Goal: Task Accomplishment & Management: Manage account settings

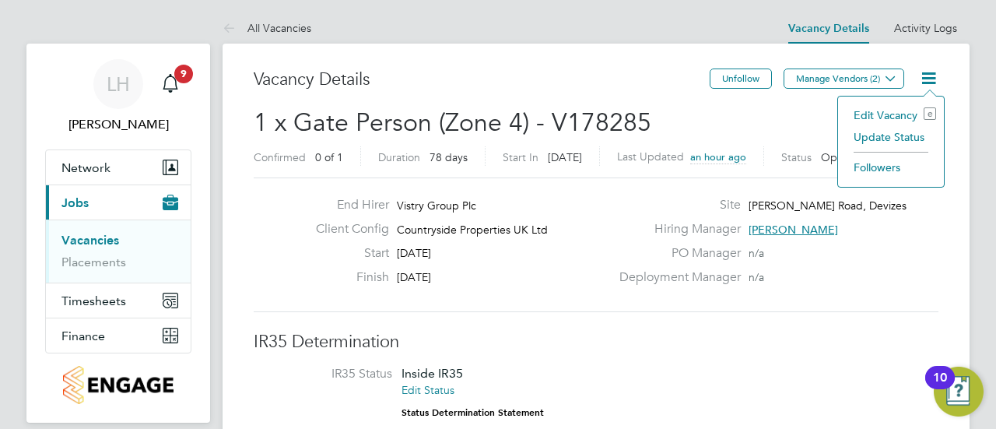
scroll to position [45, 135]
click at [874, 114] on li "Edit Vacancy e" at bounding box center [891, 115] width 90 height 22
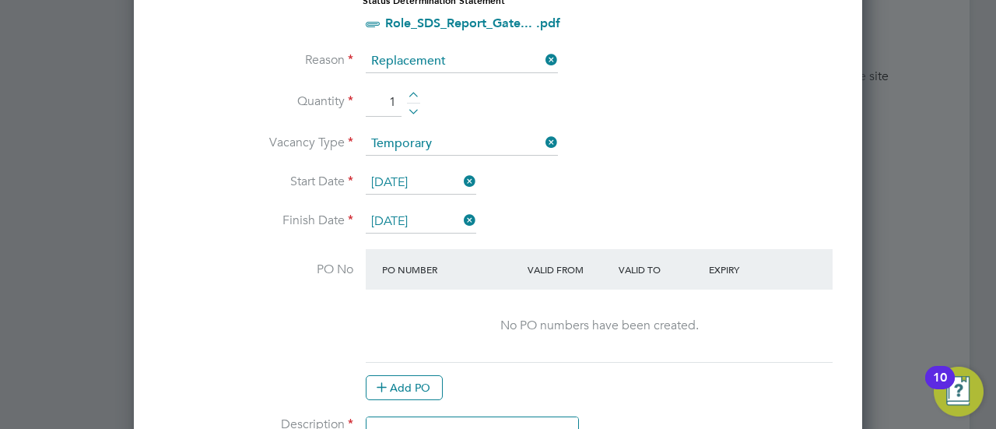
scroll to position [819, 0]
click at [417, 379] on button "Add PO" at bounding box center [404, 386] width 77 height 25
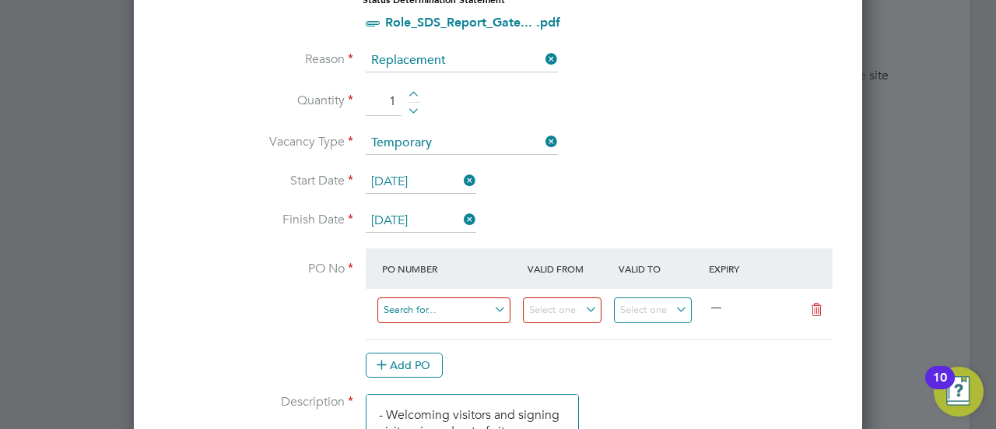
click at [450, 314] on input at bounding box center [443, 310] width 133 height 26
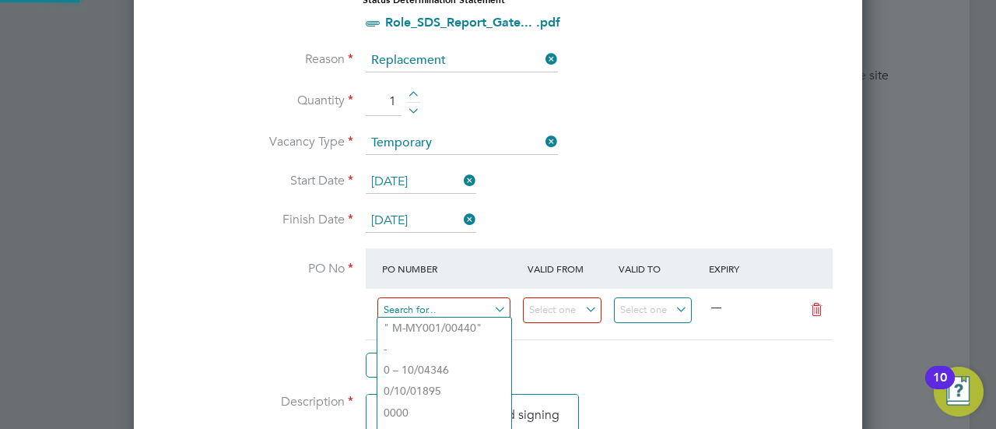
paste input "M-B1100/00107"
type input "M-B1100/00107"
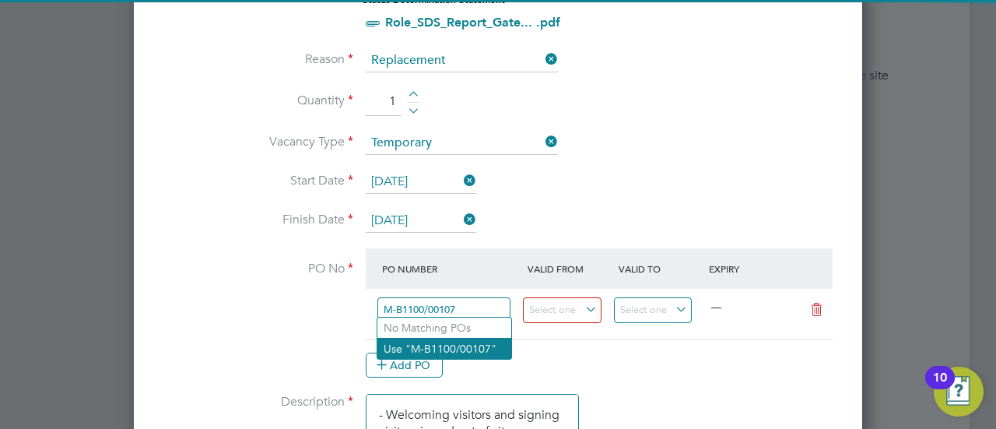
click at [471, 348] on li "Use "M-B1100/00107"" at bounding box center [444, 348] width 134 height 21
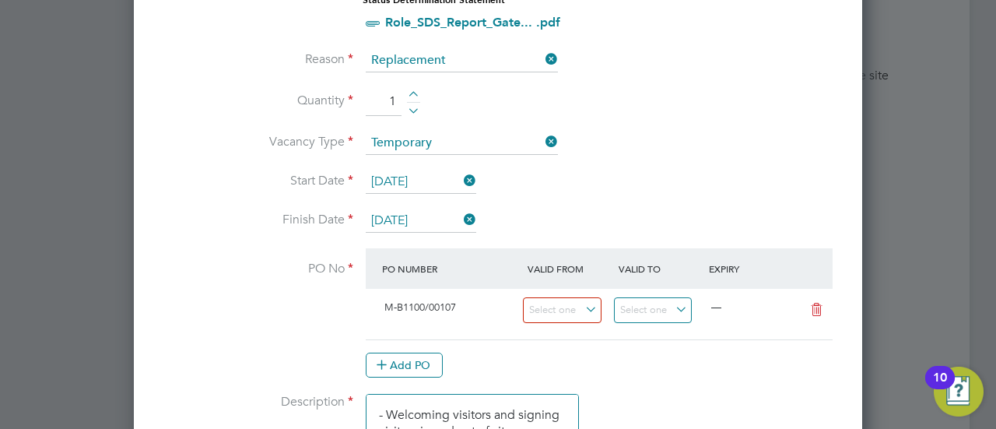
scroll to position [26, 146]
click at [629, 356] on div "Add PO" at bounding box center [599, 364] width 467 height 25
click at [597, 310] on input at bounding box center [562, 310] width 79 height 26
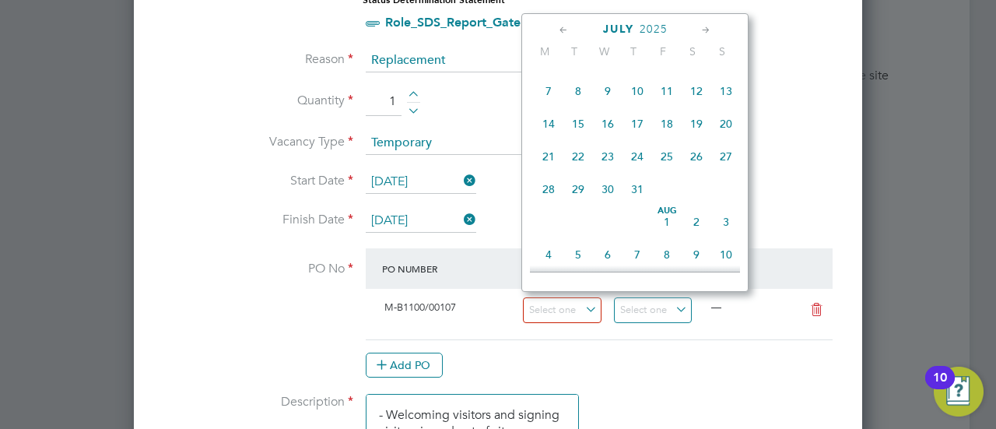
scroll to position [389, 0]
click at [555, 123] on span "14" at bounding box center [549, 125] width 30 height 30
type input "[DATE]"
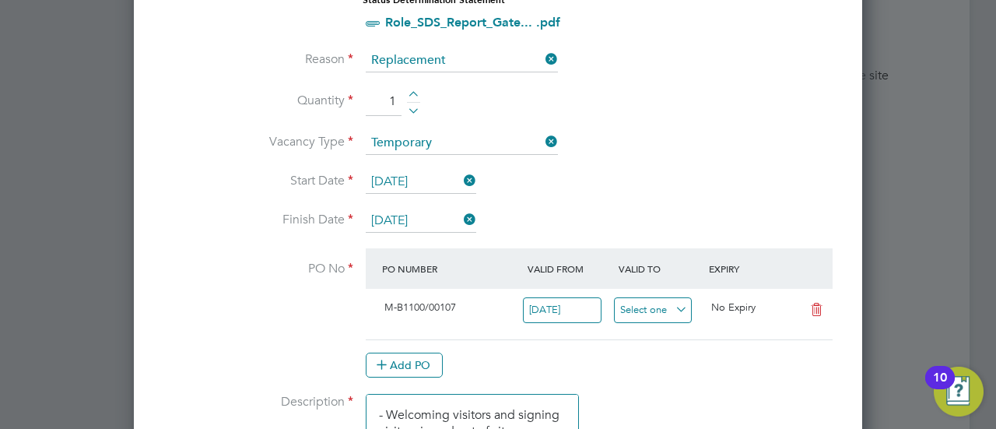
click at [667, 310] on input at bounding box center [653, 310] width 79 height 26
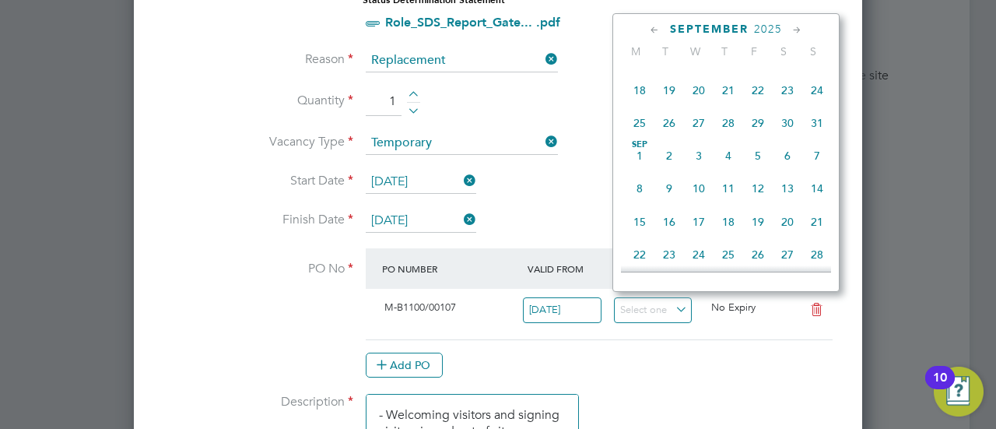
scroll to position [636, 0]
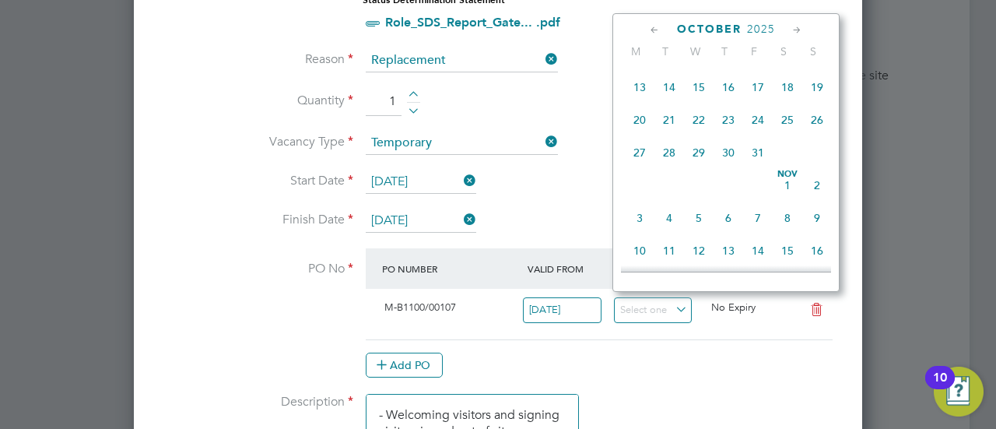
click at [789, 200] on span "Nov 1" at bounding box center [787, 185] width 30 height 30
type input "01 Nov 2025"
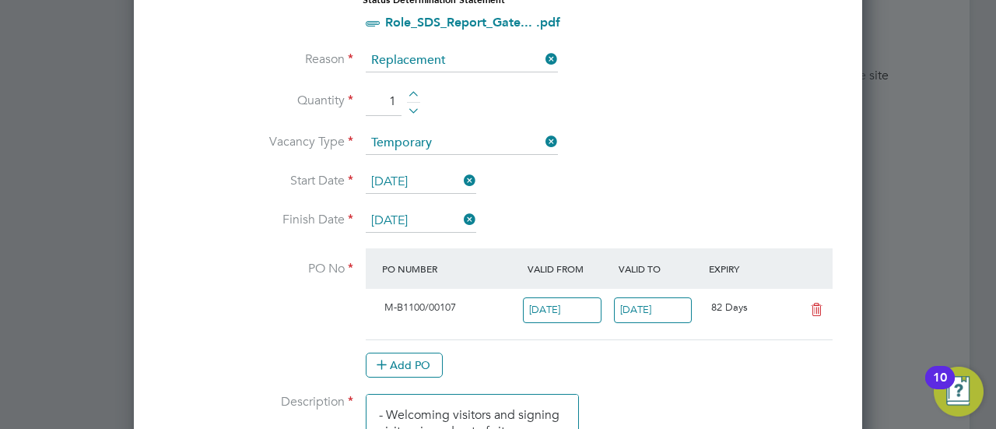
click at [789, 204] on li "Start Date 12 Aug 2025" at bounding box center [498, 189] width 678 height 39
click at [565, 306] on input "[DATE]" at bounding box center [562, 310] width 79 height 26
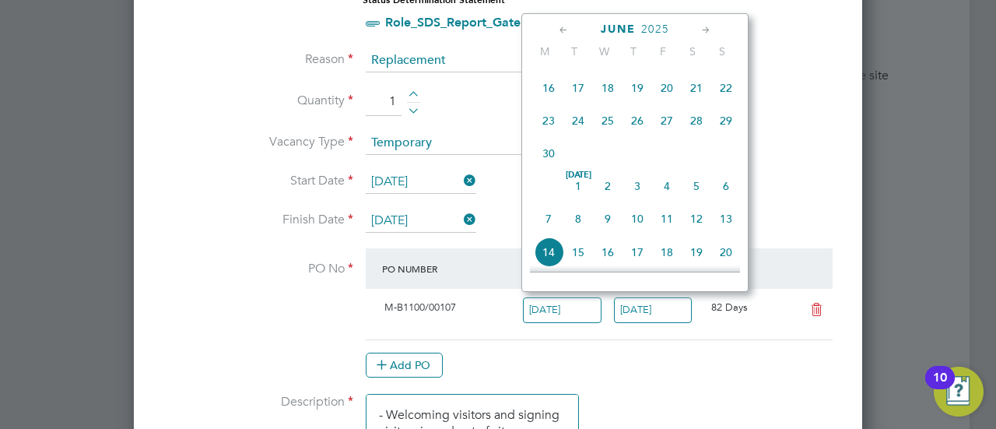
scroll to position [426, 0]
click at [577, 124] on span "24" at bounding box center [578, 121] width 30 height 30
type input "24 Jun 2025"
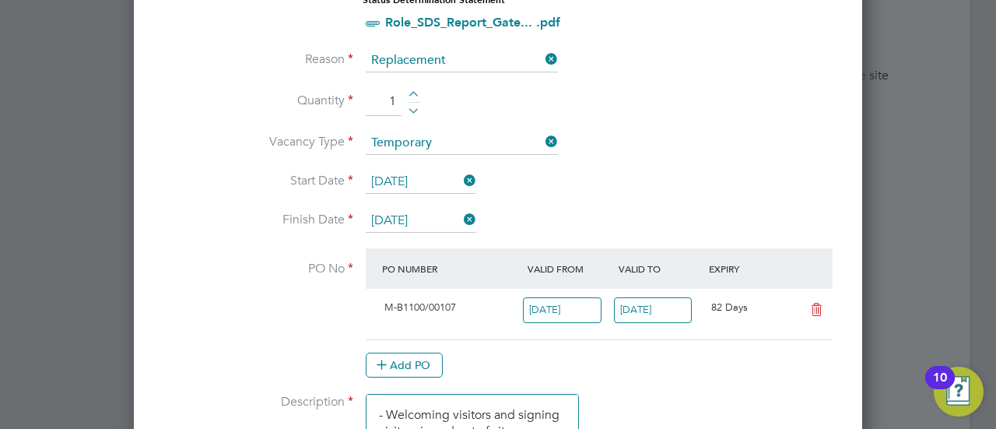
click at [995, 213] on div at bounding box center [498, 214] width 996 height 429
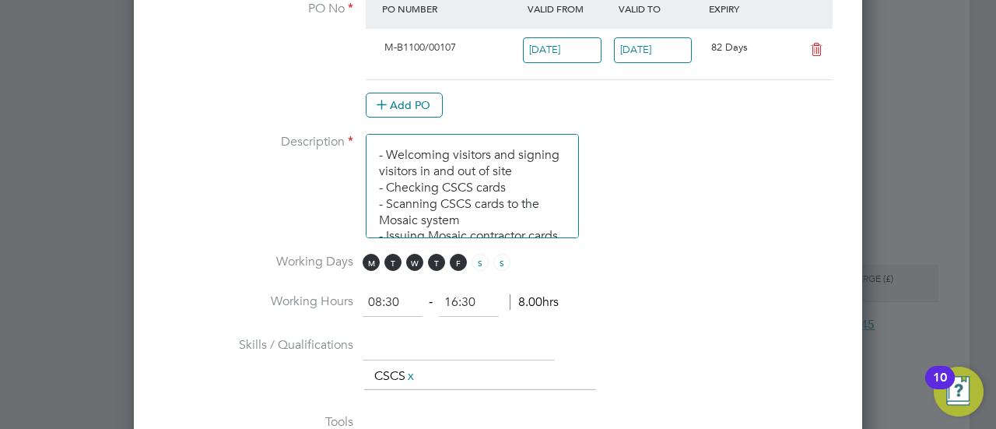
scroll to position [1080, 0]
drag, startPoint x: 456, startPoint y: 43, endPoint x: 383, endPoint y: 41, distance: 73.1
click at [383, 41] on div "M-B1100/00107" at bounding box center [450, 47] width 145 height 26
copy span "M-B1100/00107"
click at [594, 103] on div "Add PO" at bounding box center [599, 104] width 467 height 25
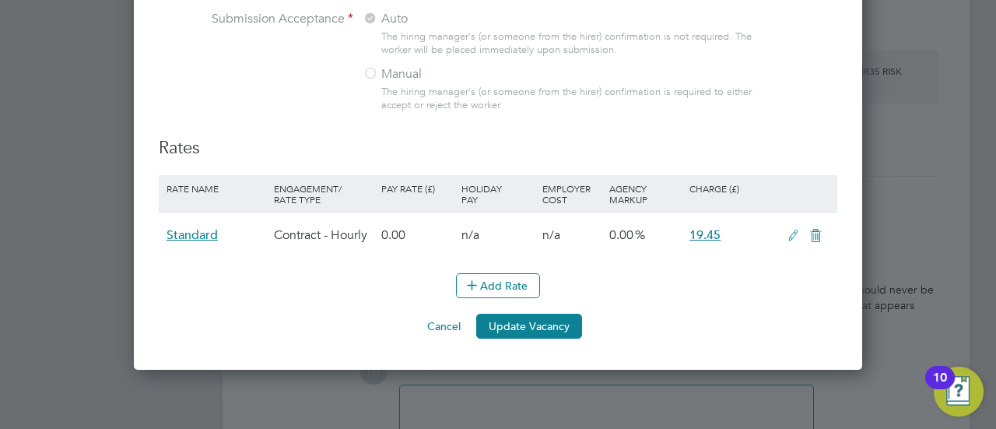
scroll to position [1862, 0]
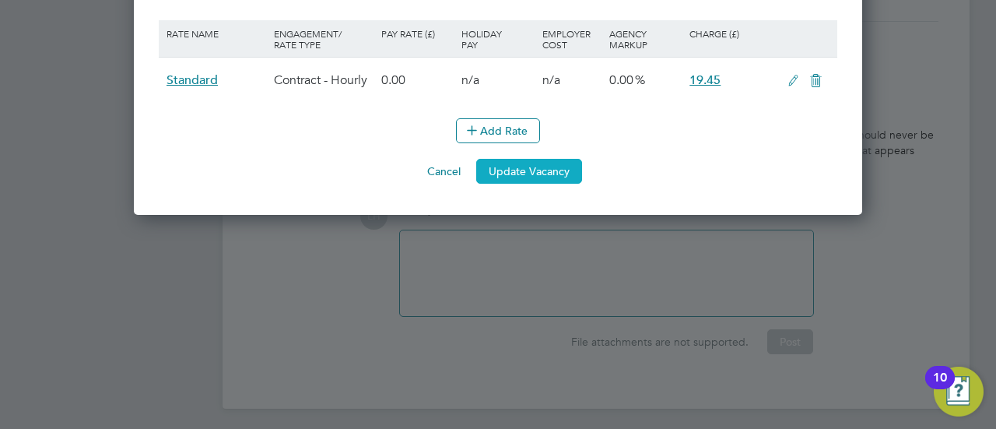
click at [551, 169] on button "Update Vacancy" at bounding box center [529, 171] width 106 height 25
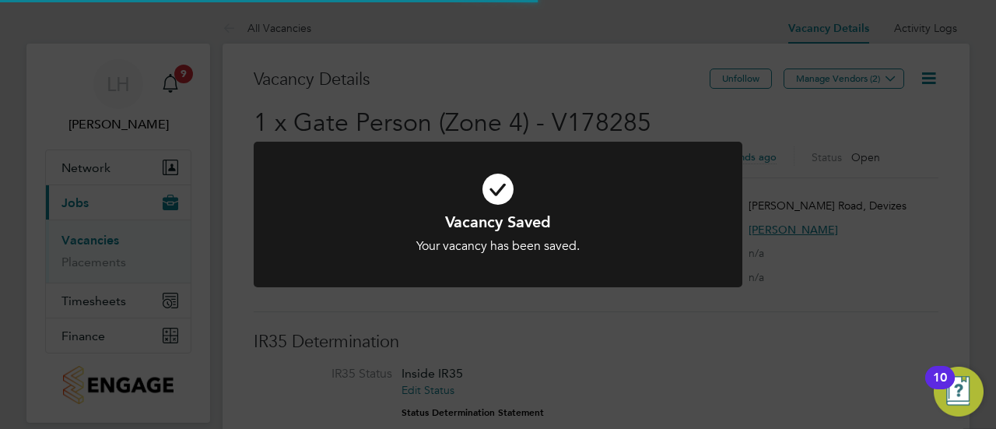
scroll to position [0, 0]
click at [677, 170] on icon at bounding box center [498, 189] width 405 height 61
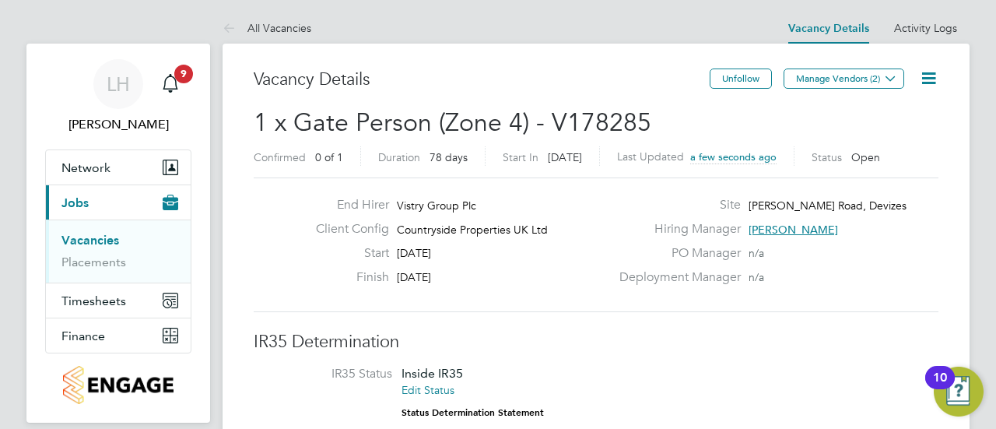
click at [678, 124] on h2 "1 x Gate Person (Zone 4) - V178285 Confirmed 0 of 1 Duration 78 days Start In T…" at bounding box center [596, 139] width 685 height 65
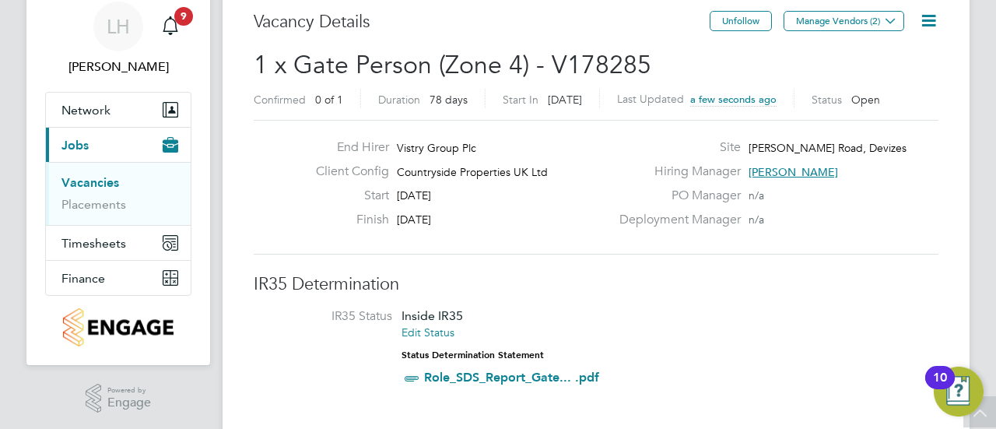
scroll to position [26, 0]
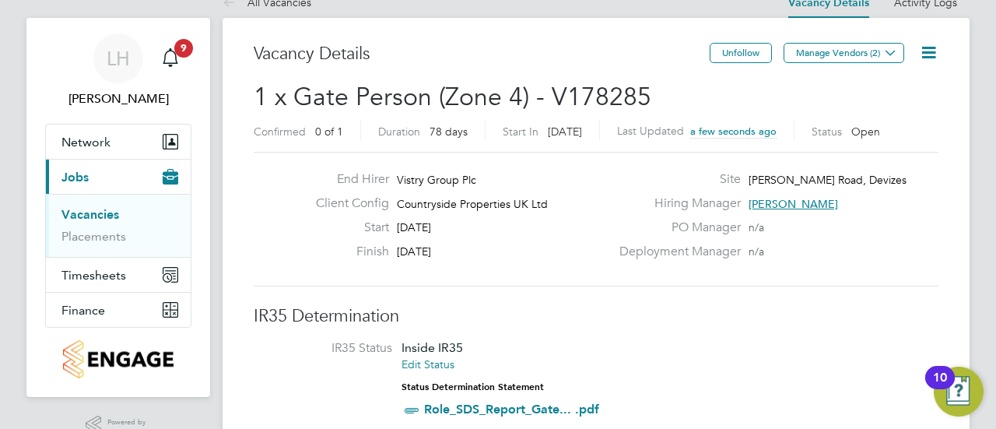
click at [81, 209] on link "Vacancies" at bounding box center [90, 214] width 58 height 15
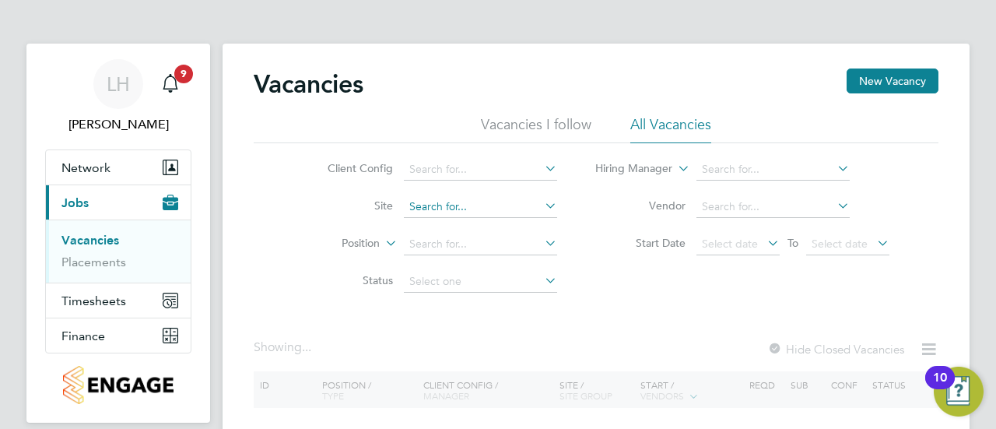
click at [426, 203] on input at bounding box center [480, 207] width 153 height 22
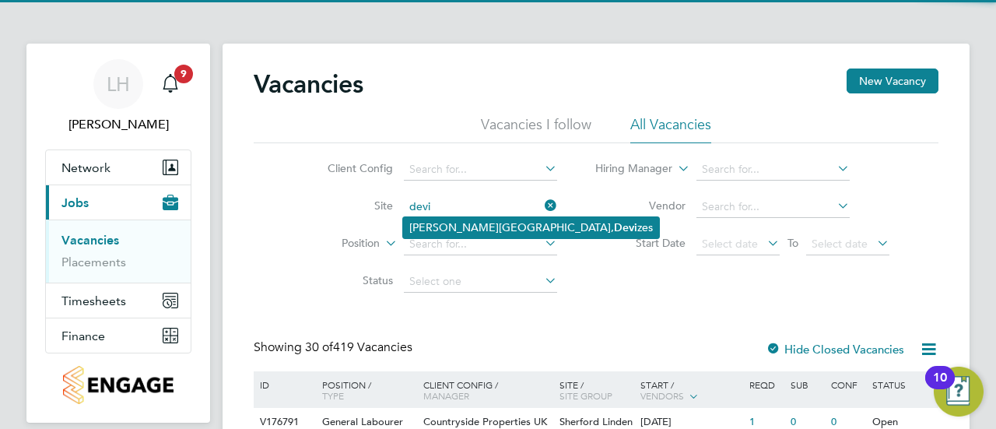
click at [471, 229] on li "Marshall Road, Devi zes" at bounding box center [531, 227] width 256 height 21
type input "[PERSON_NAME] Road, Devizes"
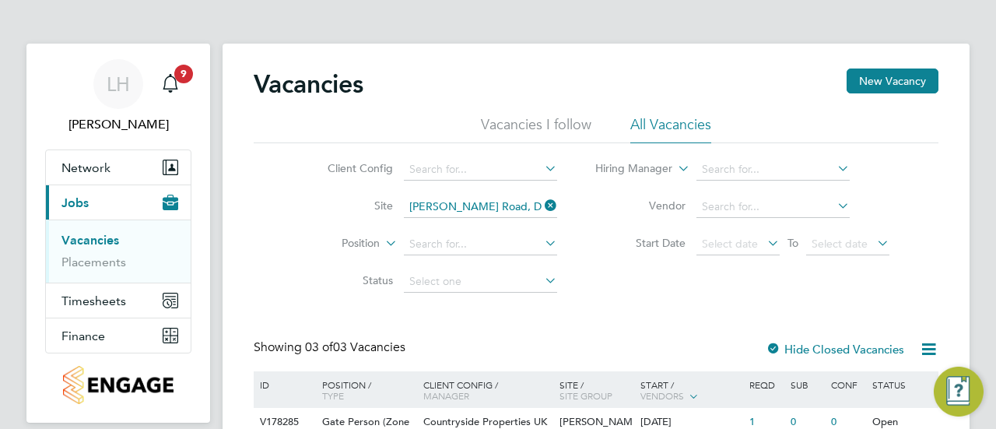
click at [646, 286] on div "Client Config Site Marshall Road, Devizes Position Status Hiring Manager Vendor…" at bounding box center [596, 221] width 685 height 157
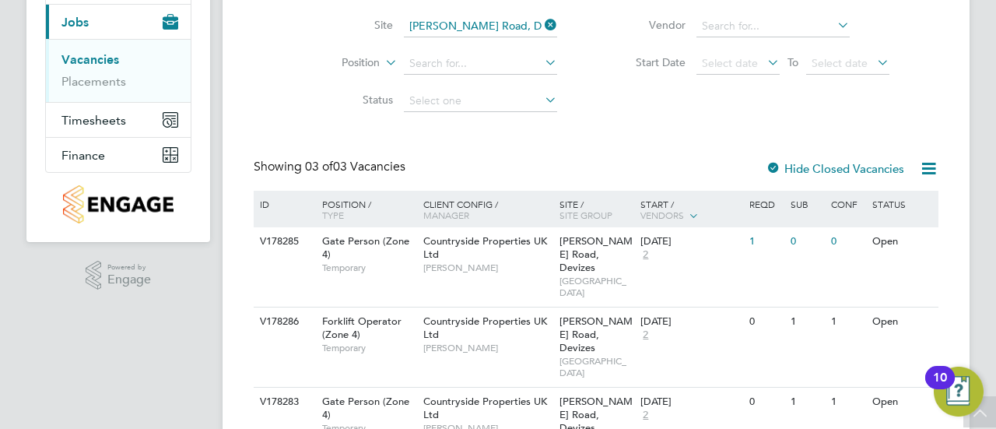
scroll to position [198, 0]
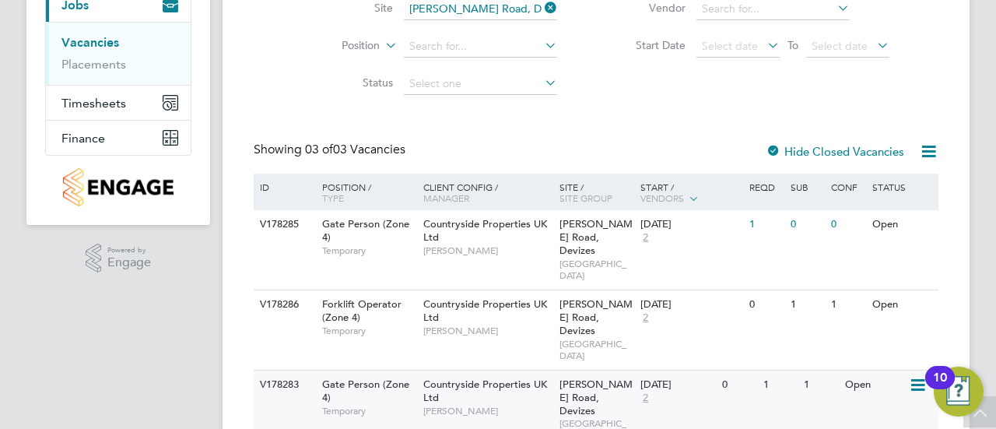
click at [465, 377] on span "Countryside Properties UK Ltd" at bounding box center [485, 390] width 124 height 26
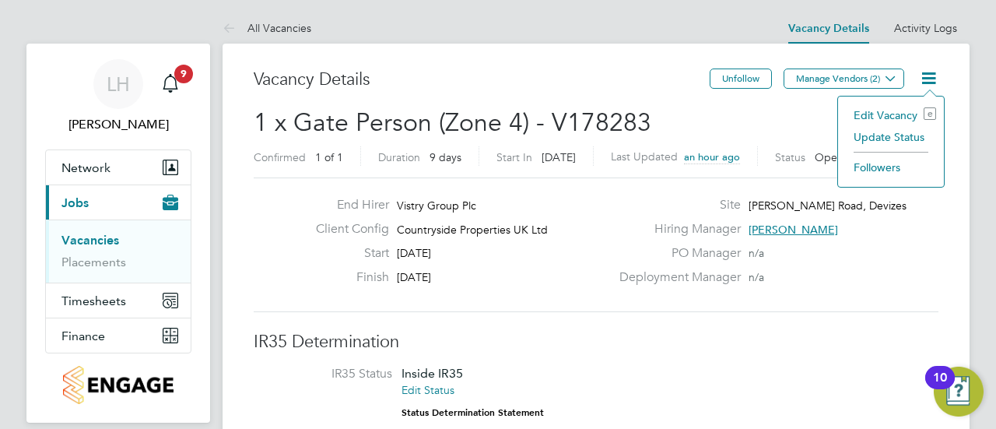
click at [887, 116] on li "Edit Vacancy e" at bounding box center [891, 115] width 90 height 22
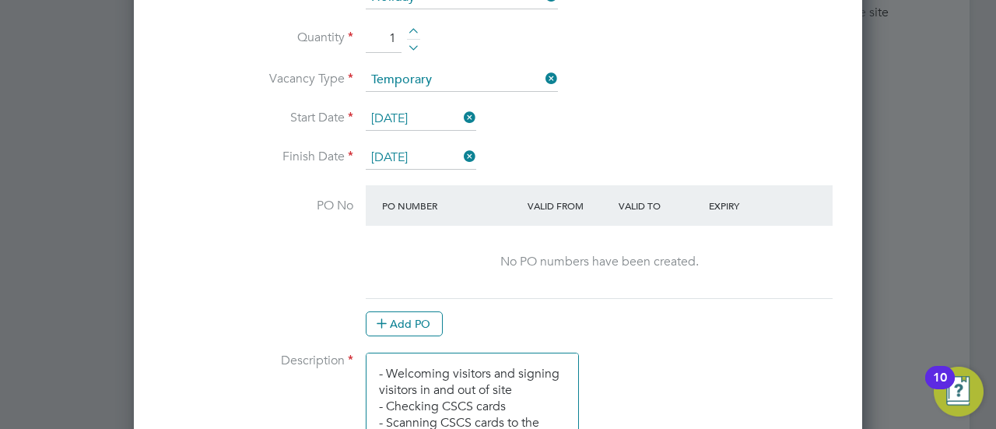
scroll to position [889, 0]
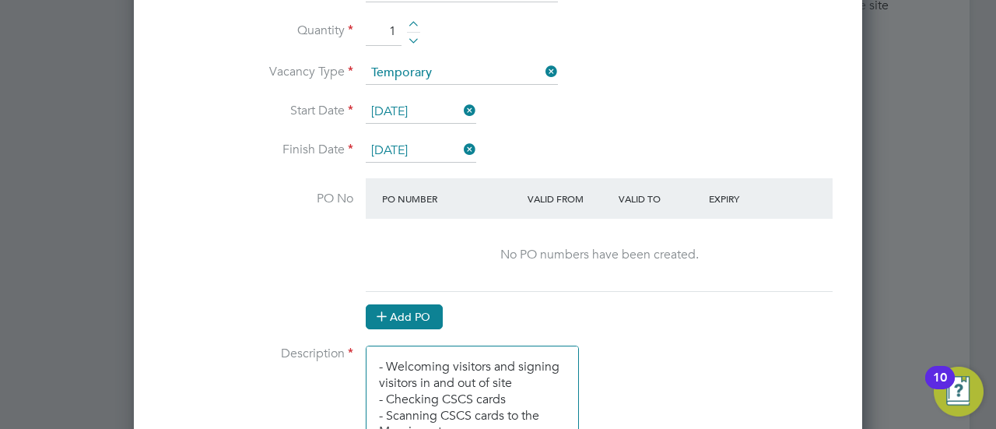
click at [408, 310] on button "Add PO" at bounding box center [404, 316] width 77 height 25
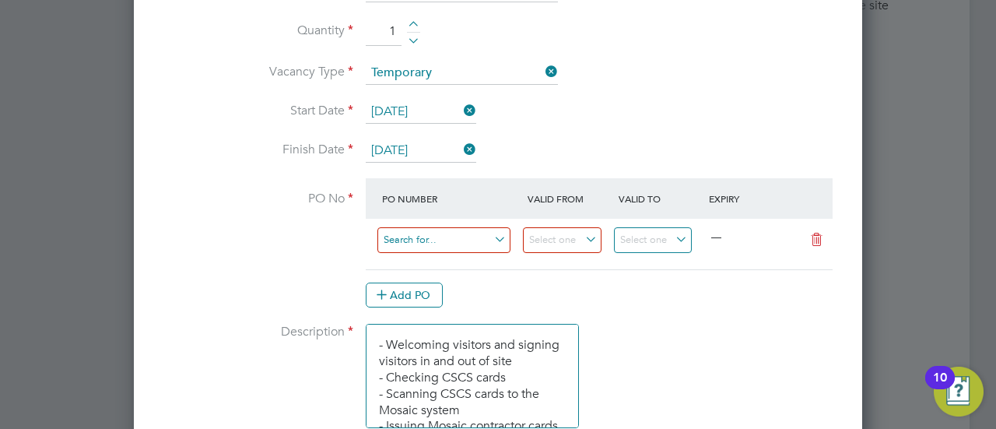
click at [419, 228] on input at bounding box center [443, 240] width 133 height 26
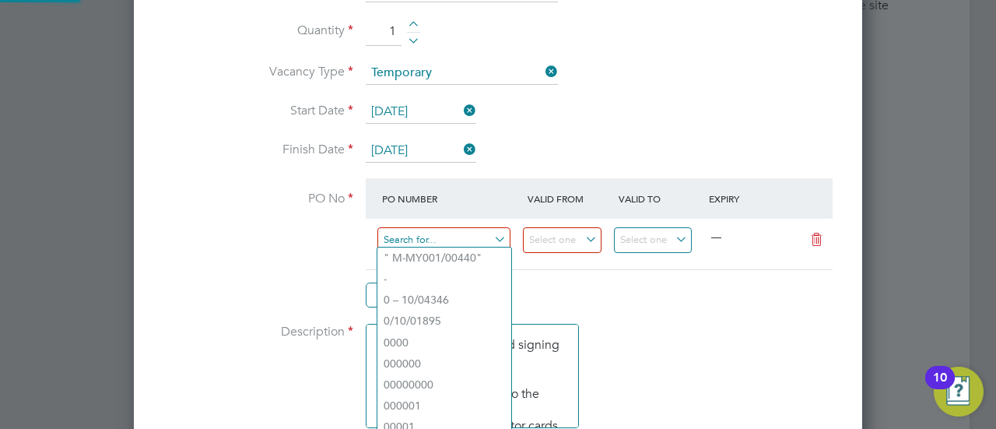
paste input "M-B1100/00107"
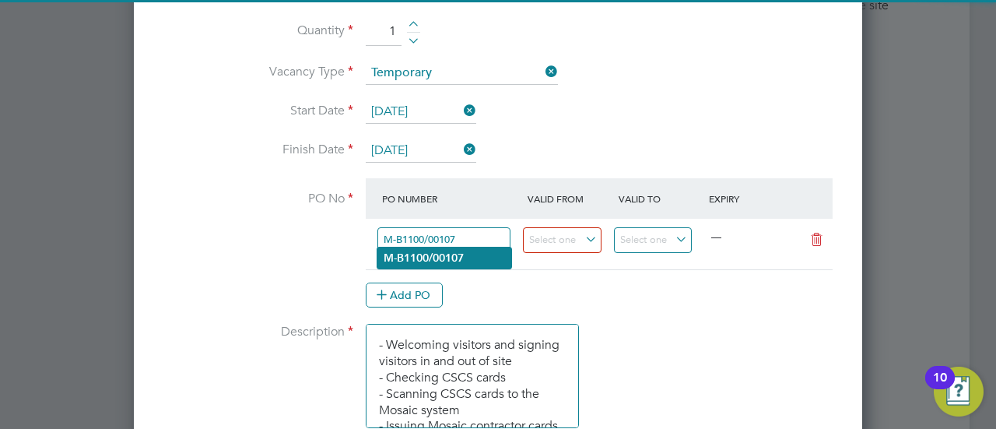
type input "M-B1100/00107"
click at [447, 253] on b "M-B1100/00107" at bounding box center [424, 257] width 80 height 13
type input "24 Jun 2025"
type input "01 Nov 2025"
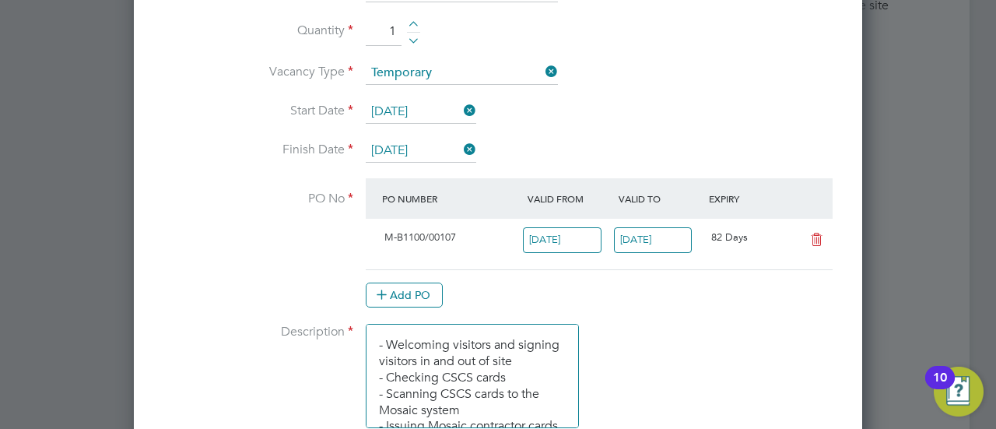
click at [592, 269] on at-purchase-order-table "PO Number Valid From Valid To Expiry M-B1100/00107 24 Jun 2025 01 Nov 2025 82 D…" at bounding box center [599, 242] width 467 height 129
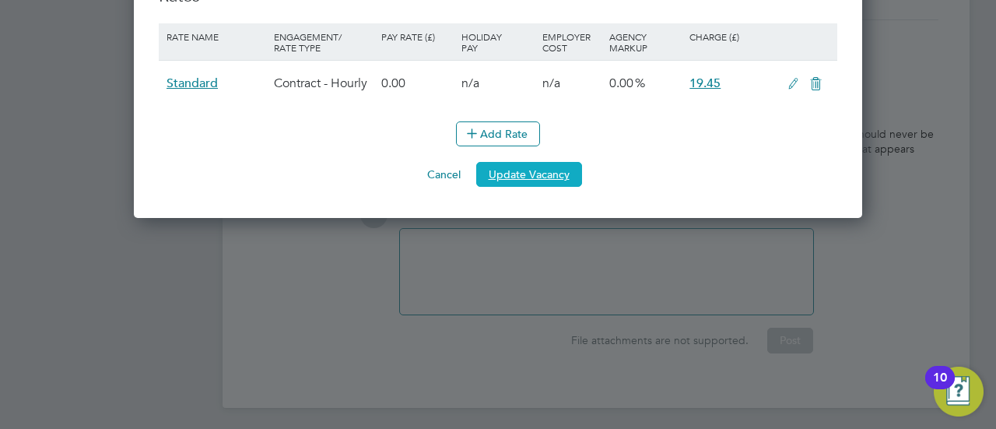
click at [512, 162] on button "Update Vacancy" at bounding box center [529, 174] width 106 height 25
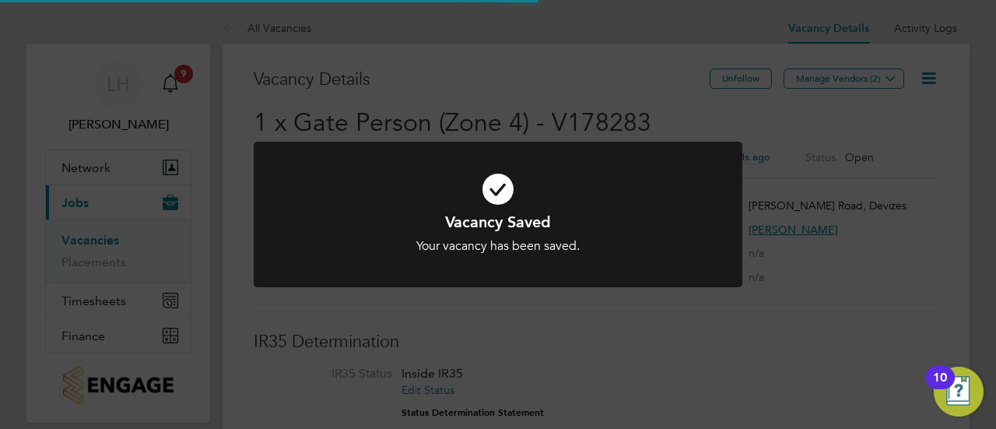
click at [792, 234] on div "Vacancy Saved Your vacancy has been saved. Cancel Okay" at bounding box center [498, 214] width 996 height 429
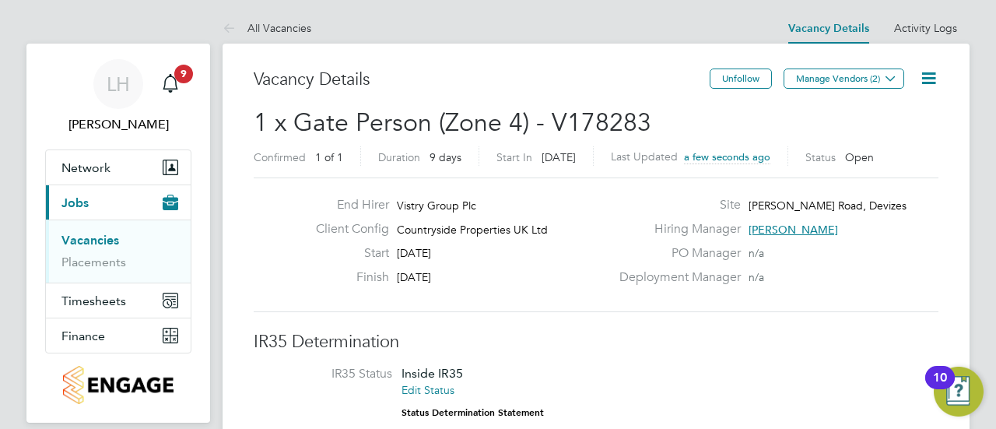
click at [76, 242] on link "Vacancies" at bounding box center [90, 240] width 58 height 15
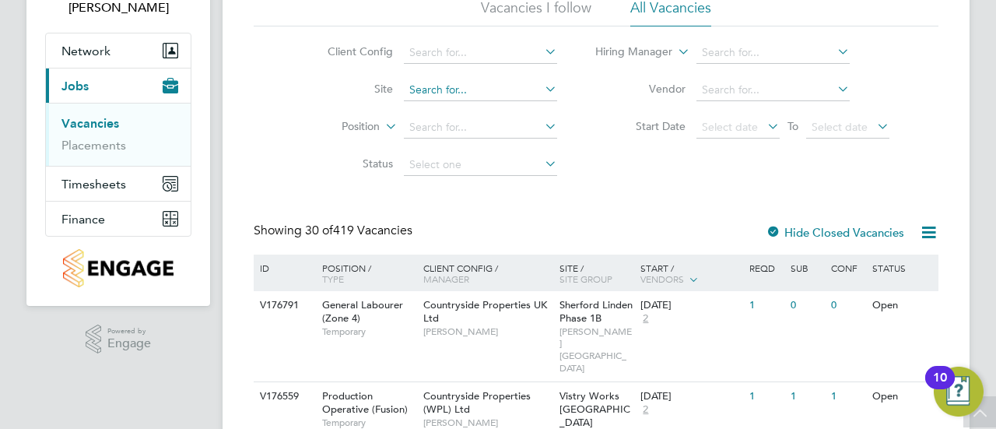
click at [430, 96] on input at bounding box center [480, 90] width 153 height 22
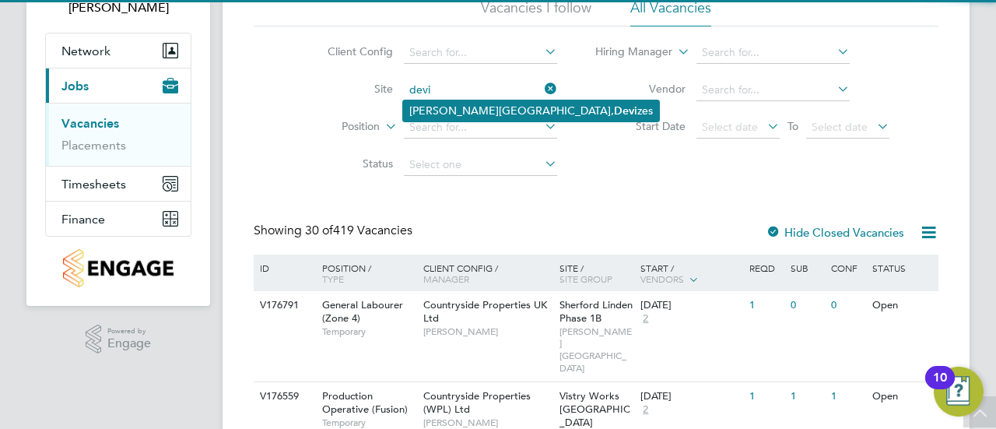
click at [465, 113] on li "Marshall Road, Devi zes" at bounding box center [531, 110] width 256 height 21
type input "[PERSON_NAME] Road, Devizes"
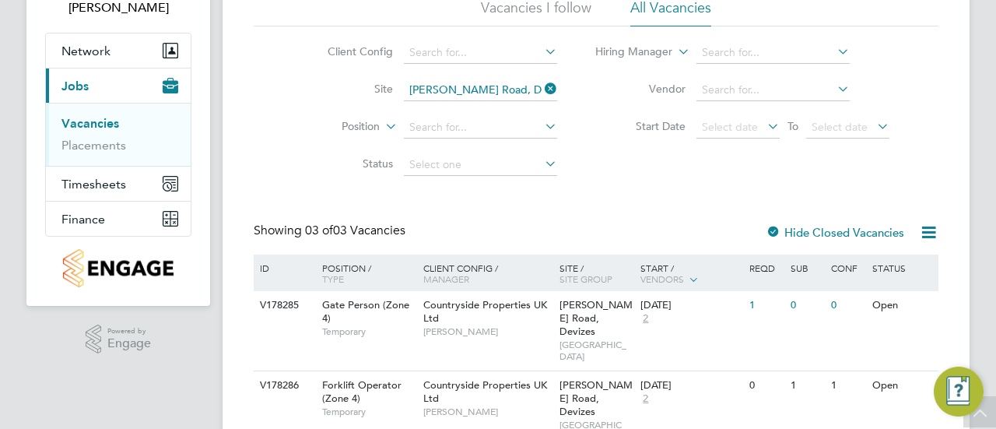
click at [660, 233] on div "Showing 03 of 03 Vacancies Hide Closed Vacancies" at bounding box center [596, 238] width 685 height 32
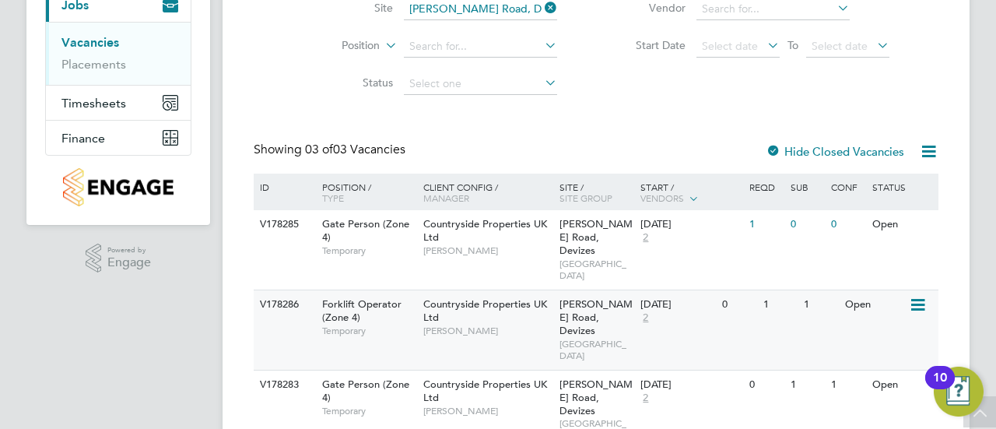
click at [430, 297] on span "Countryside Properties UK Ltd" at bounding box center [485, 310] width 124 height 26
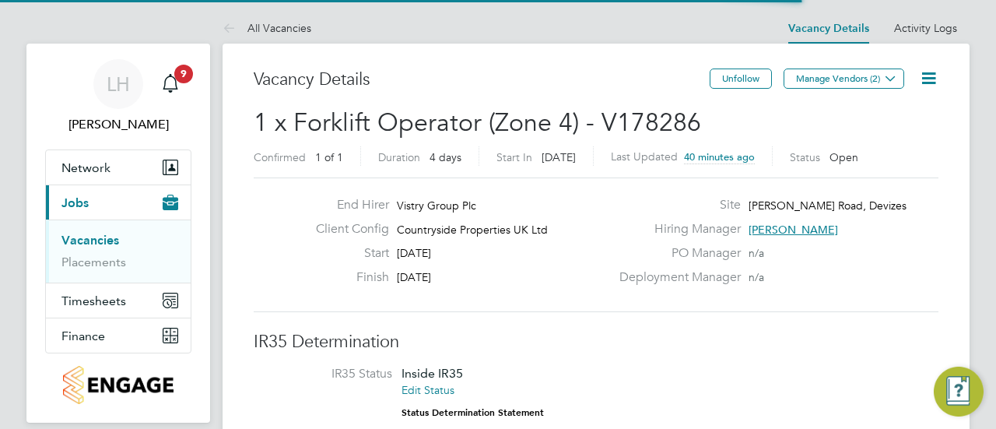
scroll to position [45, 135]
click at [919, 88] on icon at bounding box center [928, 77] width 19 height 19
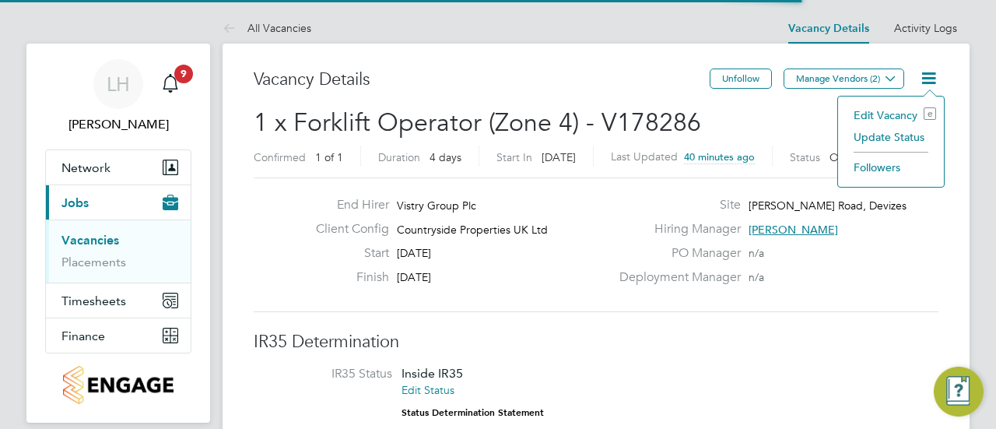
scroll to position [0, 0]
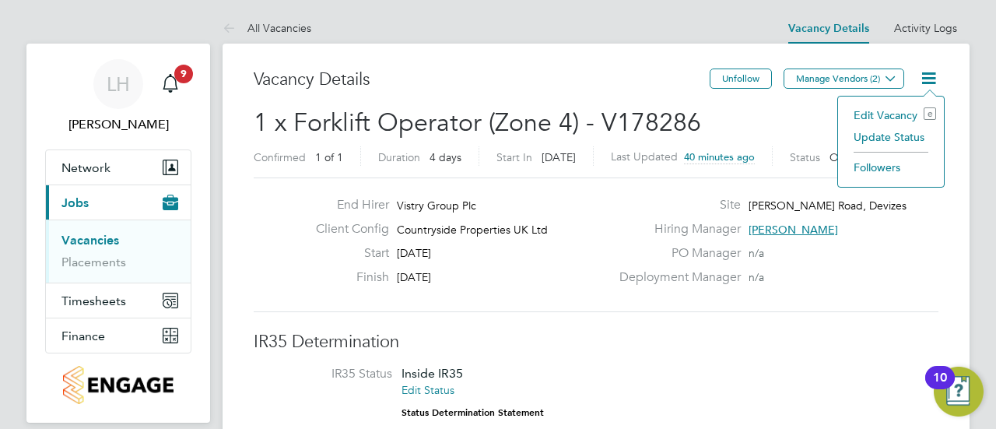
click at [887, 118] on li "Edit Vacancy e" at bounding box center [891, 115] width 90 height 22
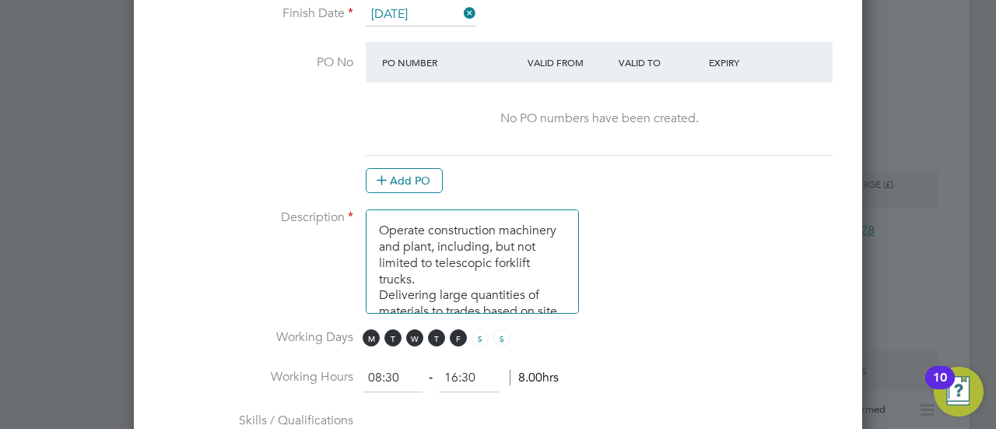
scroll to position [1027, 0]
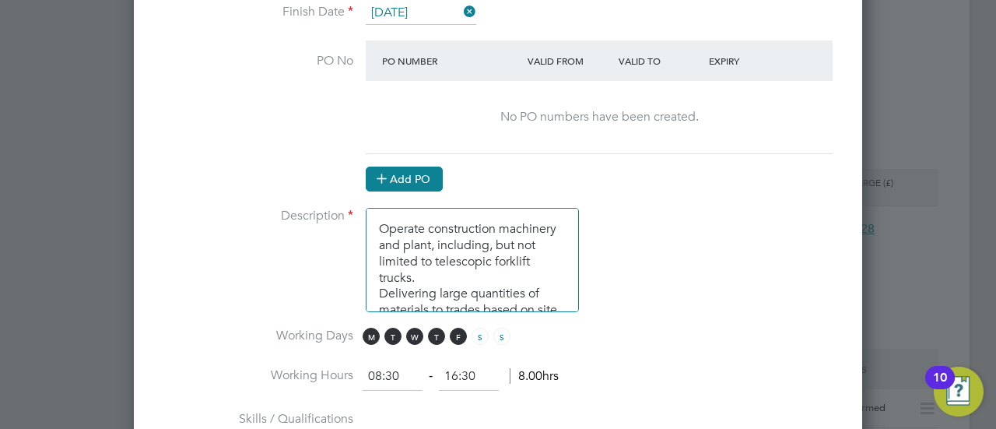
click at [414, 173] on button "Add PO" at bounding box center [404, 178] width 77 height 25
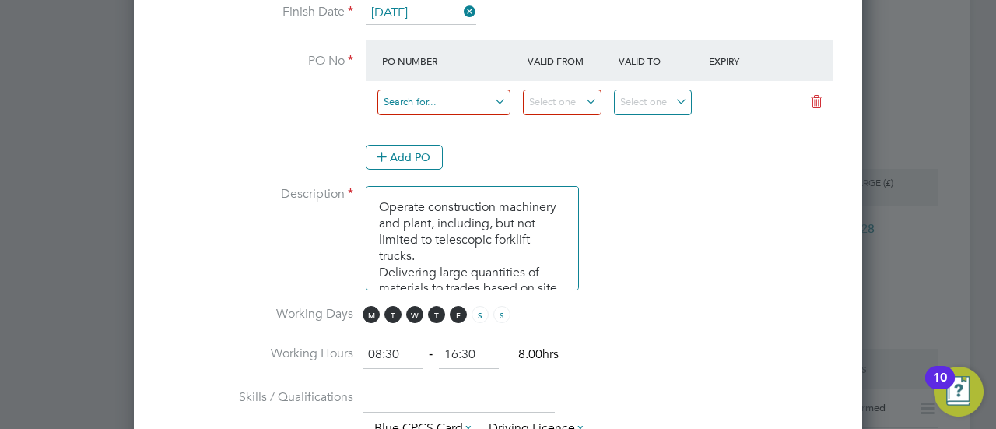
click at [417, 91] on input at bounding box center [443, 102] width 133 height 26
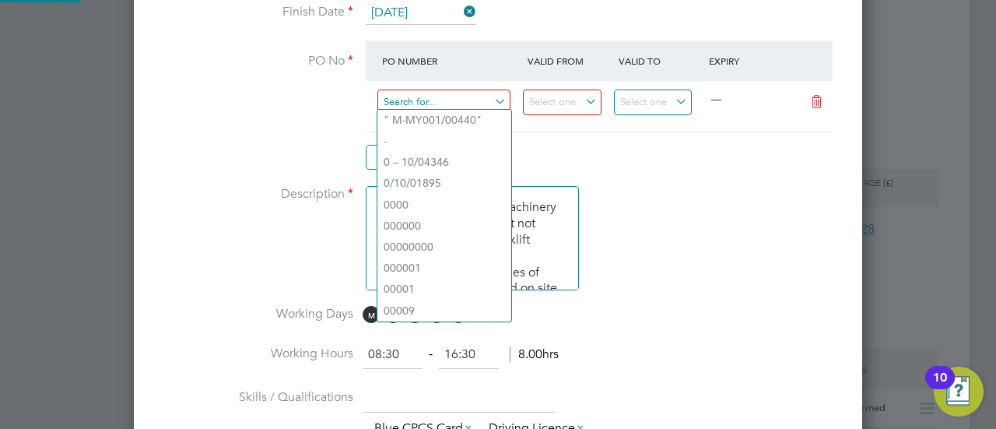
paste input "M-B1100/00107"
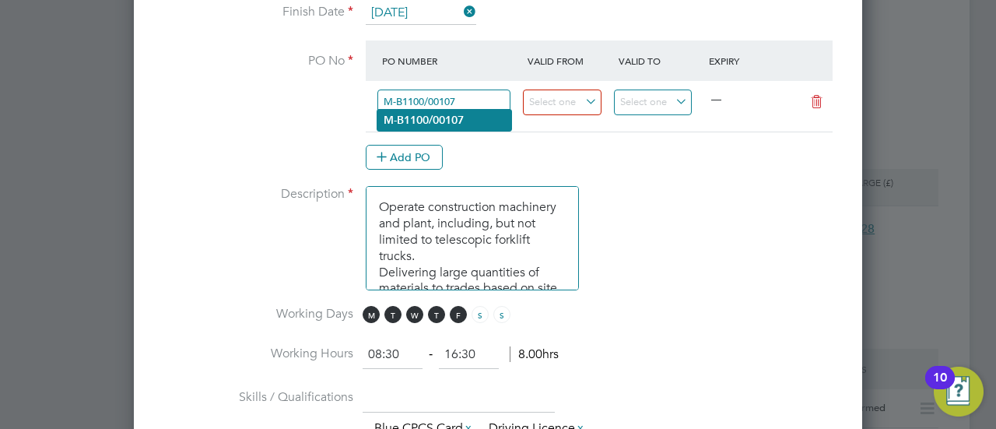
type input "M-B1100/00107"
click at [450, 125] on b "M-B1100/00107" at bounding box center [424, 120] width 80 height 13
type input "24 Jun 2025"
type input "01 Nov 2025"
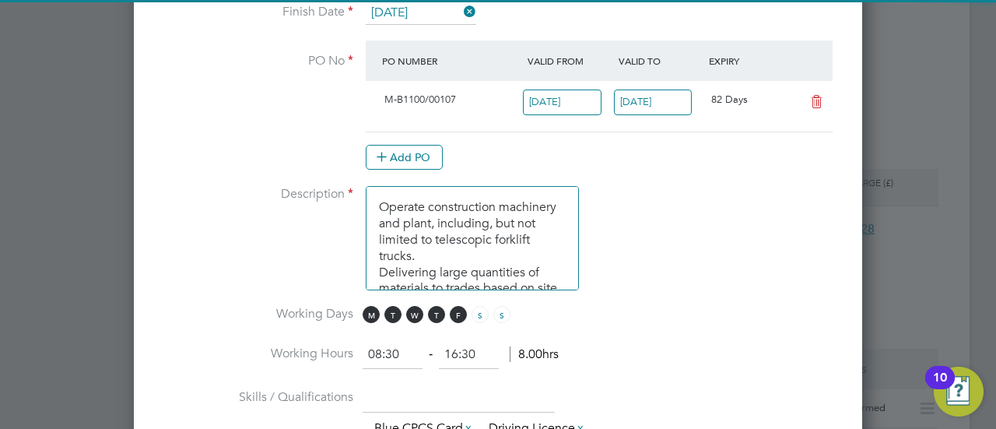
click at [602, 192] on li "Description Operate construction machinery and plant, including, but not limite…" at bounding box center [498, 246] width 678 height 120
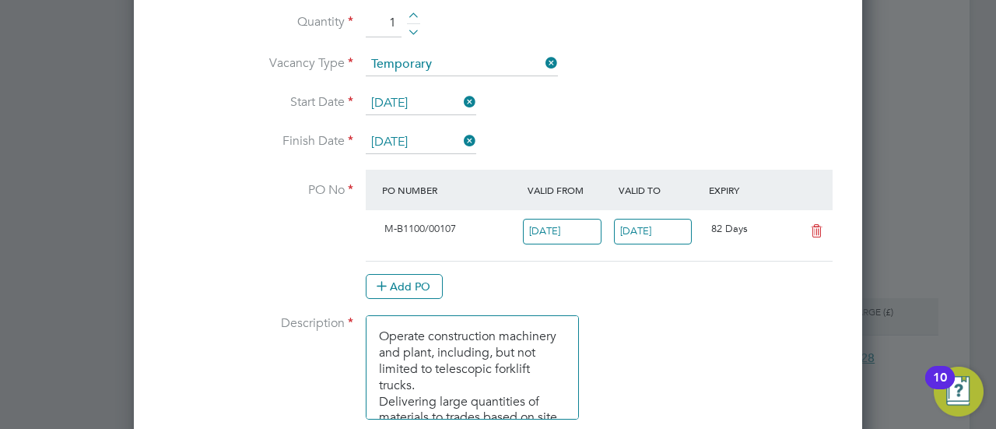
click at [577, 210] on div "M-B1100/00107 24 Jun 2025 01 Nov 2025 82 Days" at bounding box center [599, 235] width 467 height 51
click at [568, 228] on input "24 Jun 2025" at bounding box center [562, 232] width 79 height 26
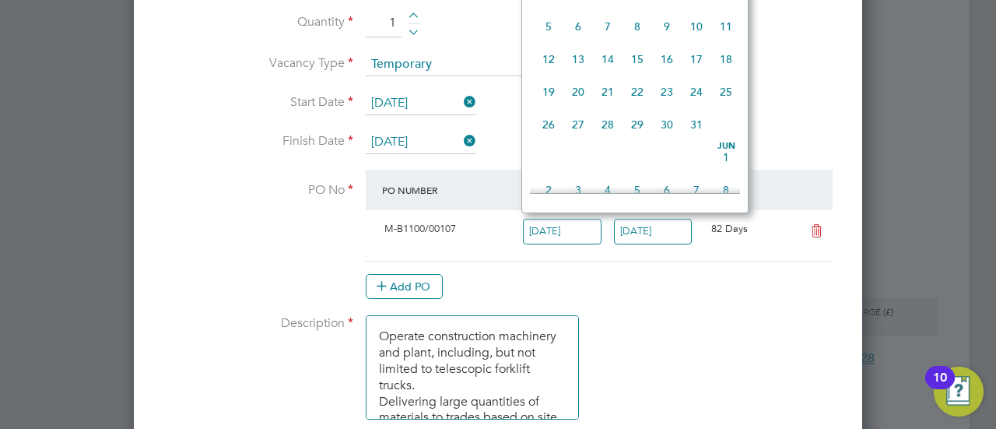
click at [559, 63] on span "12" at bounding box center [549, 59] width 30 height 30
type input "12 May 2025"
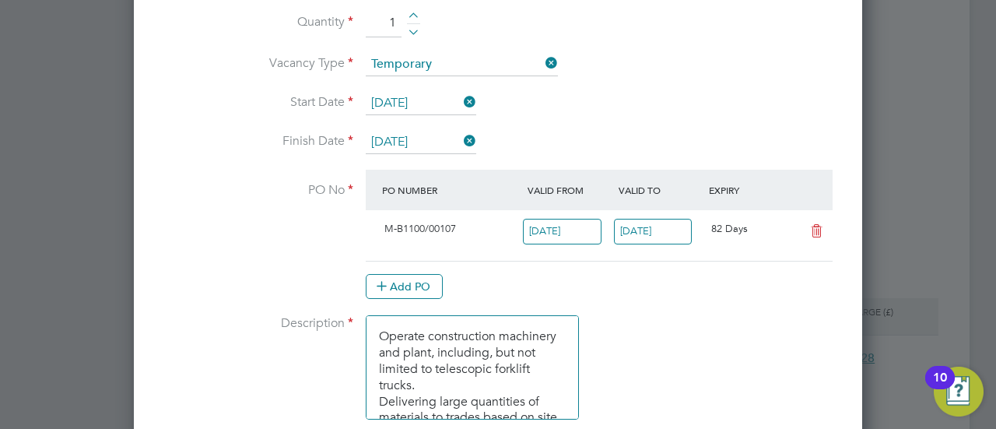
click at [632, 230] on input "01 Nov 2025" at bounding box center [653, 232] width 79 height 26
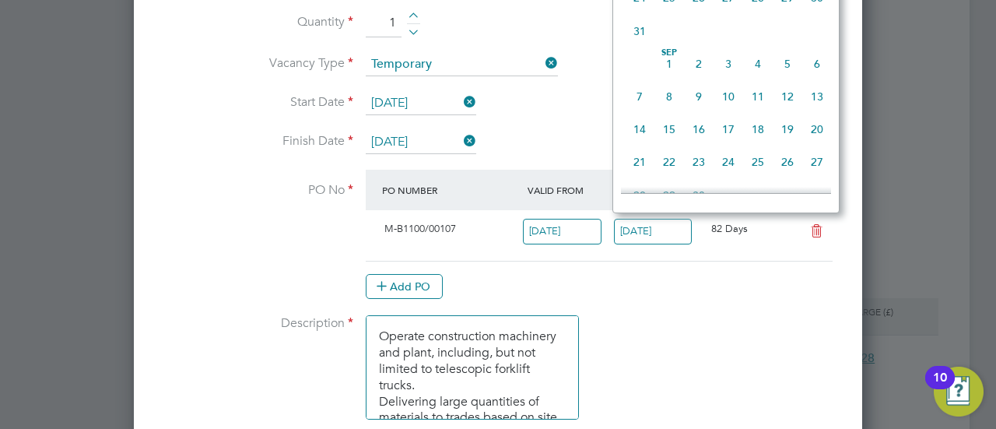
click at [717, 149] on div "Sep 1 2 3 4 5 6 7 8 9 10 11 12 13 14 15 16 17 18 19 20 21 22 23 24 25 26 27 28 …" at bounding box center [735, 131] width 229 height 164
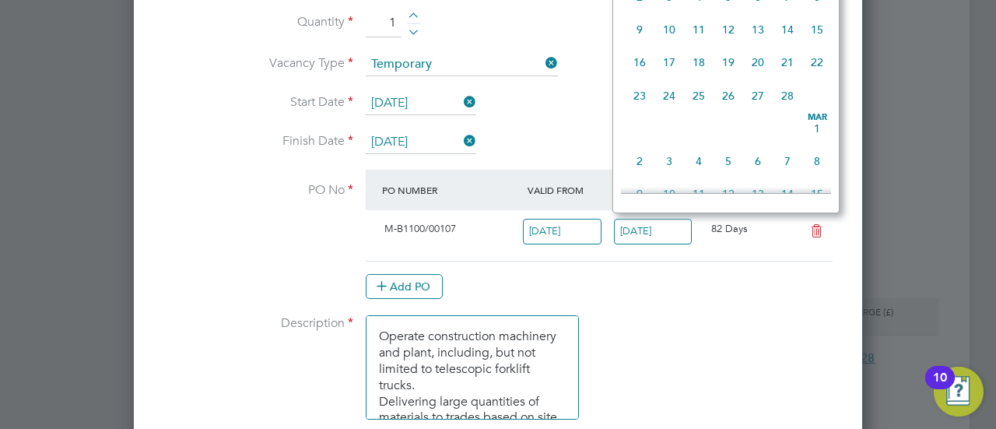
click at [785, 110] on span "28" at bounding box center [787, 96] width 30 height 30
type input "28 Feb 2026"
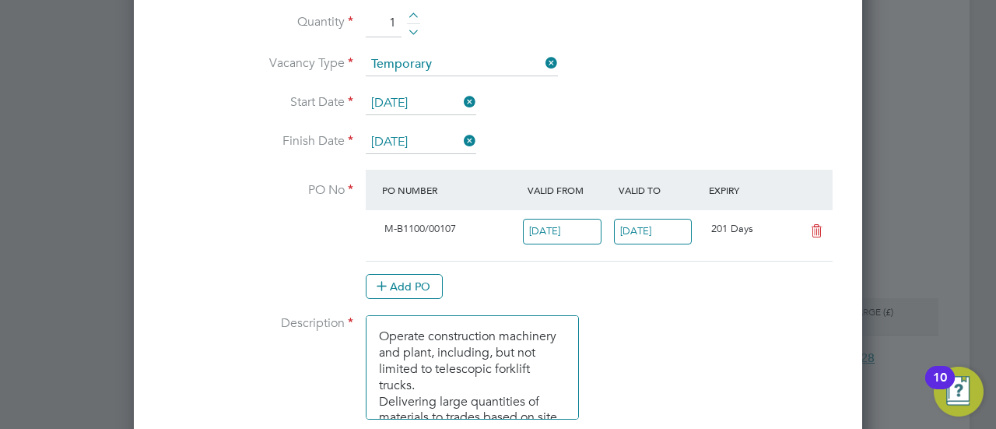
click at [691, 278] on div "Add PO" at bounding box center [599, 286] width 467 height 25
click at [590, 233] on input "12 May 2025" at bounding box center [562, 232] width 79 height 26
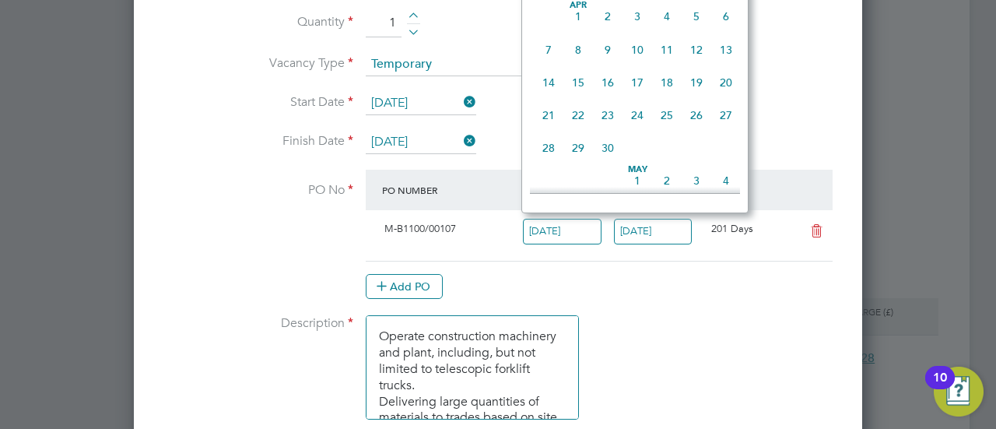
click at [611, 338] on li "Description Operate construction machinery and plant, including, but not limite…" at bounding box center [498, 375] width 678 height 120
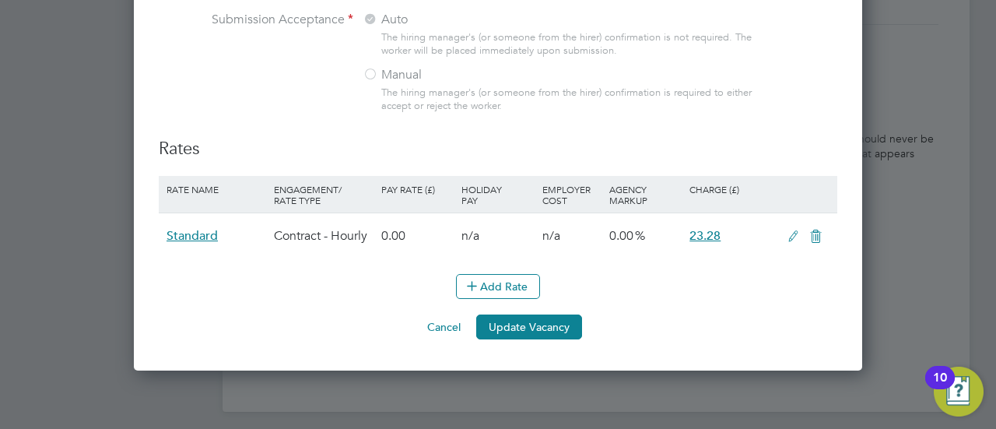
click at [551, 314] on li "Add Rate" at bounding box center [498, 294] width 678 height 40
click at [552, 339] on button "Update Vacancy" at bounding box center [529, 326] width 106 height 25
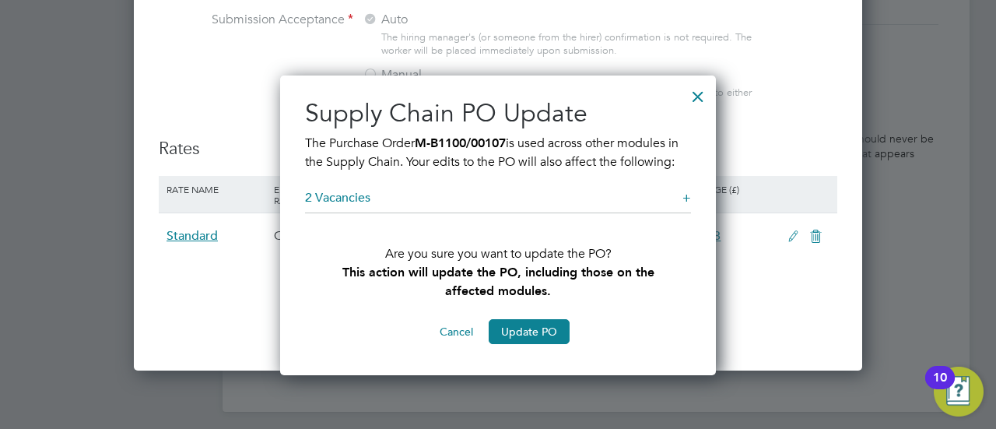
click at [453, 331] on button "Cancel" at bounding box center [456, 331] width 58 height 25
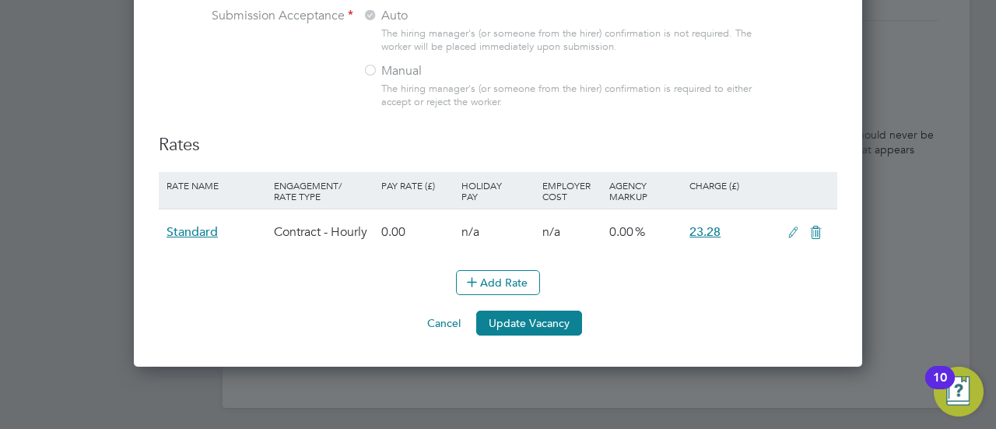
click at [513, 335] on button "Update Vacancy" at bounding box center [529, 322] width 106 height 25
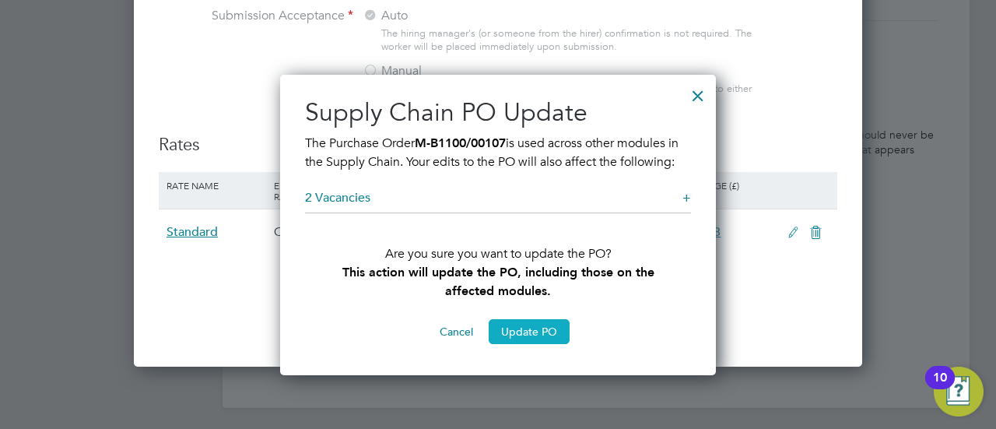
click at [552, 324] on button "Update PO" at bounding box center [529, 331] width 81 height 25
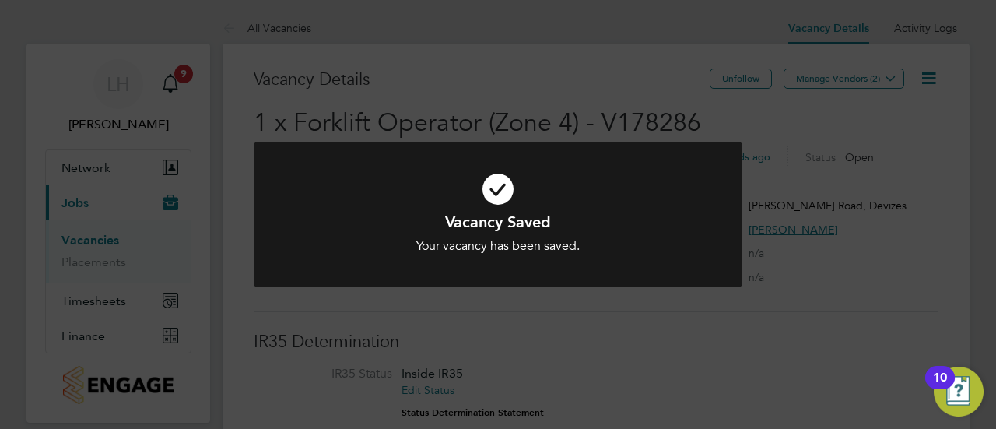
click at [741, 331] on div "Vacancy Saved Your vacancy has been saved. Cancel Okay" at bounding box center [498, 214] width 996 height 429
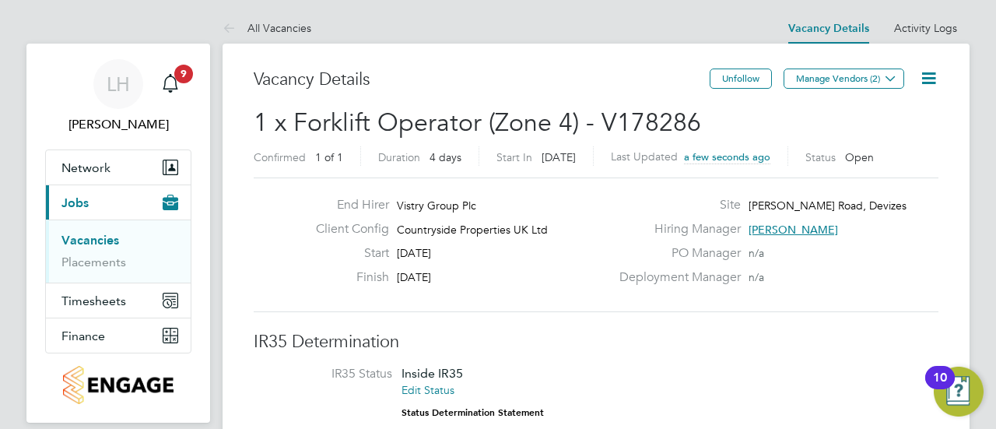
click at [107, 242] on link "Vacancies" at bounding box center [90, 240] width 58 height 15
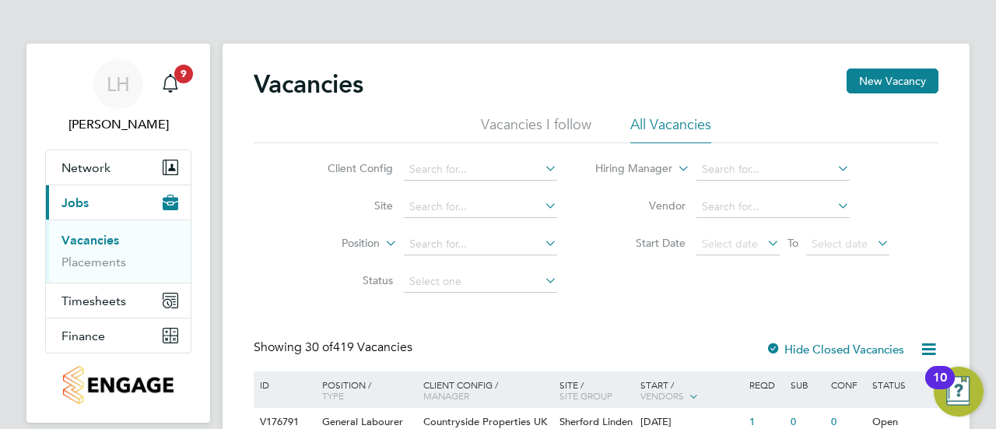
click at [436, 219] on li "Site" at bounding box center [430, 206] width 292 height 37
click at [438, 206] on input at bounding box center [480, 207] width 153 height 22
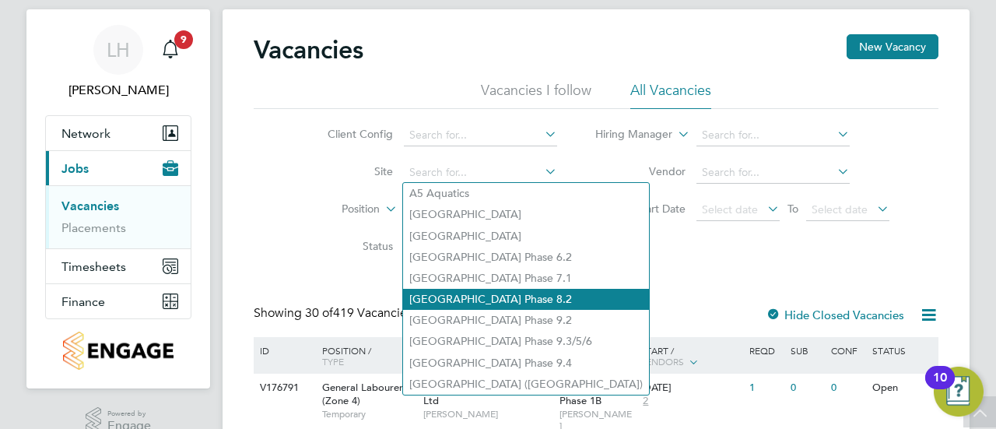
scroll to position [15, 0]
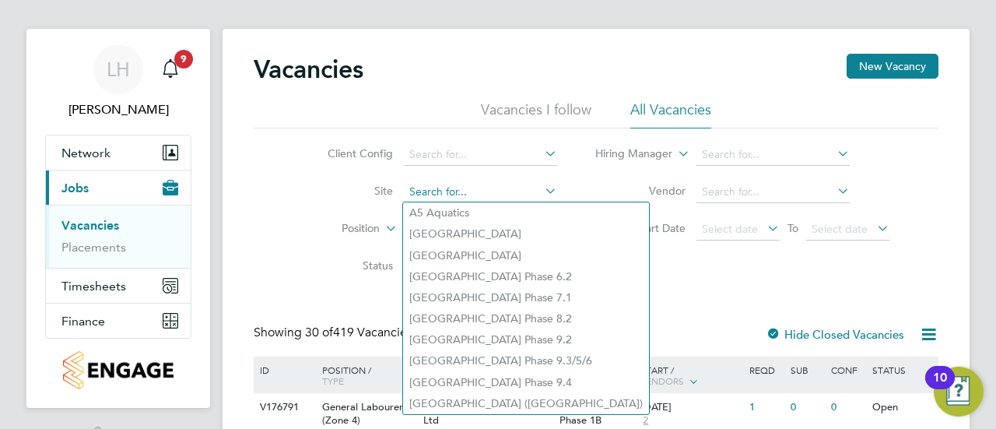
click at [433, 195] on input at bounding box center [480, 192] width 153 height 22
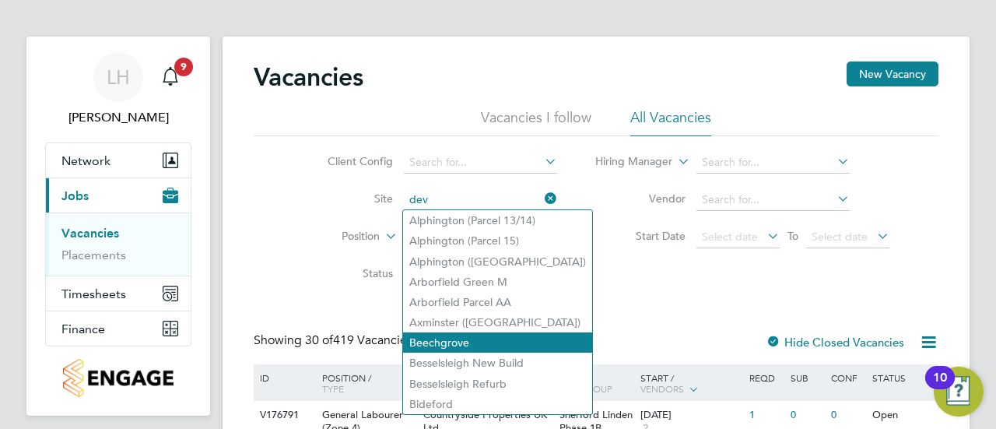
scroll to position [1, 0]
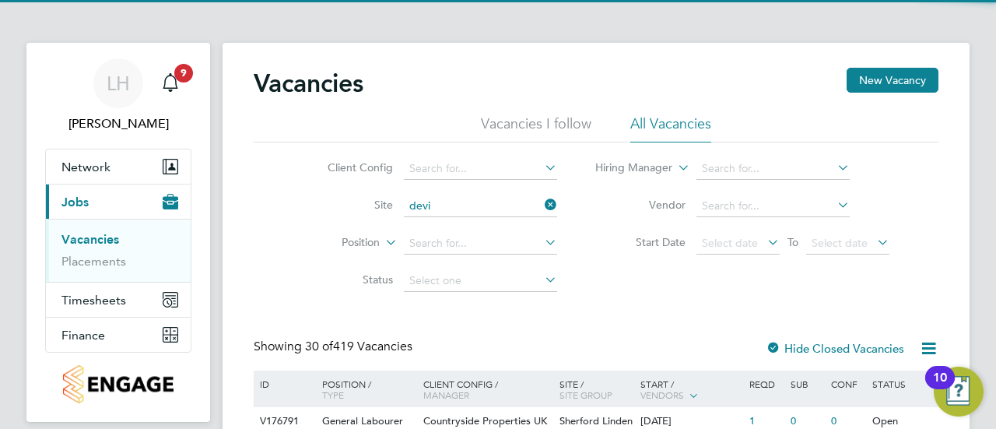
click at [475, 225] on li "Marshall Road, Devi zes" at bounding box center [531, 226] width 256 height 21
type input "[PERSON_NAME] Road, Devizes"
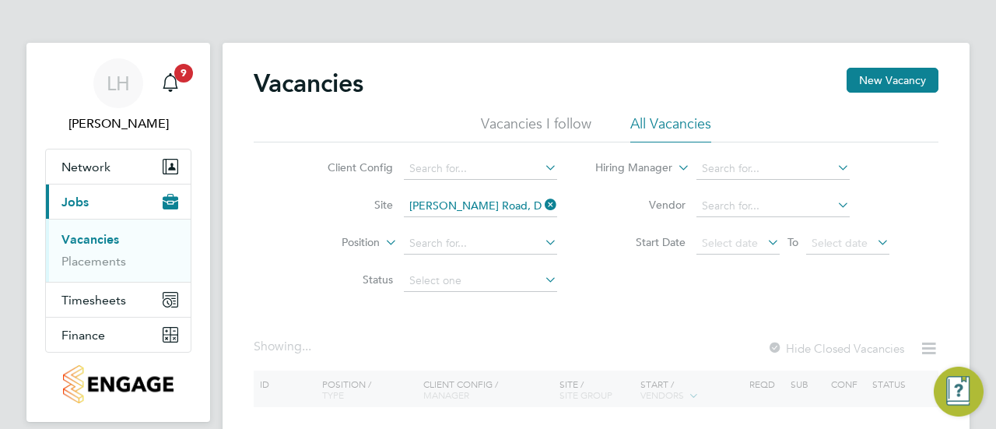
click at [596, 289] on div "Client Config Site Marshall Road, Devizes Position Status Hiring Manager Vendor…" at bounding box center [596, 220] width 685 height 157
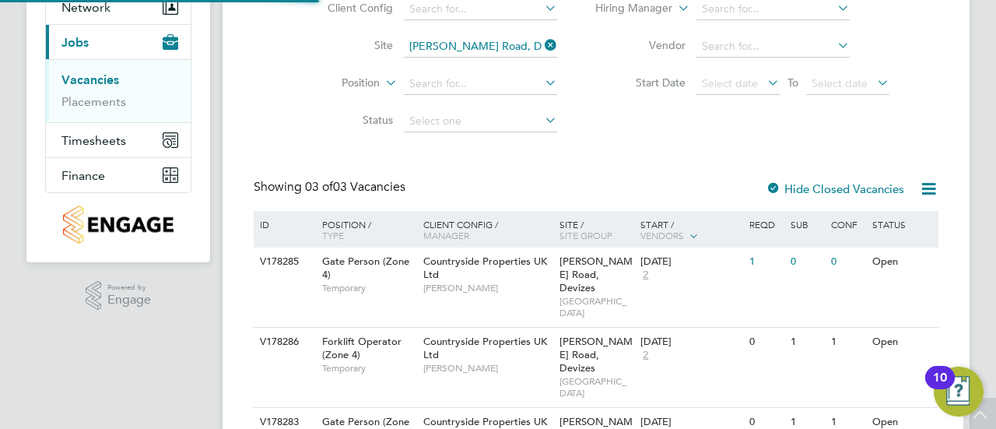
scroll to position [167, 0]
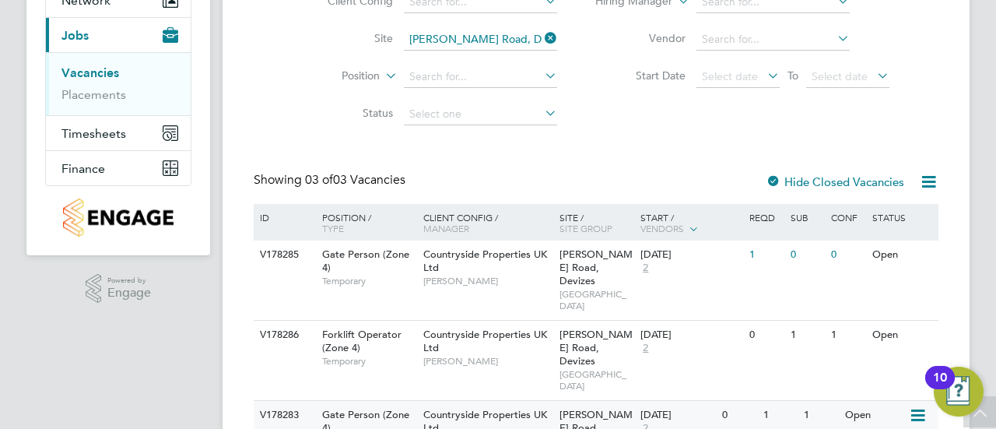
click at [495, 408] on span "Countryside Properties UK Ltd" at bounding box center [485, 421] width 124 height 26
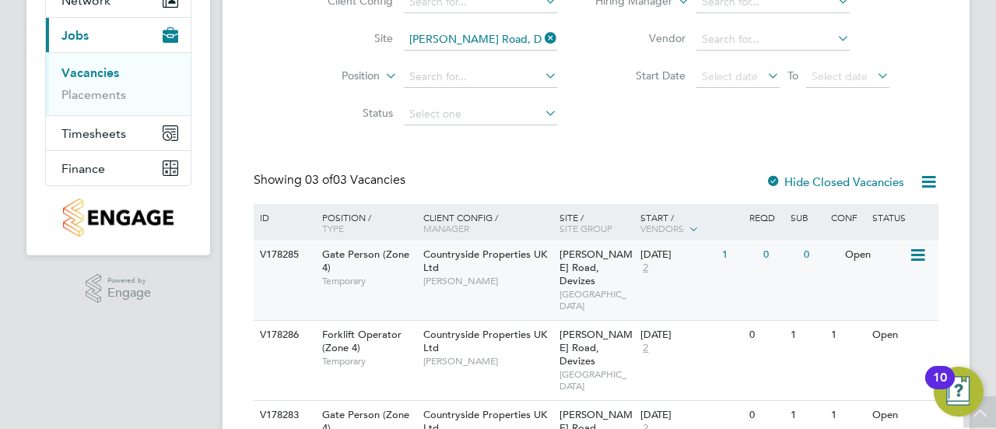
click at [433, 248] on span "Countryside Properties UK Ltd" at bounding box center [485, 260] width 124 height 26
click at [510, 250] on span "Countryside Properties UK Ltd" at bounding box center [485, 260] width 124 height 26
click at [607, 107] on div "Client Config Site Marshall Road, Devizes Position Status Hiring Manager Vendor…" at bounding box center [596, 54] width 685 height 157
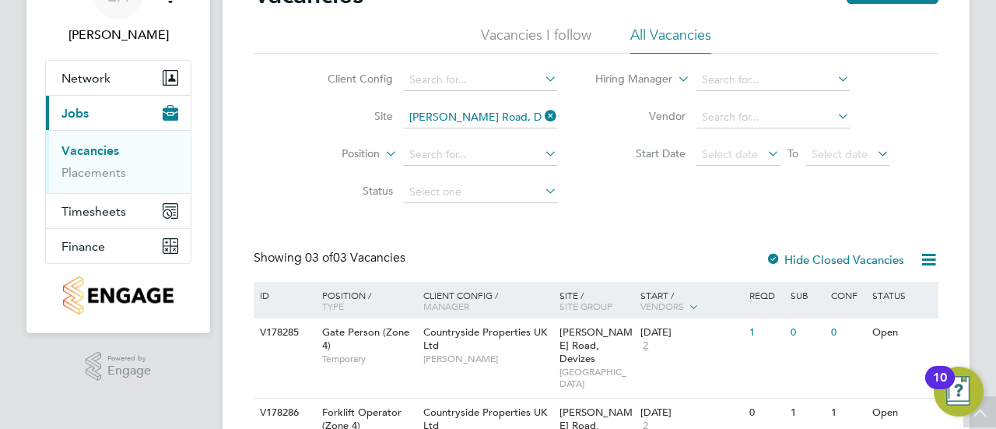
scroll to position [83, 0]
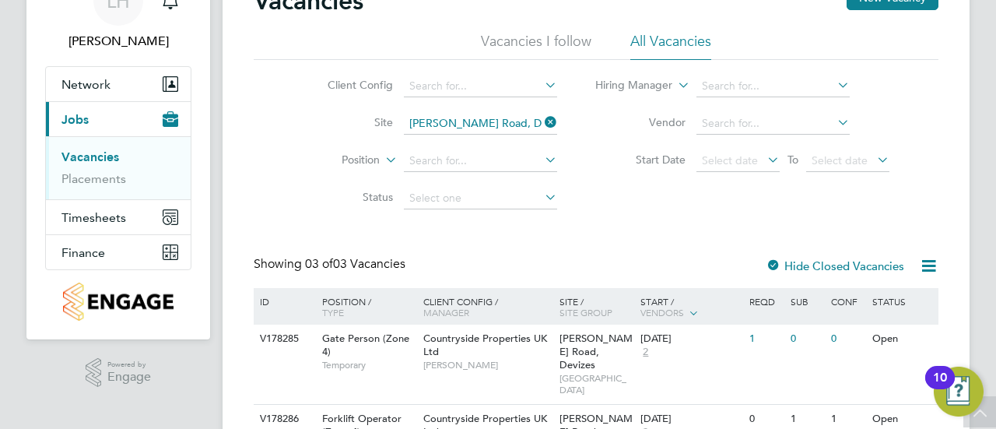
click at [419, 180] on li "Status" at bounding box center [430, 198] width 292 height 37
click at [426, 170] on input at bounding box center [480, 161] width 153 height 22
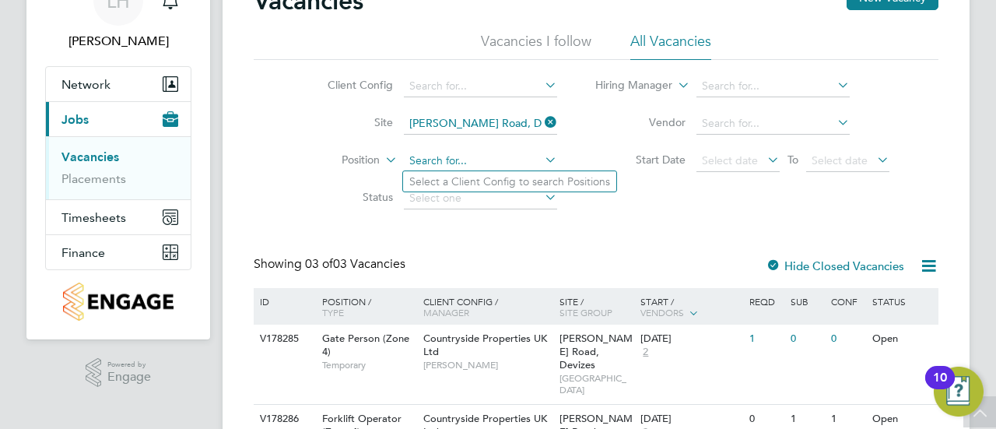
click at [441, 161] on input at bounding box center [480, 161] width 153 height 22
click at [541, 117] on icon at bounding box center [541, 122] width 0 height 22
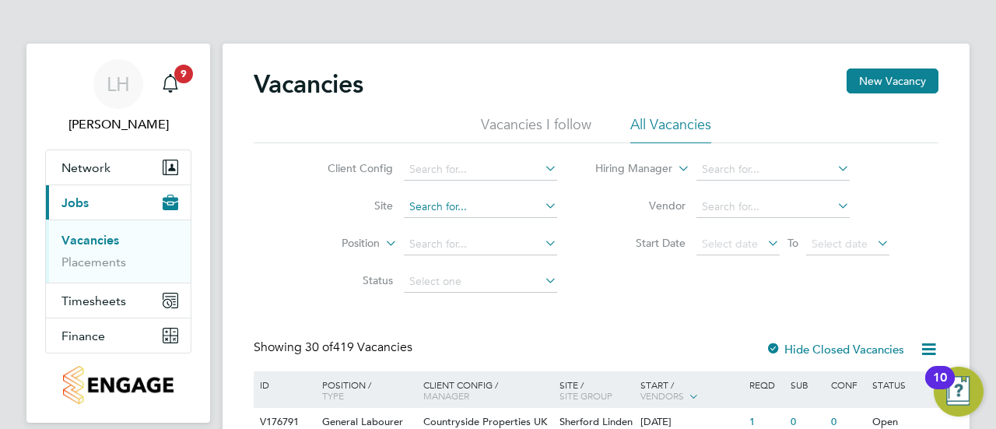
click at [478, 215] on input at bounding box center [480, 207] width 153 height 22
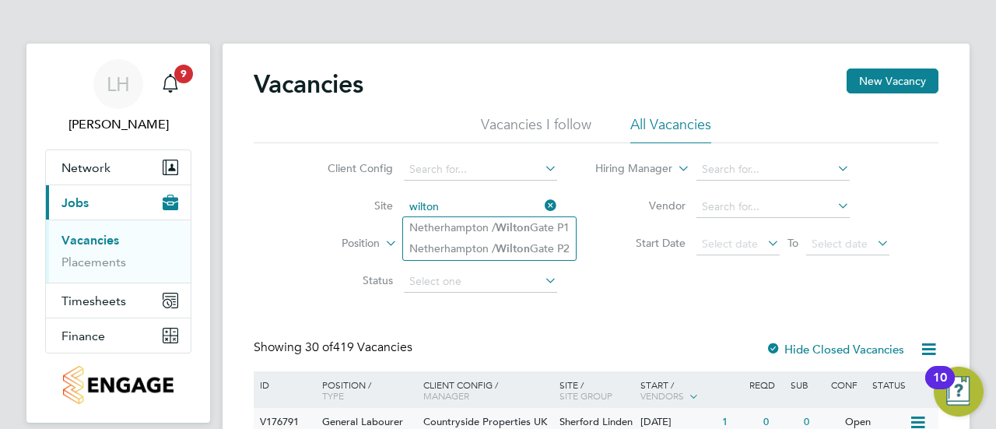
type input "wilton"
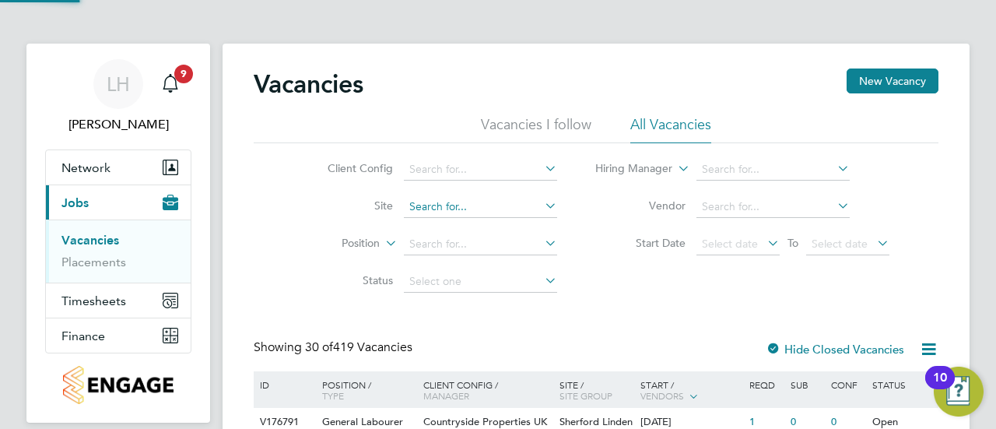
click at [498, 207] on input at bounding box center [480, 207] width 153 height 22
type input "i"
click at [475, 203] on input "Wil" at bounding box center [480, 207] width 153 height 22
type input "W"
click at [604, 296] on div "Client Config Site Position Status Hiring Manager Vendor Start Date Select date…" at bounding box center [596, 221] width 685 height 157
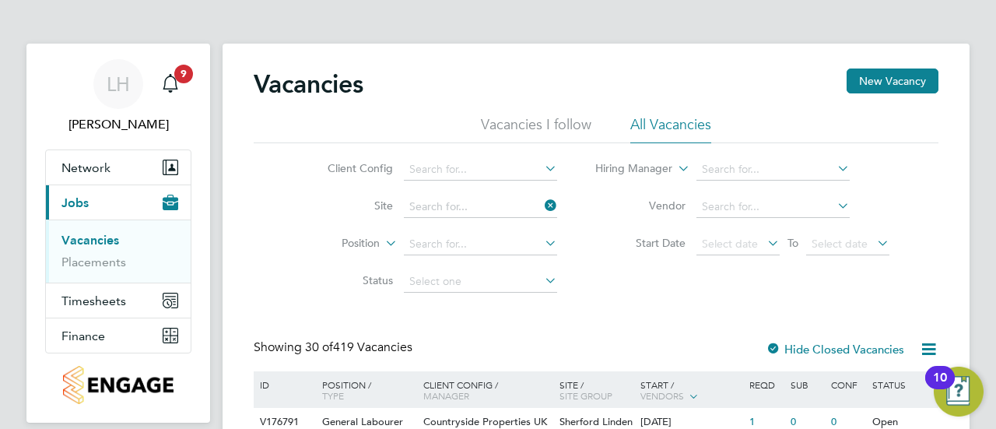
click at [541, 201] on icon at bounding box center [541, 205] width 0 height 22
click at [458, 197] on input at bounding box center [480, 207] width 153 height 22
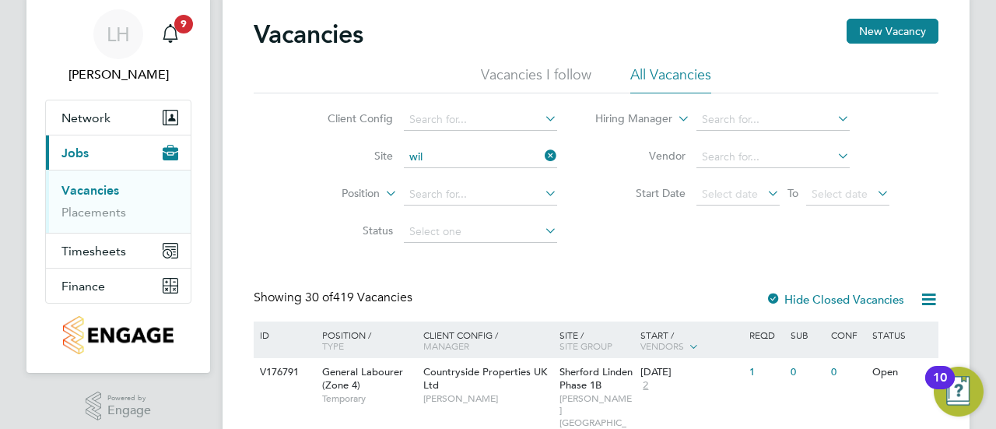
scroll to position [44, 0]
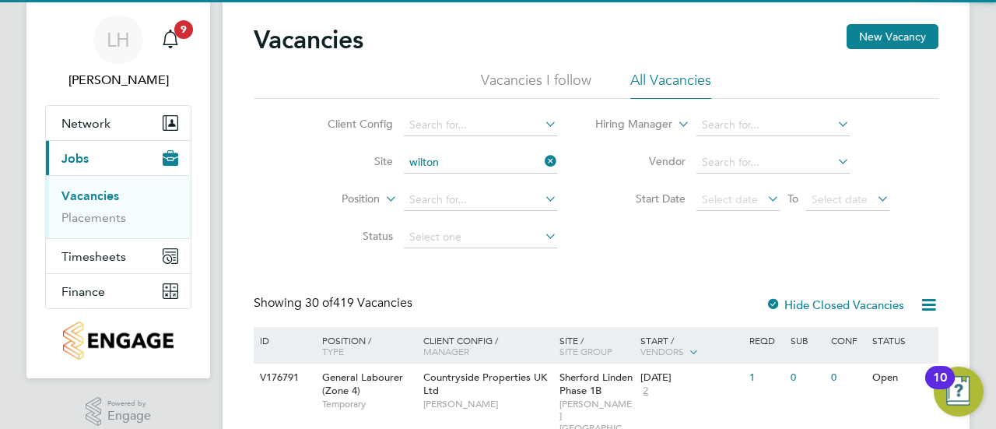
type input "Hoxton Wharf"
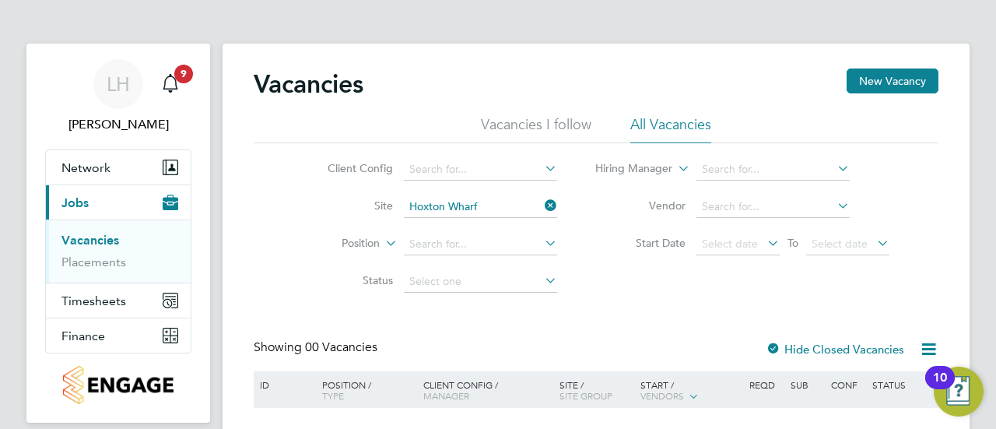
click at [541, 205] on icon at bounding box center [541, 205] width 0 height 22
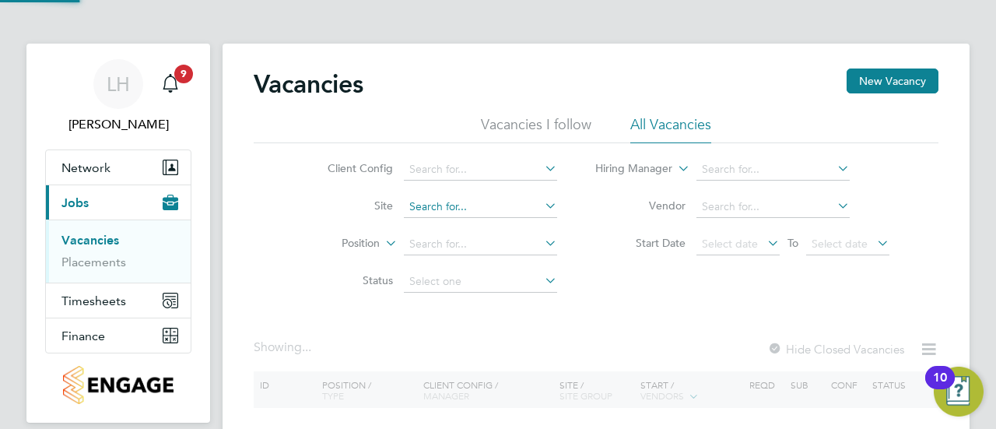
click at [489, 216] on input at bounding box center [480, 207] width 153 height 22
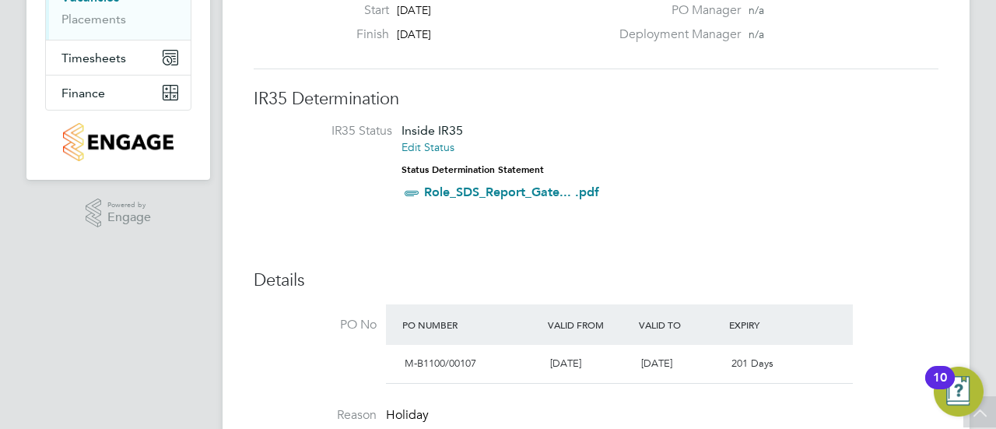
scroll to position [219, 0]
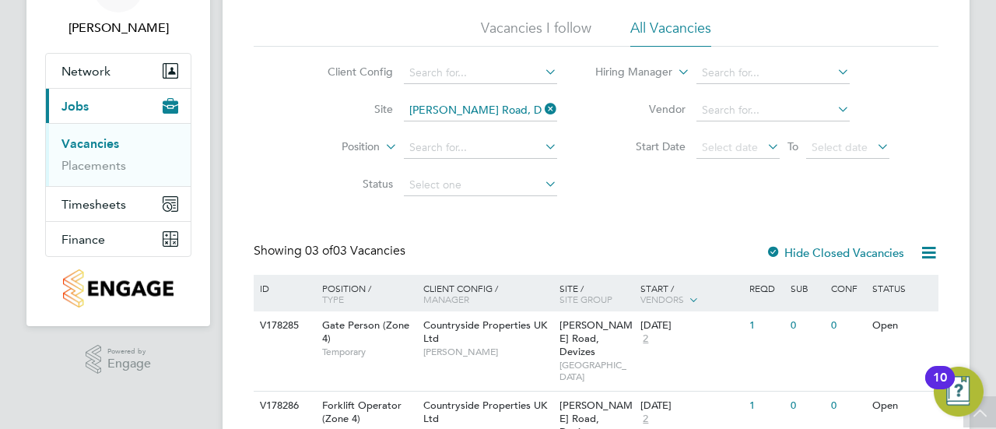
scroll to position [67, 0]
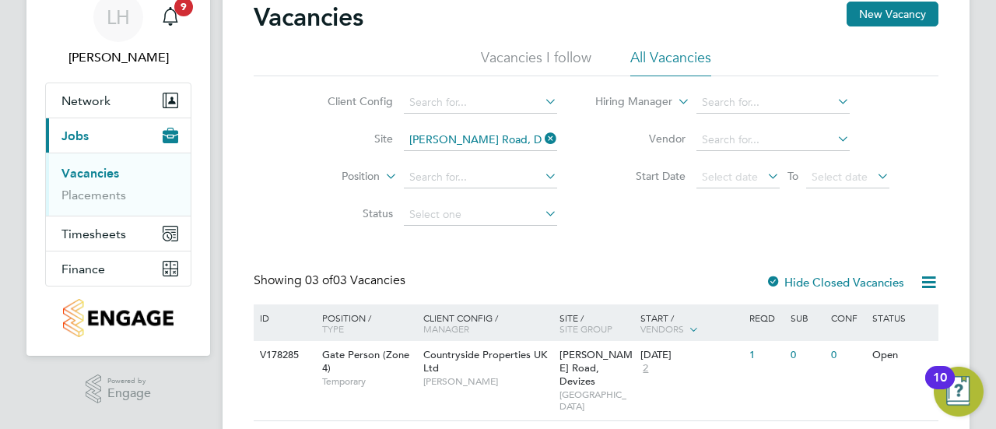
click at [541, 139] on icon at bounding box center [541, 139] width 0 height 22
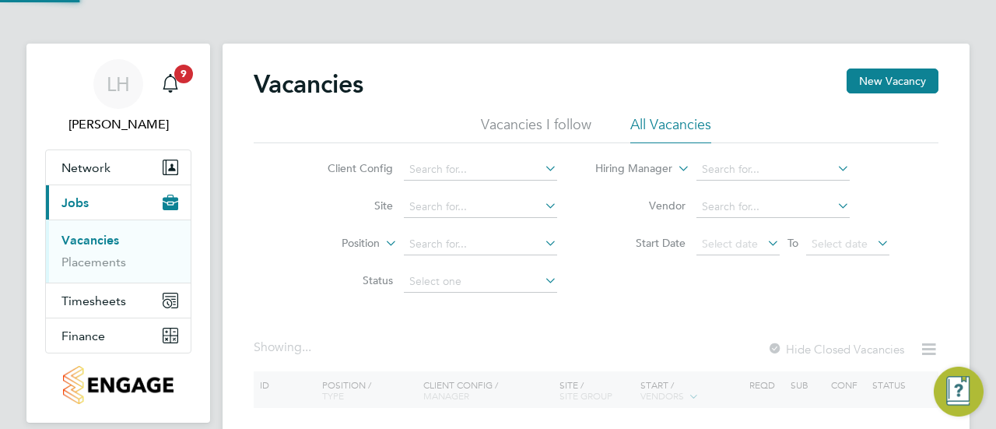
click at [483, 145] on div "Client Config Site Position Status Hiring Manager Vendor Start Date Select date…" at bounding box center [596, 221] width 685 height 157
click at [426, 199] on input at bounding box center [480, 207] width 153 height 22
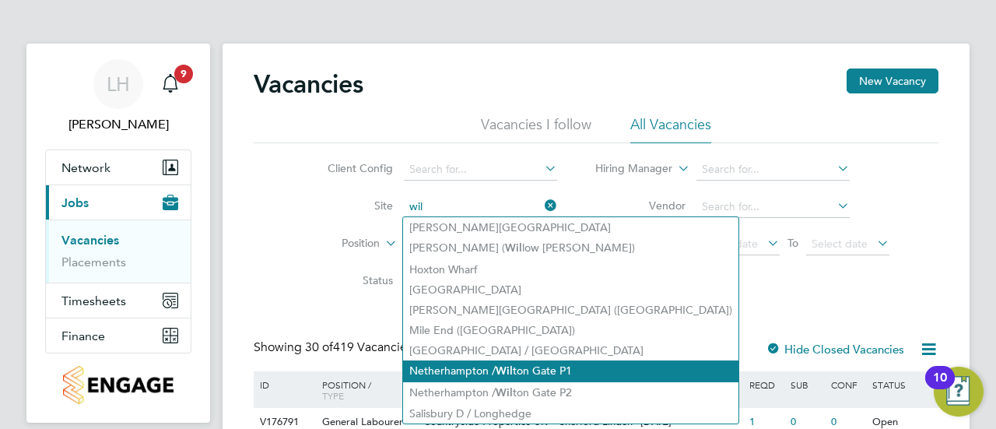
click at [451, 363] on li "Netherhampton / Wil ton Gate P1" at bounding box center [570, 370] width 335 height 21
type input "Netherhampton / Wilton Gate P1"
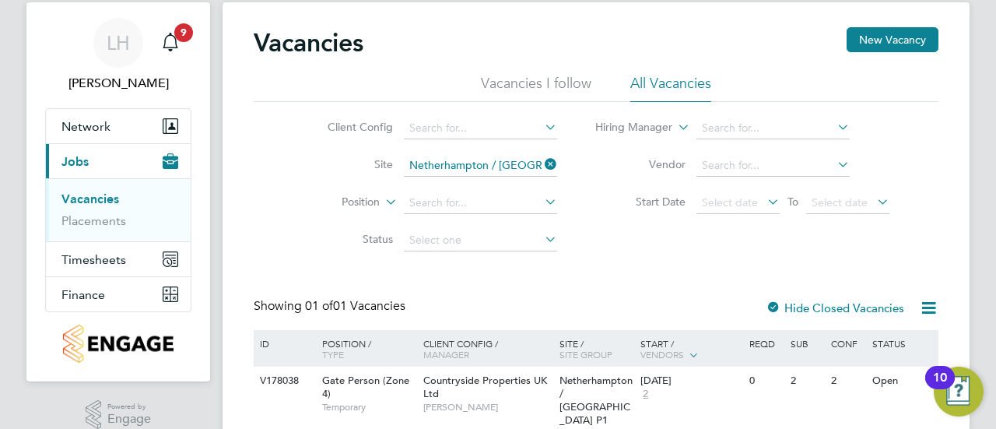
scroll to position [102, 0]
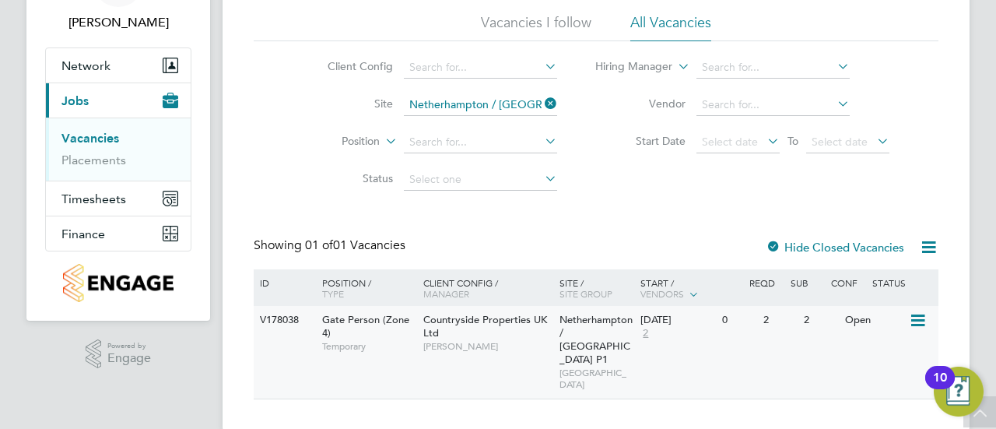
click at [492, 332] on div "Countryside Properties UK Ltd Richard Colborne" at bounding box center [487, 333] width 136 height 54
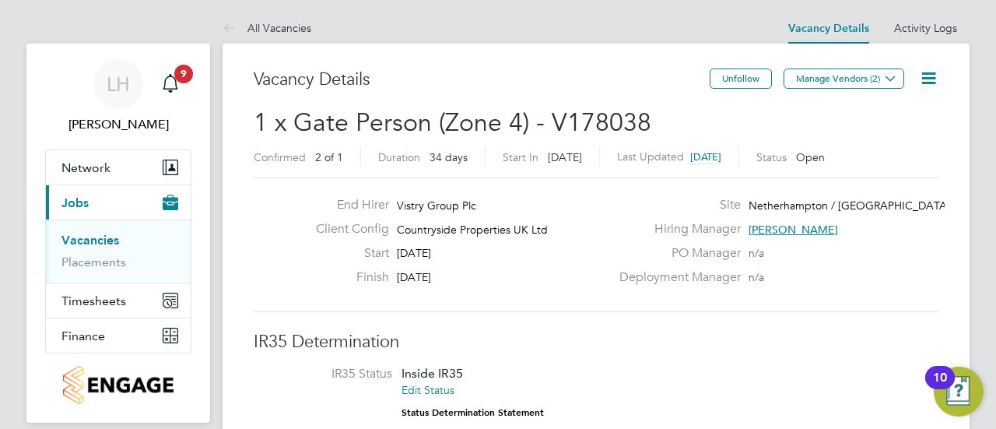
click at [112, 235] on link "Vacancies" at bounding box center [90, 240] width 58 height 15
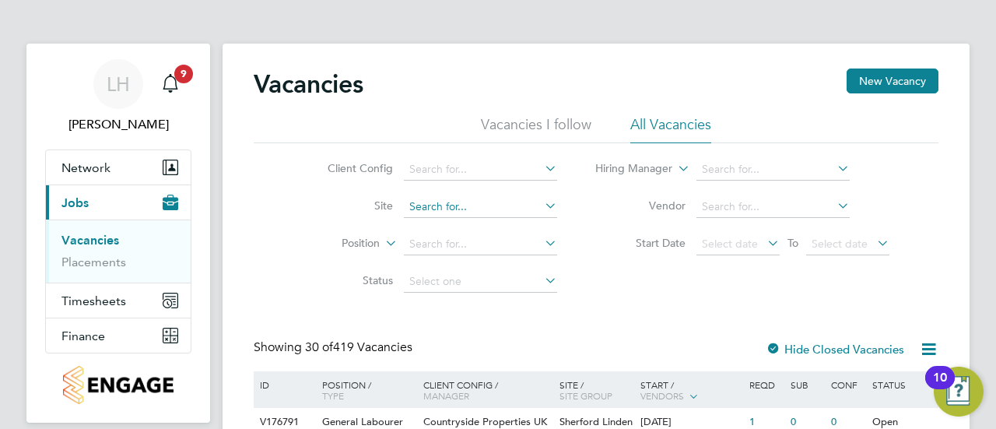
click at [448, 204] on input at bounding box center [480, 207] width 153 height 22
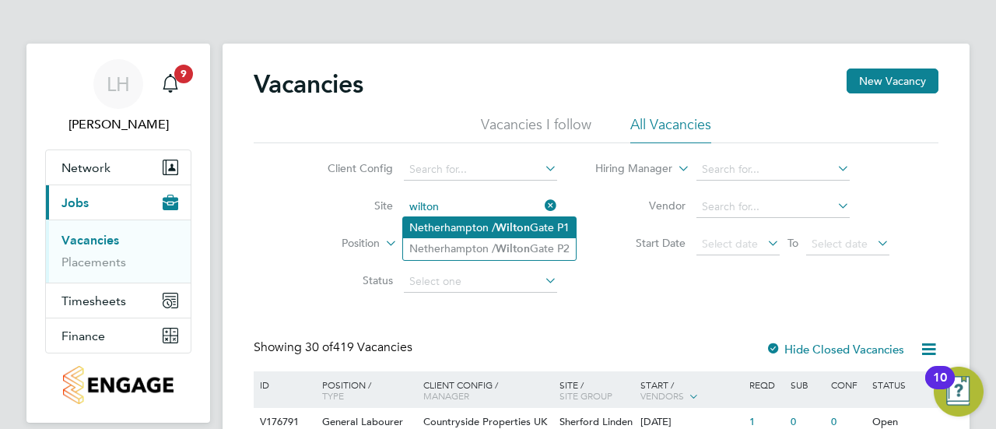
click at [439, 223] on li "Netherhampton / Wilton Gate P1" at bounding box center [489, 227] width 173 height 21
type input "Netherhampton / [GEOGRAPHIC_DATA] P1"
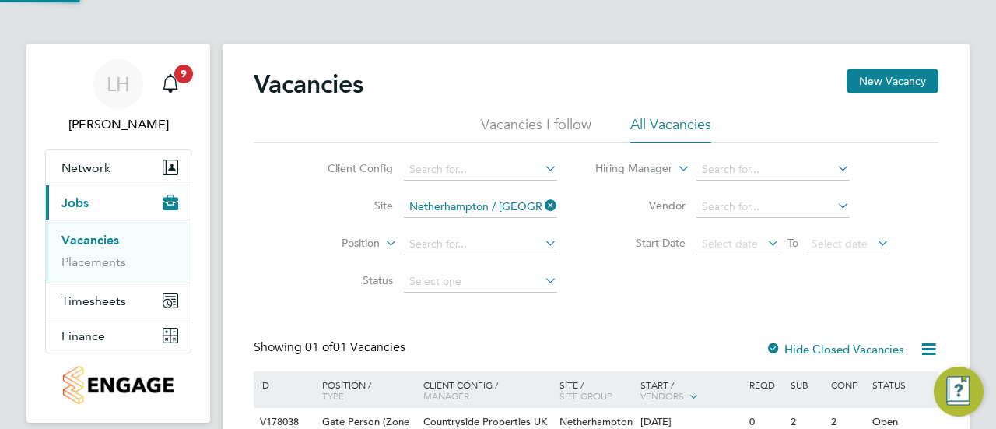
click at [614, 286] on div "Client Config Site Netherhampton / Wilton Gate P1 Position Status Hiring Manage…" at bounding box center [596, 221] width 685 height 157
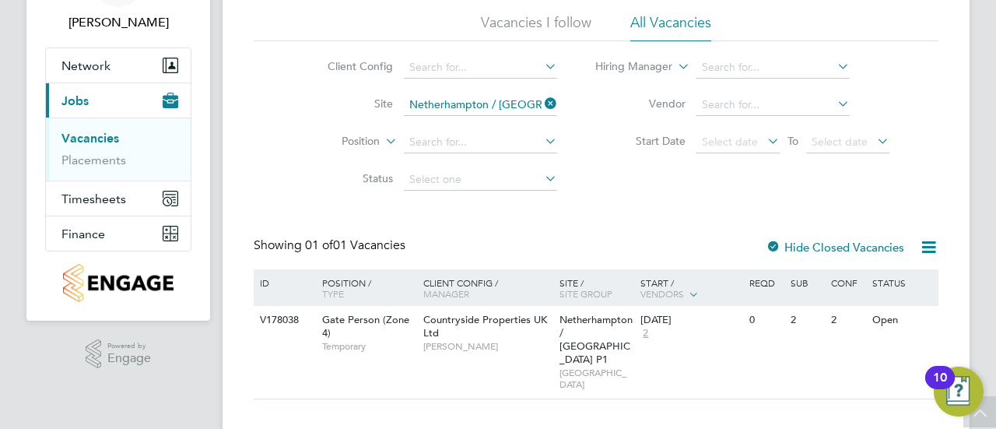
click at [541, 105] on icon at bounding box center [541, 104] width 0 height 22
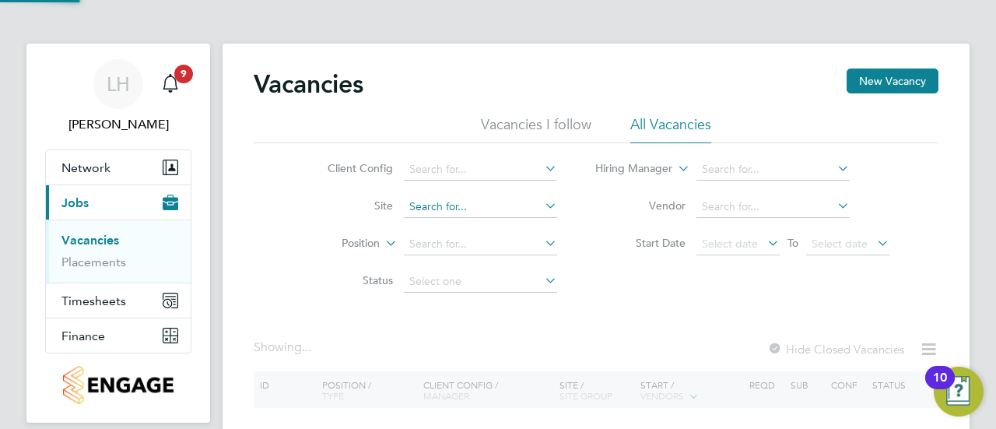
click at [462, 203] on input at bounding box center [480, 207] width 153 height 22
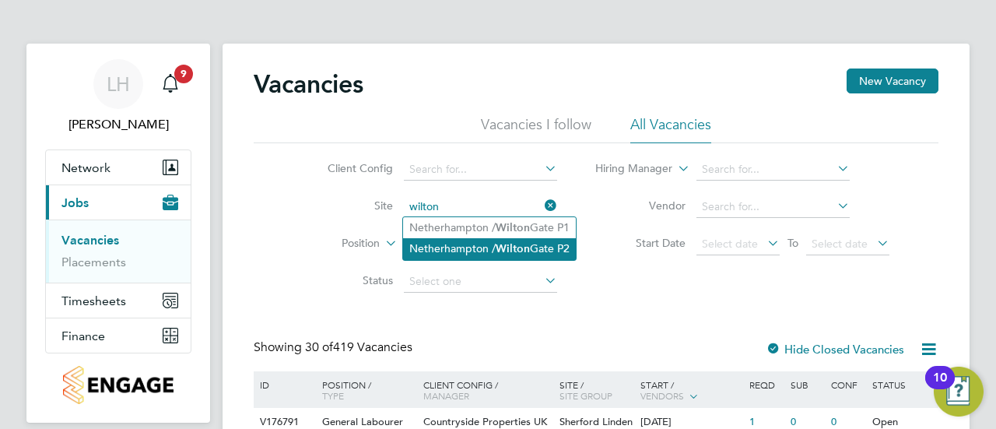
click at [476, 243] on li "Netherhampton / Wilton Gate P2" at bounding box center [489, 248] width 173 height 21
type input "Netherhampton / Wilton Gate P2"
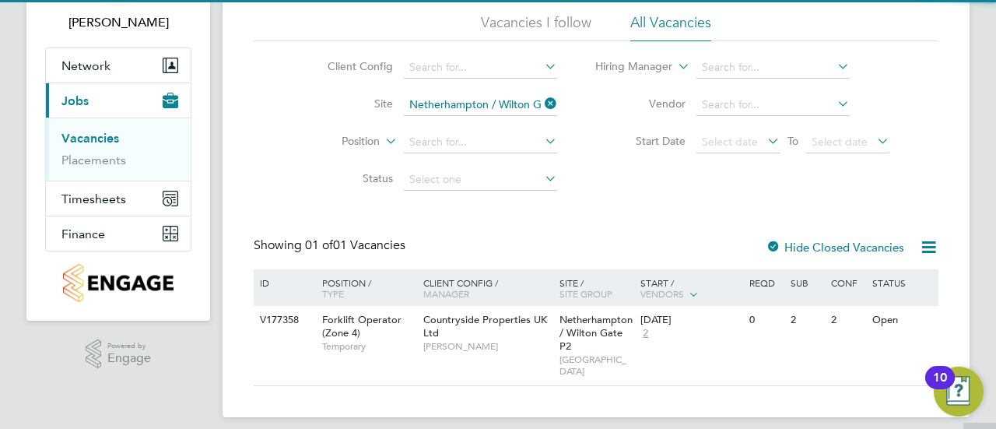
scroll to position [101, 0]
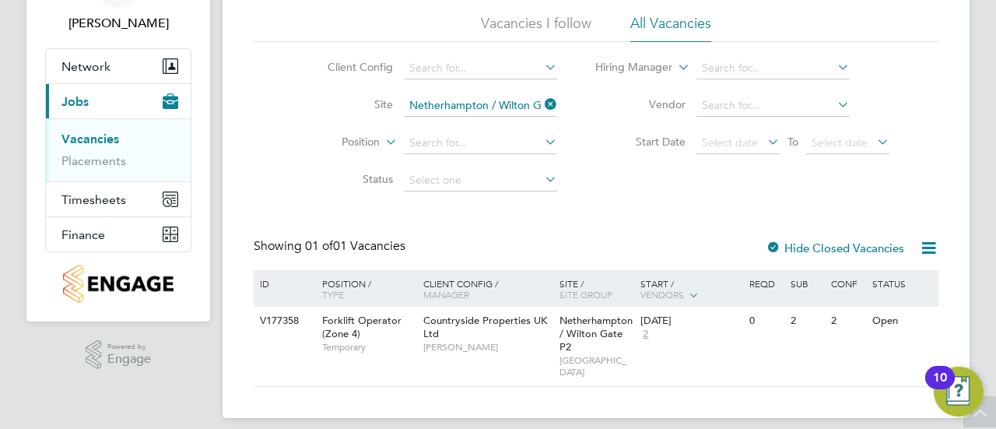
click at [541, 101] on icon at bounding box center [541, 104] width 0 height 22
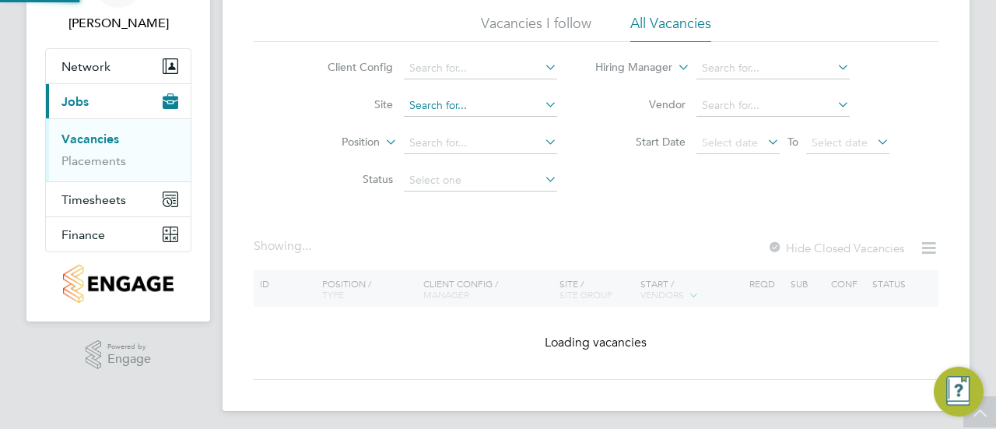
click at [513, 107] on input at bounding box center [480, 106] width 153 height 22
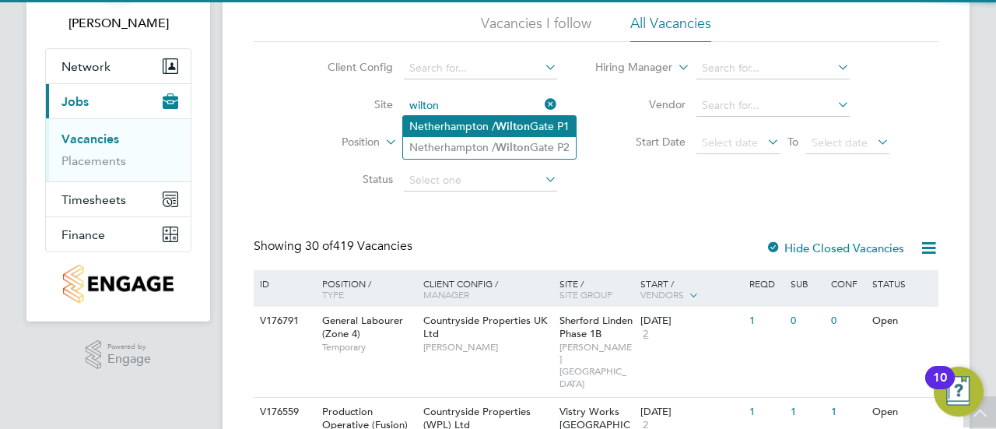
click at [478, 125] on li "Netherhampton / Wilton Gate P1" at bounding box center [489, 126] width 173 height 21
type input "Netherhampton / [GEOGRAPHIC_DATA] P1"
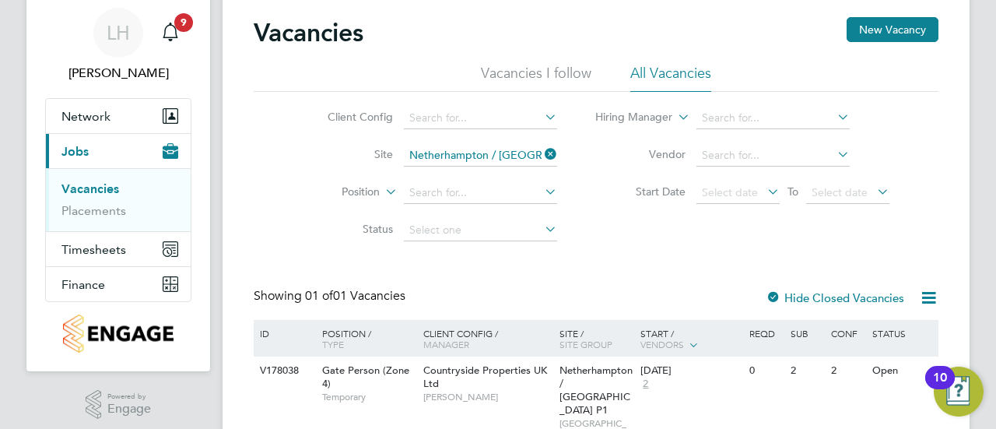
scroll to position [47, 0]
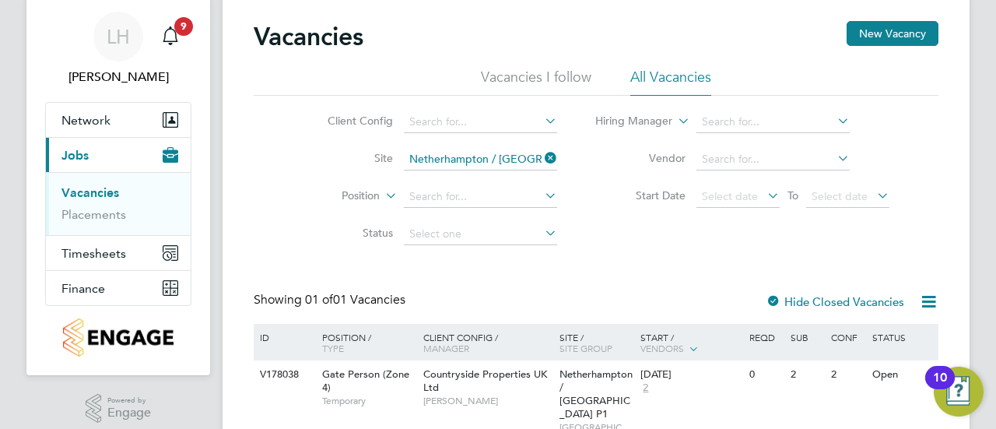
click at [541, 157] on icon at bounding box center [541, 158] width 0 height 22
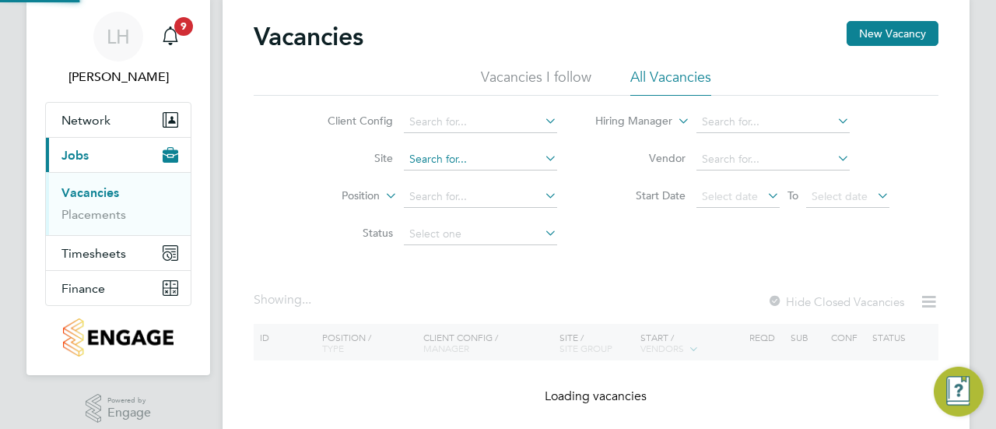
click at [493, 158] on input at bounding box center [480, 160] width 153 height 22
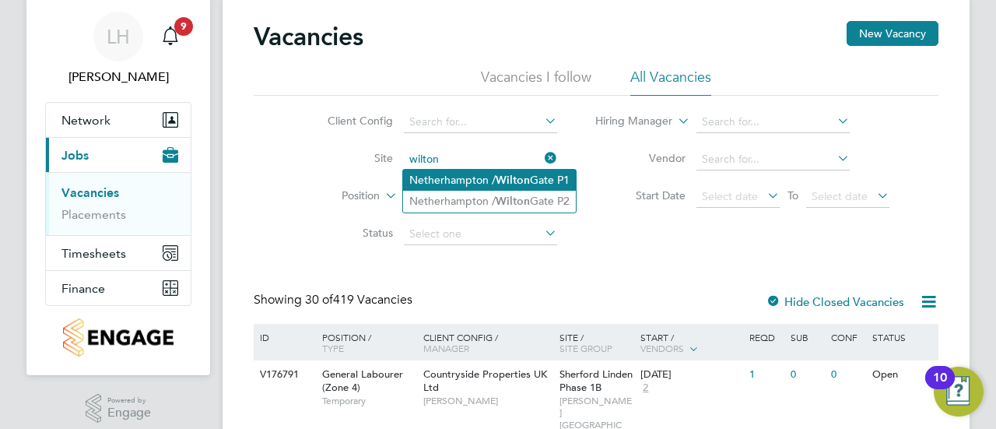
click at [499, 186] on li "Netherhampton / Wilton Gate P1" at bounding box center [489, 180] width 173 height 21
type input "Netherhampton / [GEOGRAPHIC_DATA] P1"
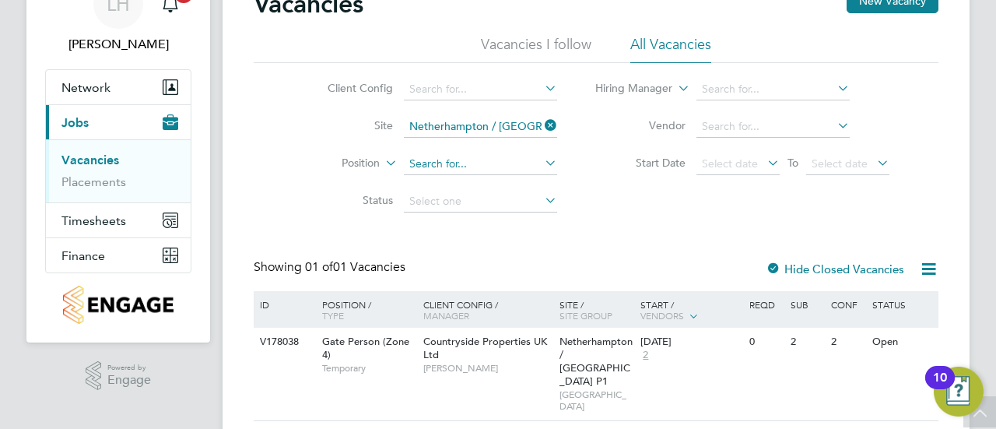
scroll to position [81, 0]
click at [541, 130] on icon at bounding box center [541, 125] width 0 height 22
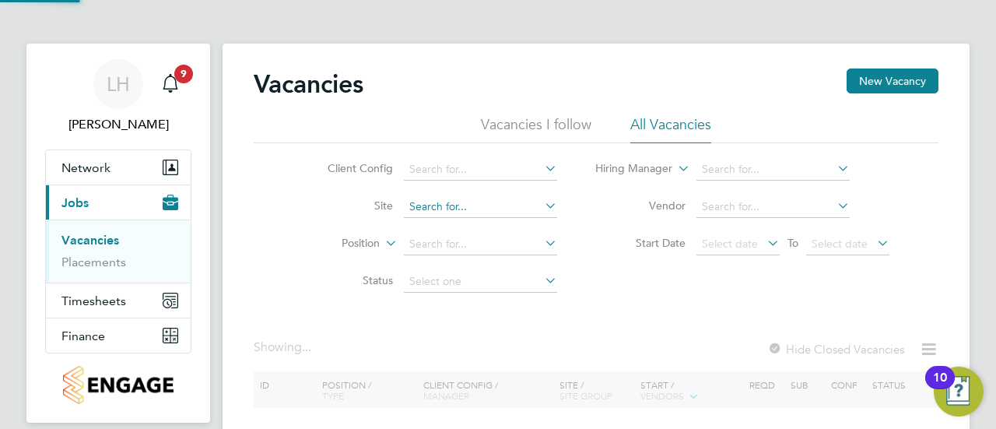
click at [476, 208] on input at bounding box center [480, 207] width 153 height 22
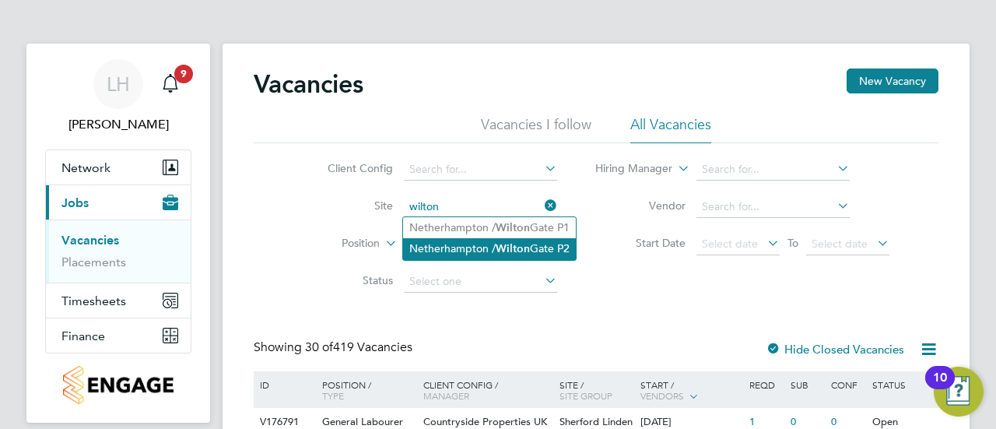
click at [489, 242] on li "Netherhampton / Wilton Gate P2" at bounding box center [489, 248] width 173 height 21
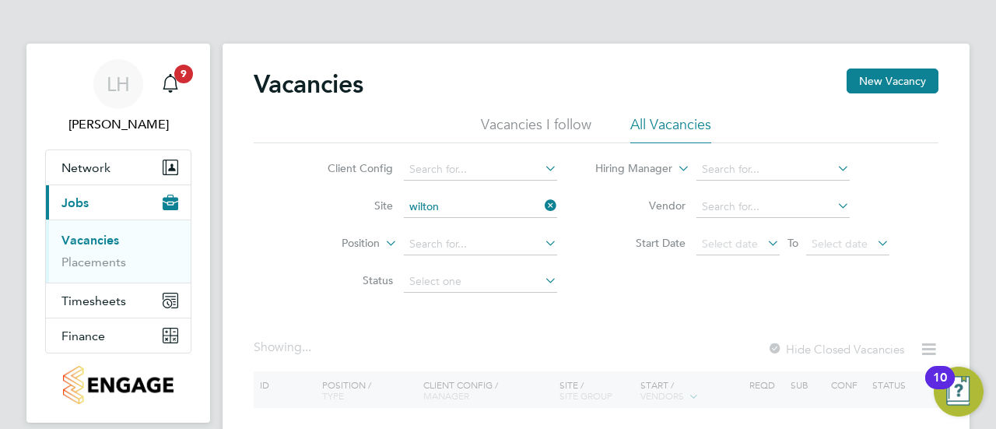
type input "Netherhampton / Wilton Gate P2"
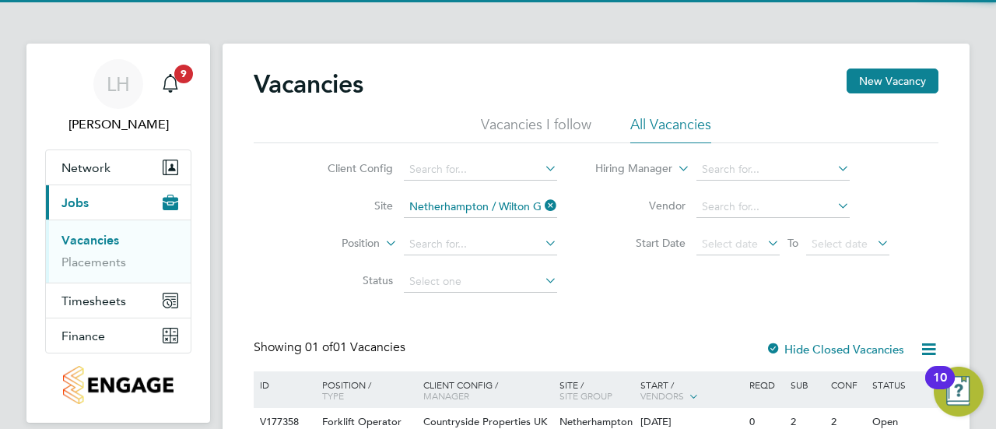
scroll to position [102, 0]
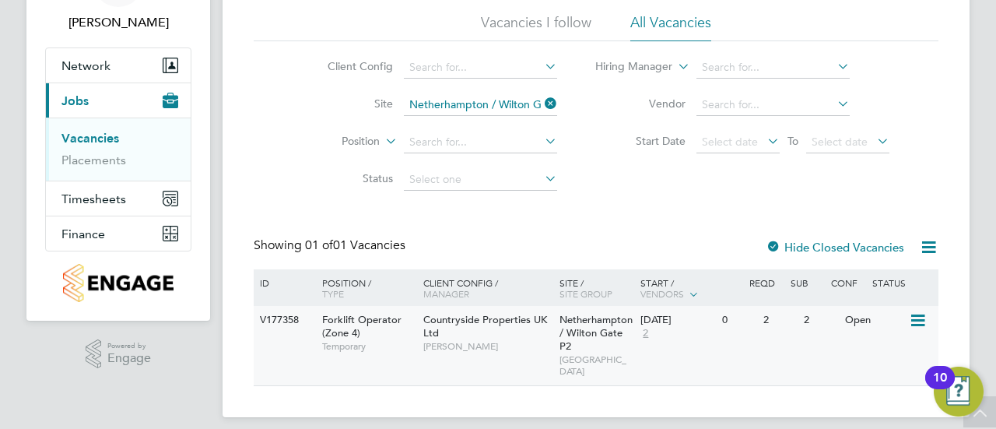
click at [419, 345] on div "Countryside Properties UK Ltd Jamie Fulford" at bounding box center [487, 333] width 136 height 54
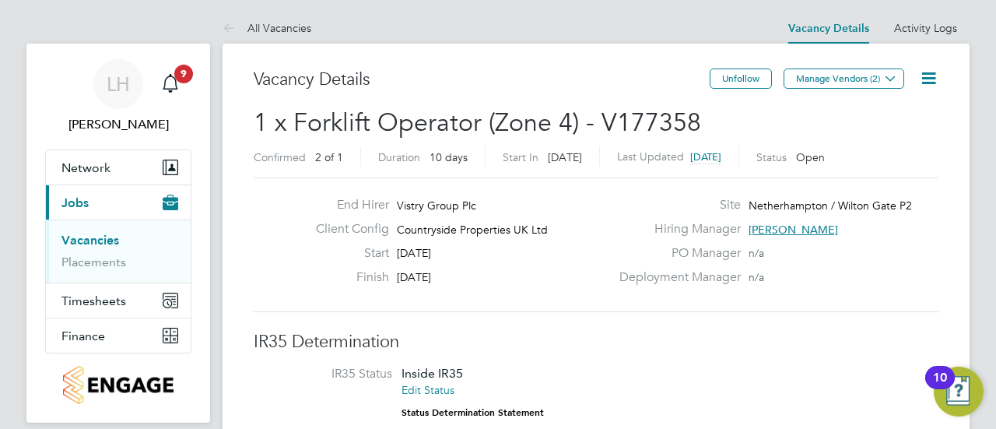
click at [98, 242] on link "Vacancies" at bounding box center [90, 240] width 58 height 15
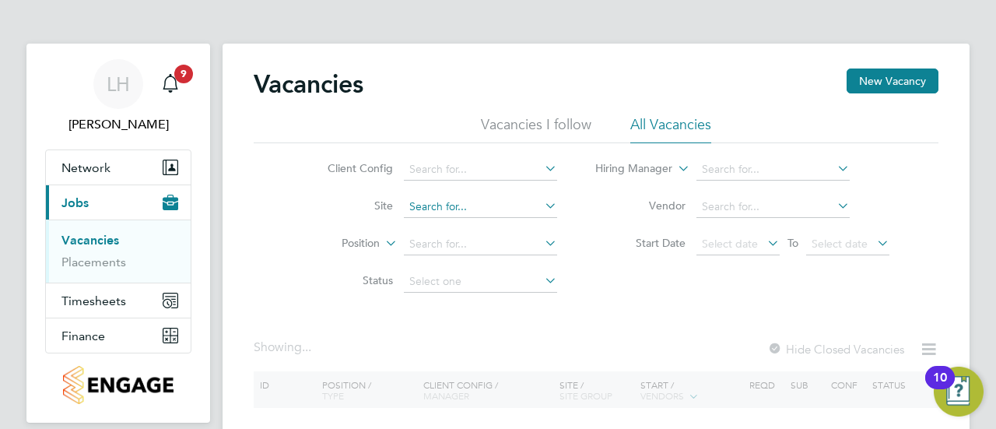
click at [459, 198] on input at bounding box center [480, 207] width 153 height 22
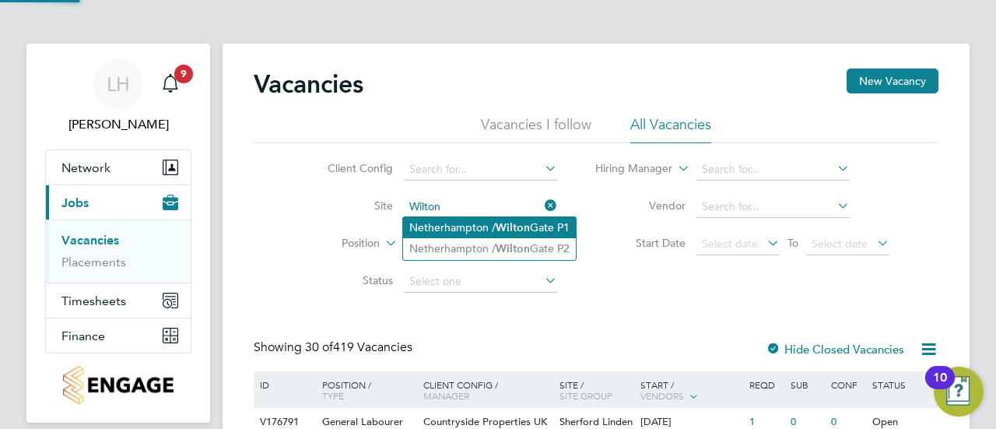
click at [479, 226] on li "Netherhampton / [GEOGRAPHIC_DATA] P1" at bounding box center [489, 227] width 173 height 21
type input "Netherhampton / [GEOGRAPHIC_DATA] P1"
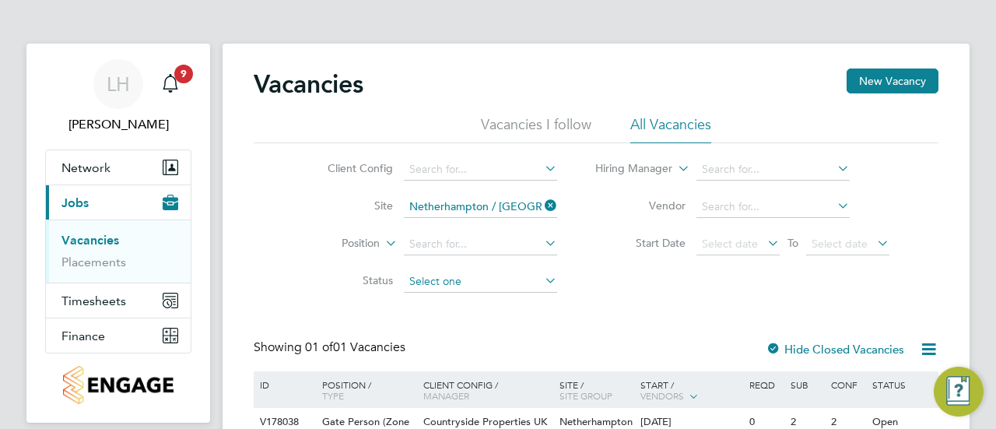
scroll to position [102, 0]
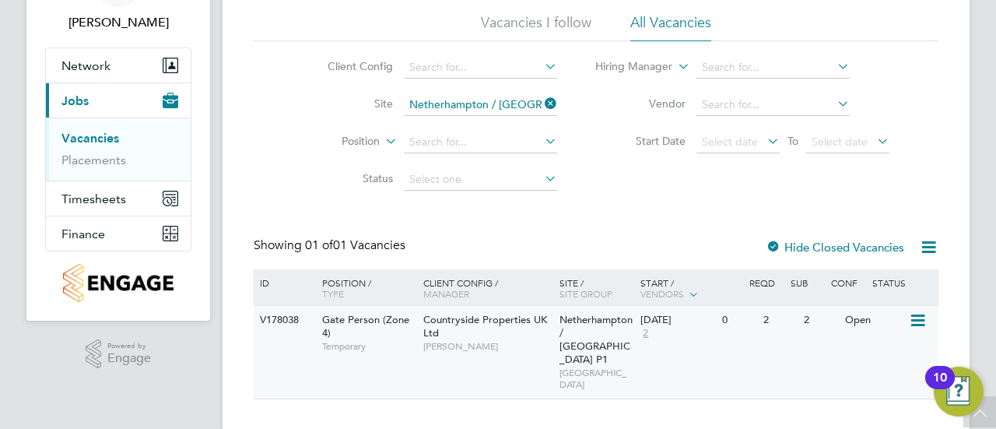
click at [423, 338] on span "Countryside Properties UK Ltd" at bounding box center [485, 326] width 124 height 26
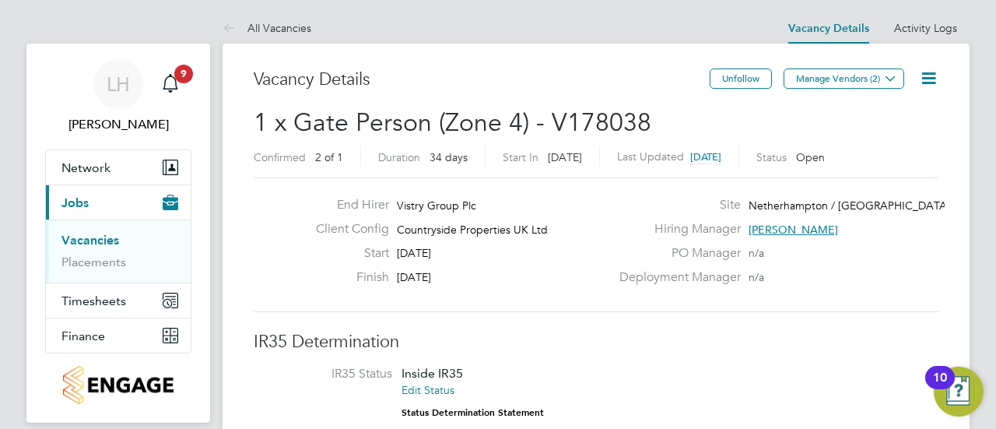
click at [100, 245] on link "Vacancies" at bounding box center [90, 240] width 58 height 15
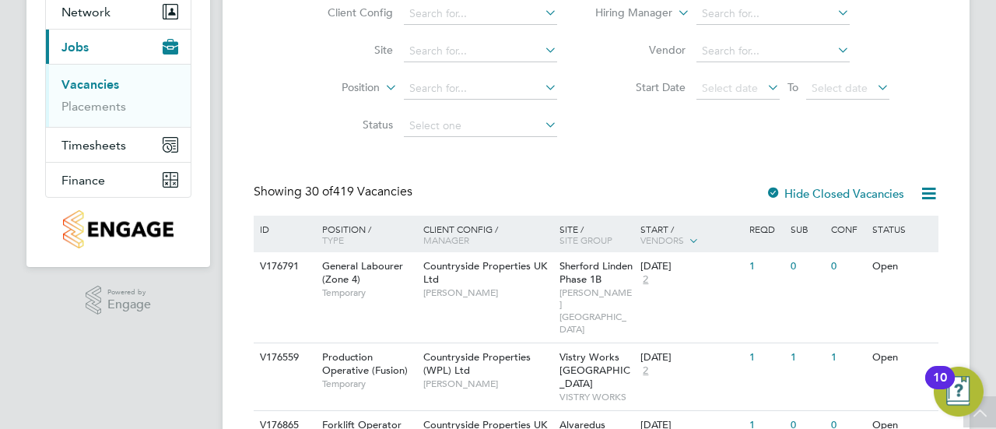
scroll to position [51, 0]
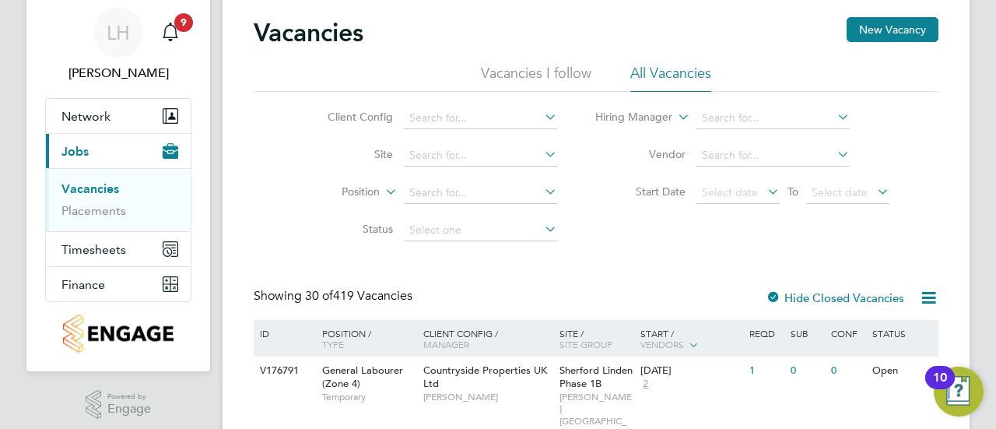
click at [518, 74] on li "Vacancies I follow" at bounding box center [536, 78] width 110 height 28
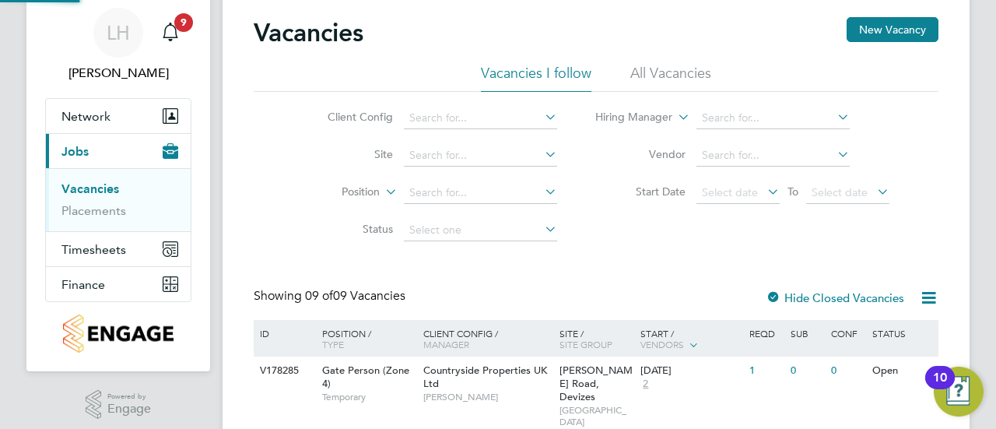
click at [659, 68] on li "All Vacancies" at bounding box center [670, 78] width 81 height 28
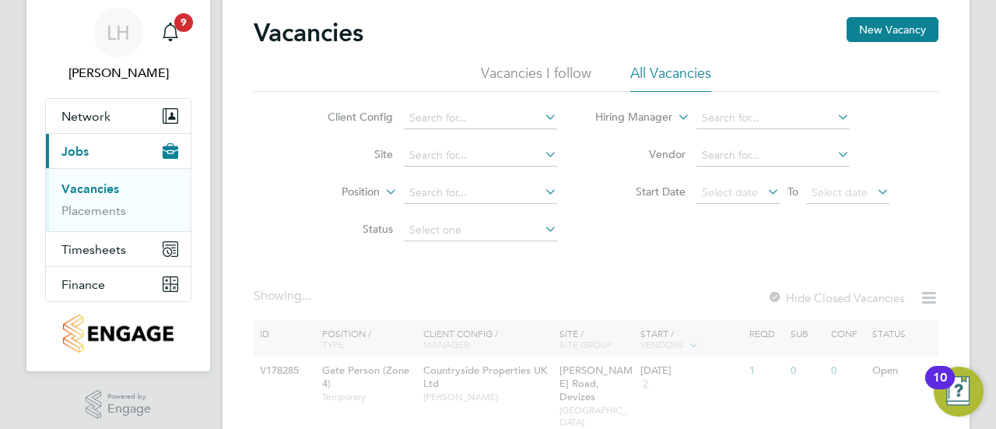
click at [482, 141] on li "Site" at bounding box center [430, 155] width 292 height 37
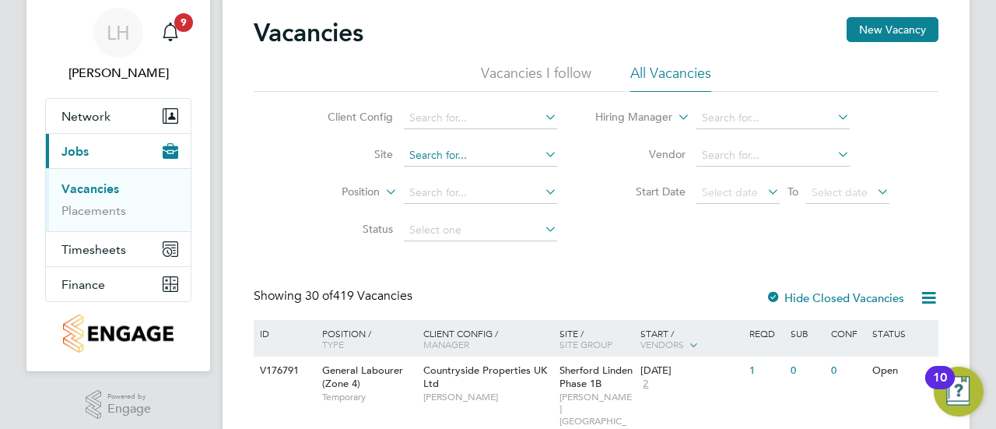
click at [472, 152] on input at bounding box center [480, 156] width 153 height 22
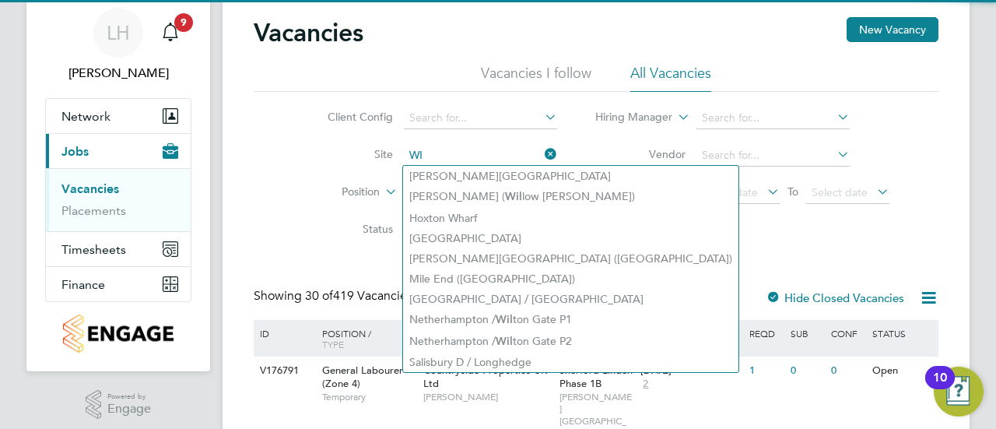
type input "W"
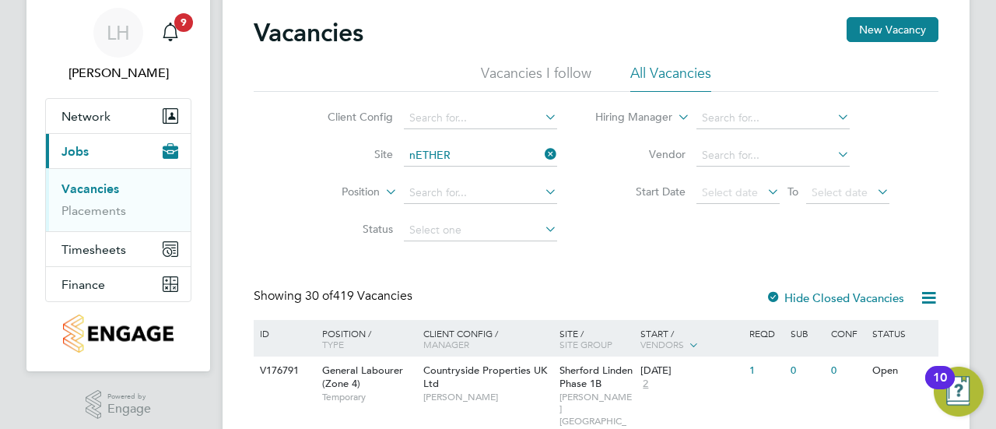
click at [499, 166] on li "Nether hampton / [GEOGRAPHIC_DATA]" at bounding box center [517, 176] width 229 height 21
type input "[GEOGRAPHIC_DATA] / [GEOGRAPHIC_DATA]"
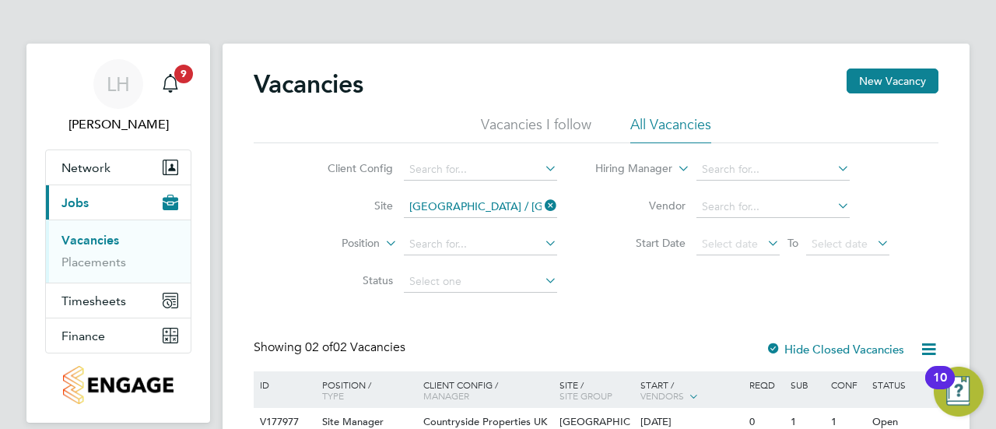
click at [541, 208] on icon at bounding box center [541, 205] width 0 height 22
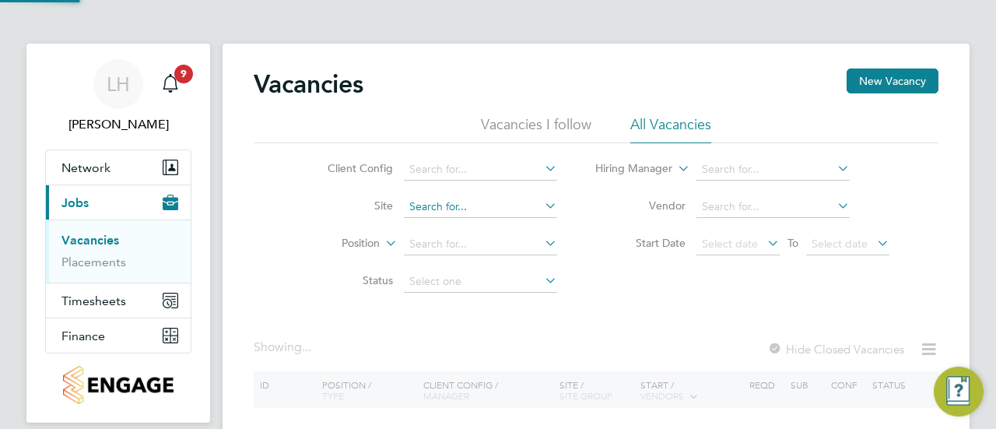
click at [507, 208] on input at bounding box center [480, 207] width 153 height 22
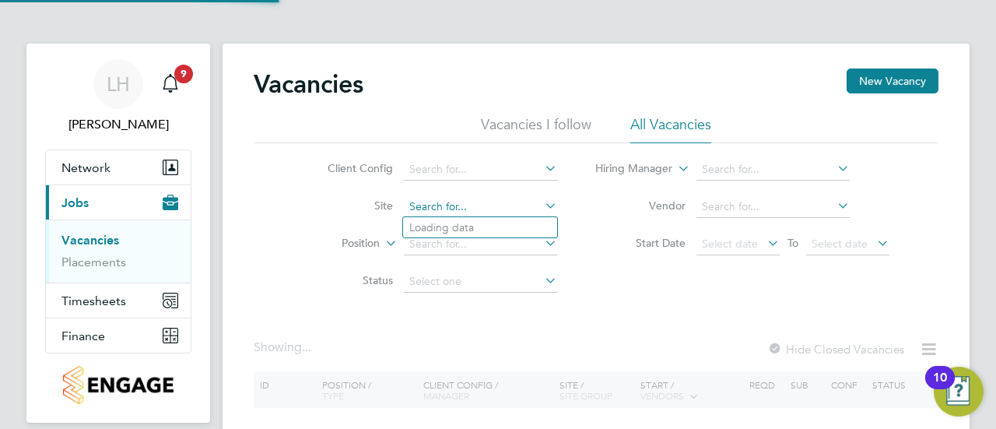
type input "w"
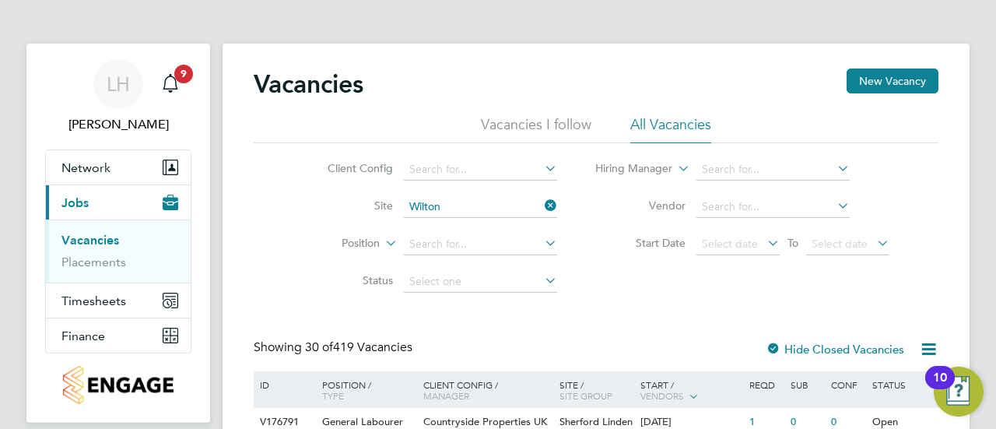
click at [506, 236] on li "Netherhampton / Wilton Gate P1" at bounding box center [489, 227] width 173 height 21
type input "Netherhampton / [GEOGRAPHIC_DATA] P1"
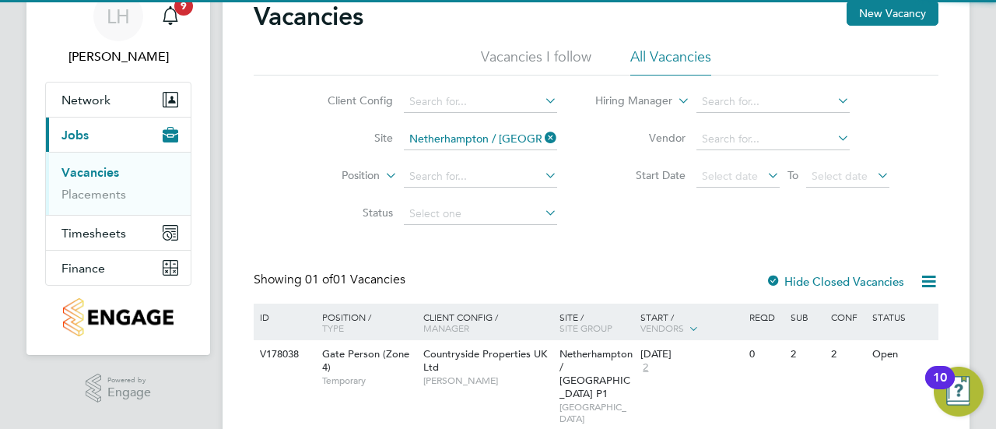
scroll to position [70, 0]
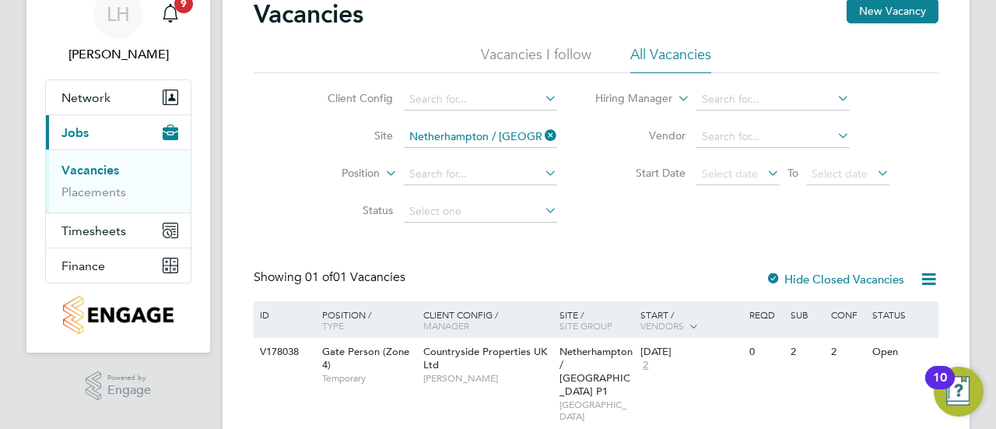
click at [541, 131] on icon at bounding box center [541, 135] width 0 height 22
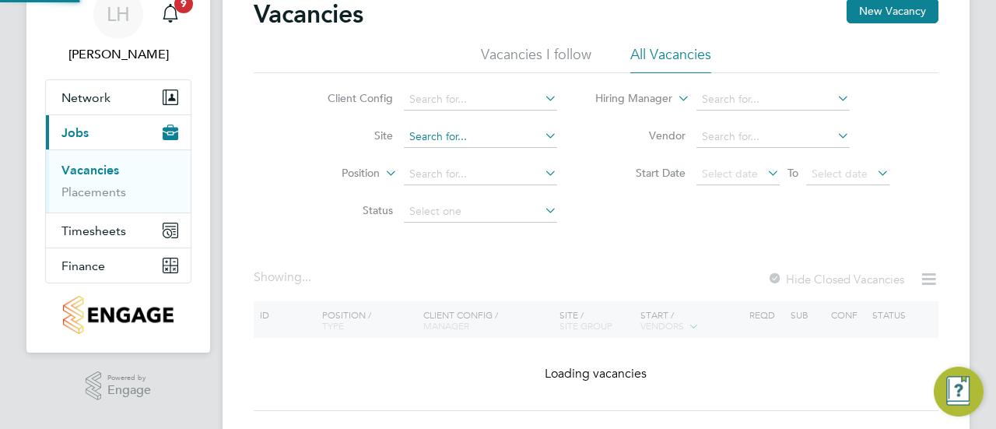
click at [478, 136] on input at bounding box center [480, 137] width 153 height 22
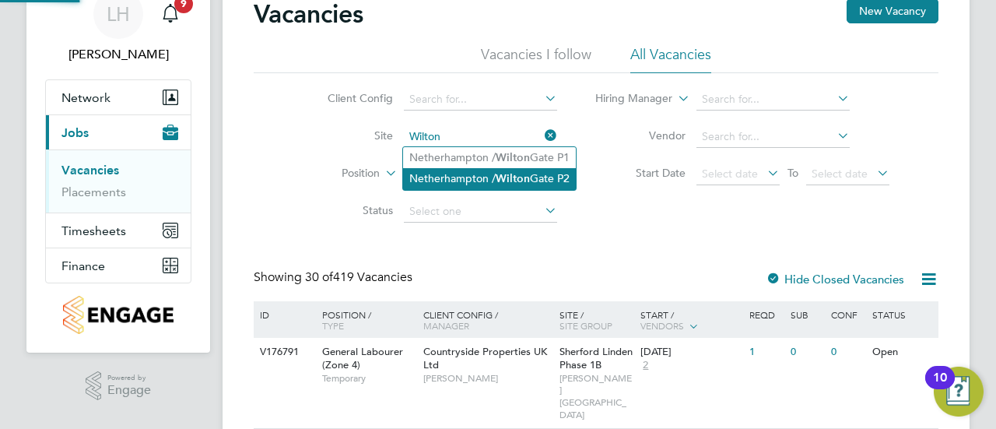
click at [479, 178] on li "Netherhampton / Wilton Gate P2" at bounding box center [489, 178] width 173 height 21
type input "Netherhampton / Wilton Gate P2"
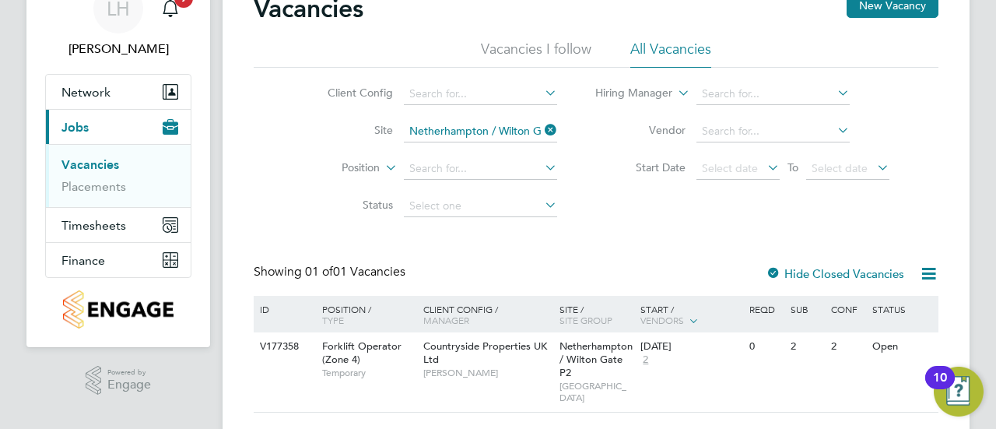
scroll to position [76, 0]
click at [511, 130] on input "Netherhampton / Wilton Gate P2" at bounding box center [480, 131] width 153 height 22
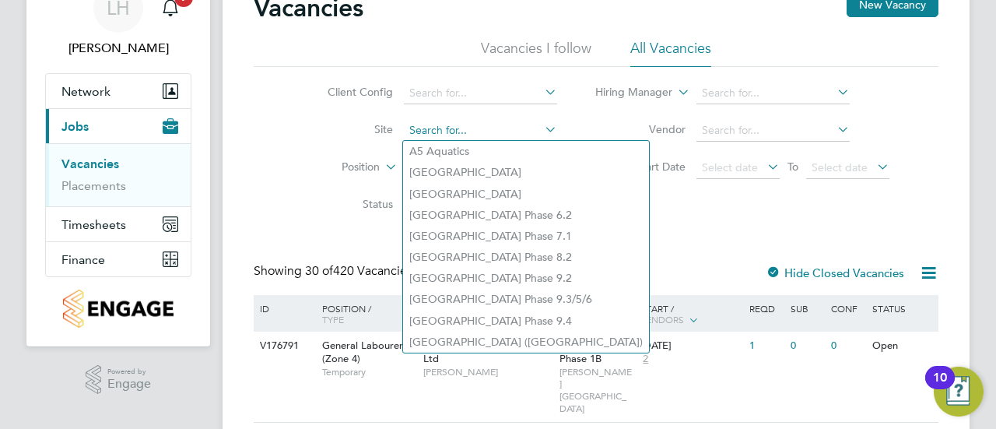
click at [439, 126] on input at bounding box center [480, 131] width 153 height 22
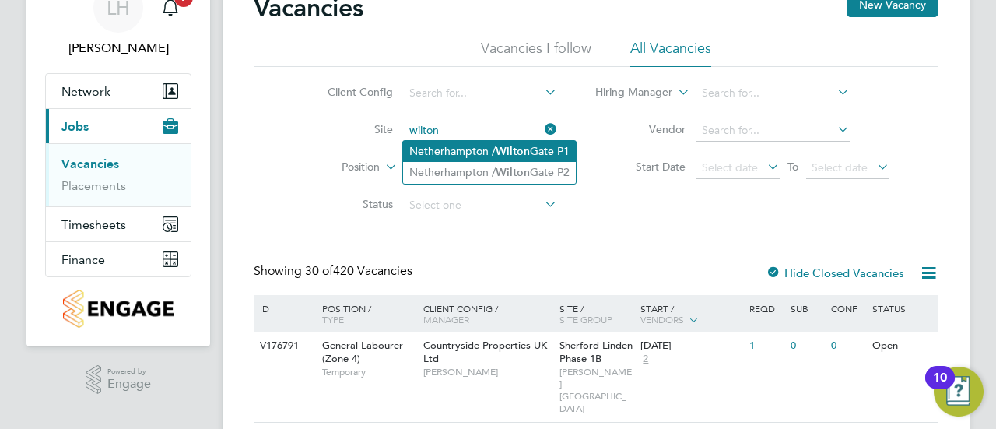
click at [482, 142] on li "Netherhampton / Wilton Gate P1" at bounding box center [489, 151] width 173 height 21
type input "Netherhampton / [GEOGRAPHIC_DATA] P1"
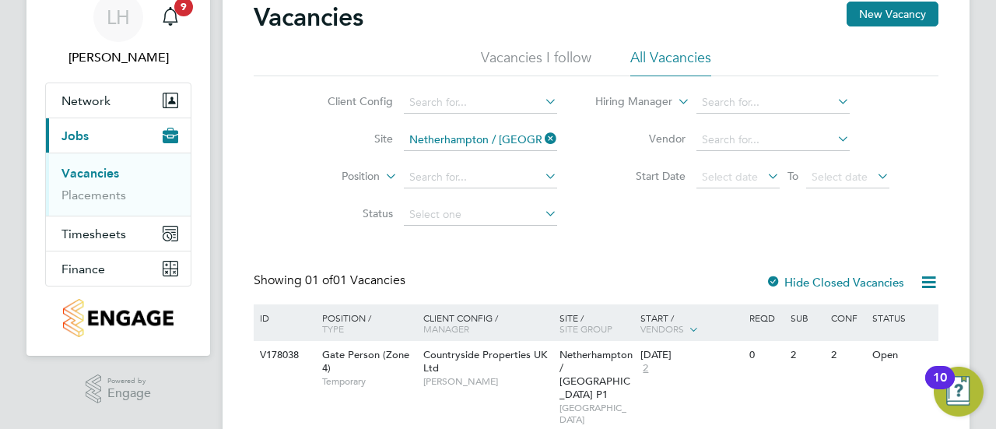
scroll to position [66, 0]
click at [541, 130] on icon at bounding box center [541, 139] width 0 height 22
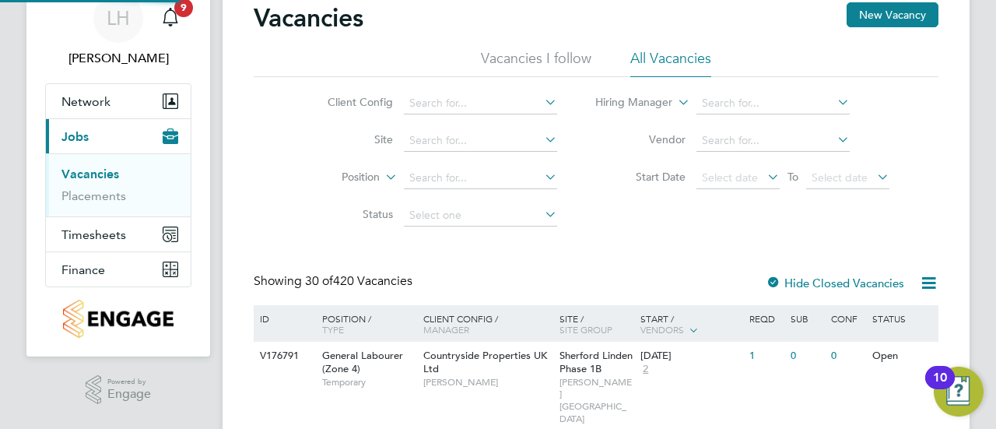
click at [521, 68] on li "Vacancies I follow" at bounding box center [536, 63] width 110 height 28
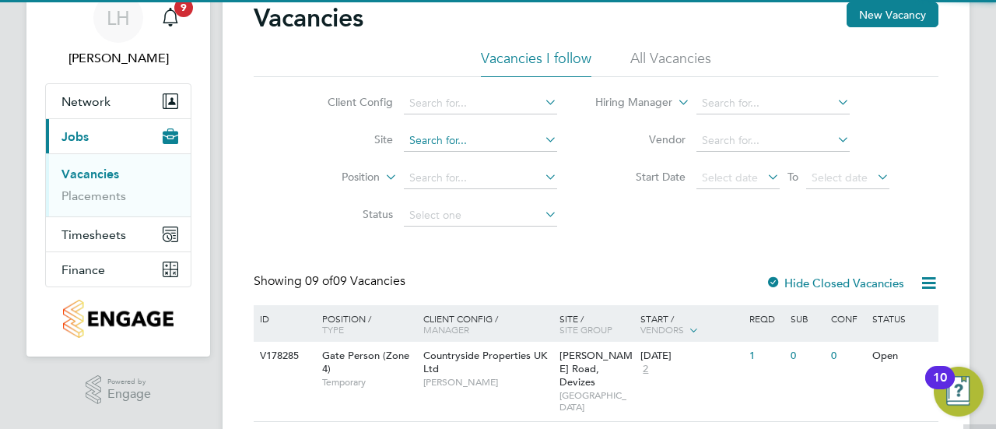
scroll to position [102, 0]
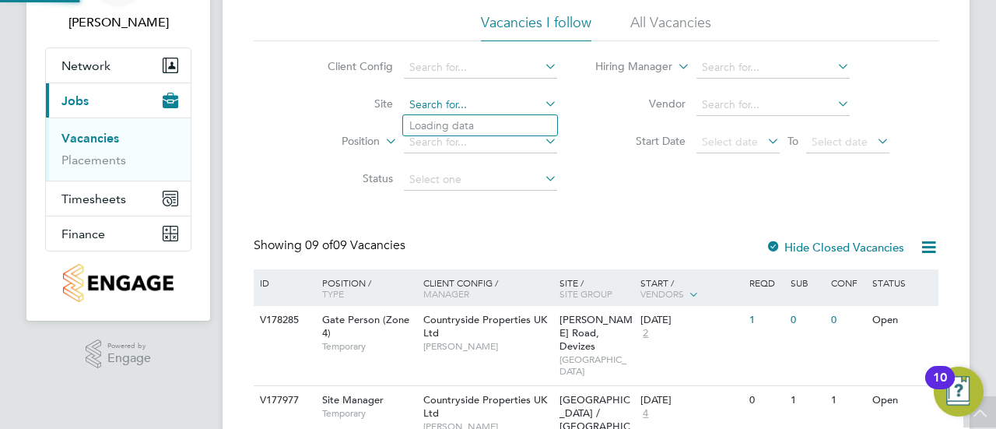
click at [474, 104] on input at bounding box center [480, 105] width 153 height 22
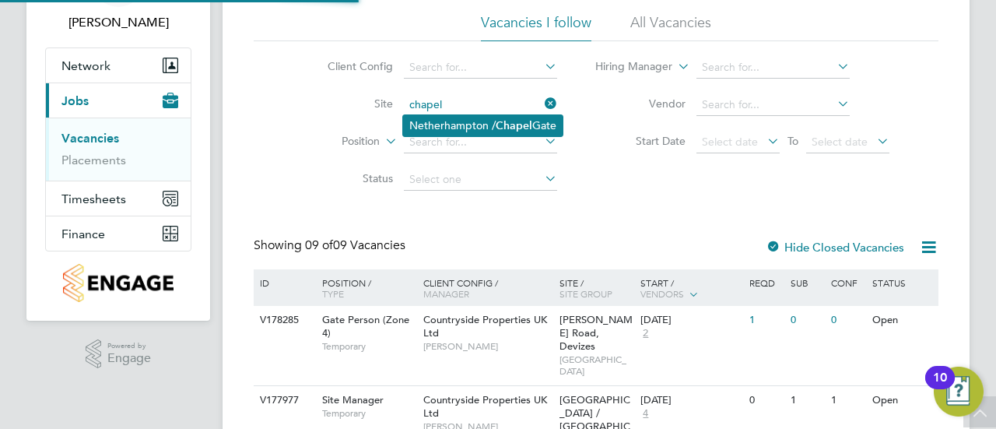
click at [463, 128] on li "Netherhampton / Chapel Gate" at bounding box center [482, 125] width 159 height 21
type input "[GEOGRAPHIC_DATA] / [GEOGRAPHIC_DATA]"
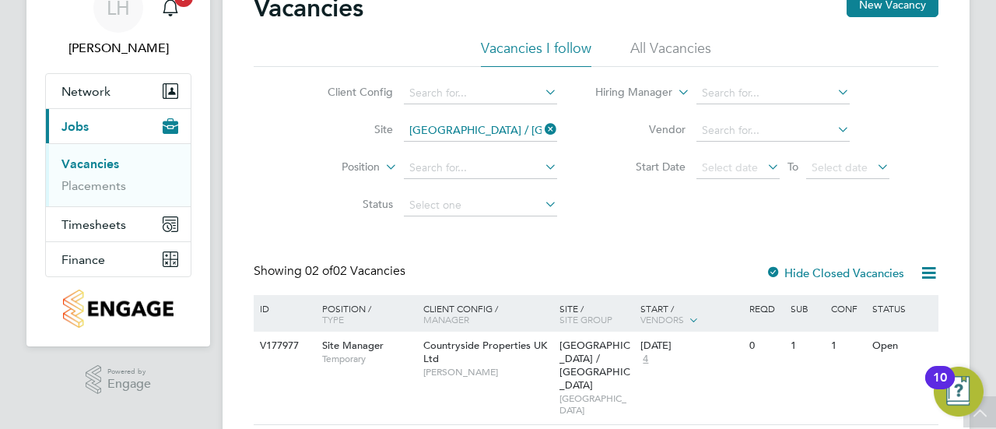
scroll to position [67, 0]
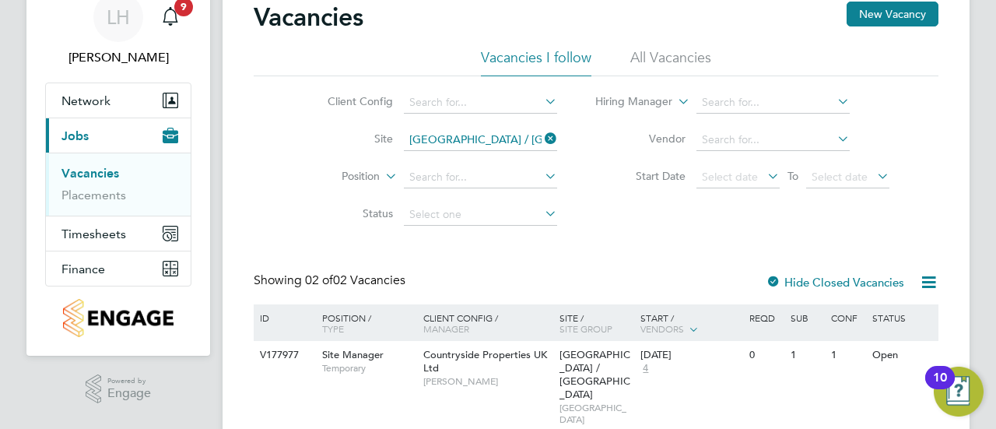
click at [541, 136] on icon at bounding box center [541, 139] width 0 height 22
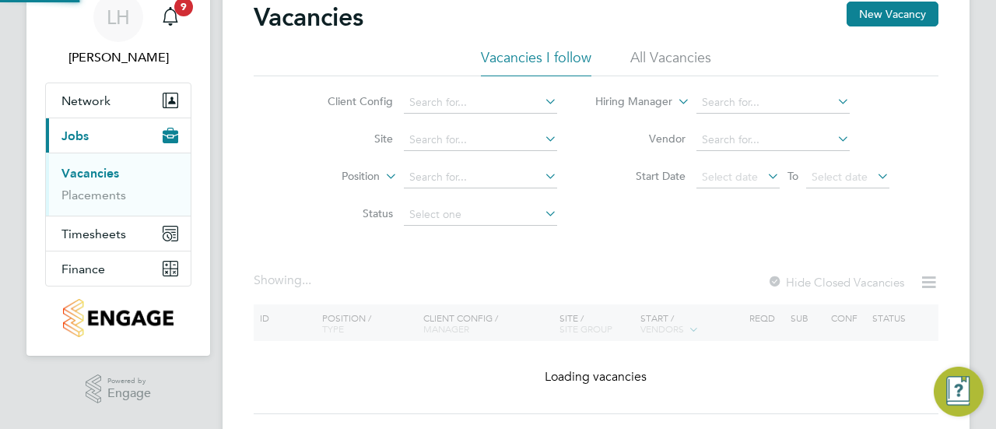
click at [596, 212] on div "Client Config Site Position Status Hiring Manager Vendor Start Date Select date…" at bounding box center [596, 154] width 685 height 157
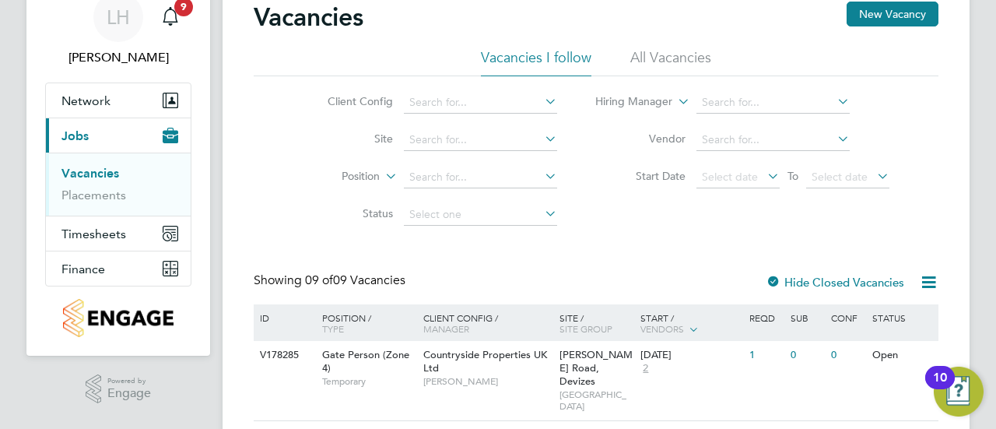
click at [632, 63] on li "All Vacancies" at bounding box center [670, 62] width 81 height 28
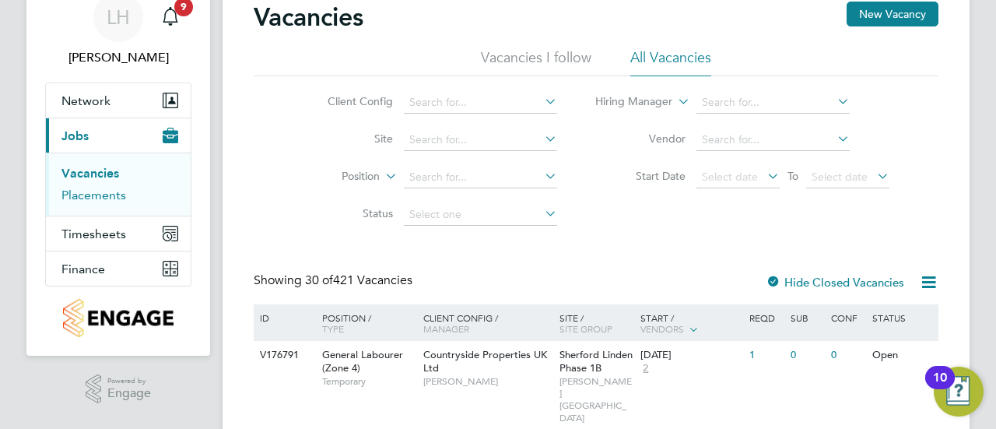
click at [89, 191] on link "Placements" at bounding box center [93, 194] width 65 height 15
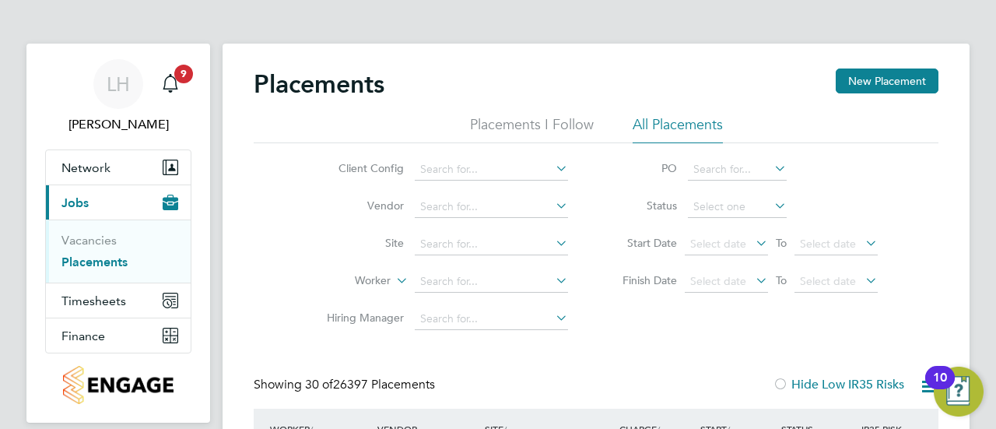
scroll to position [59, 108]
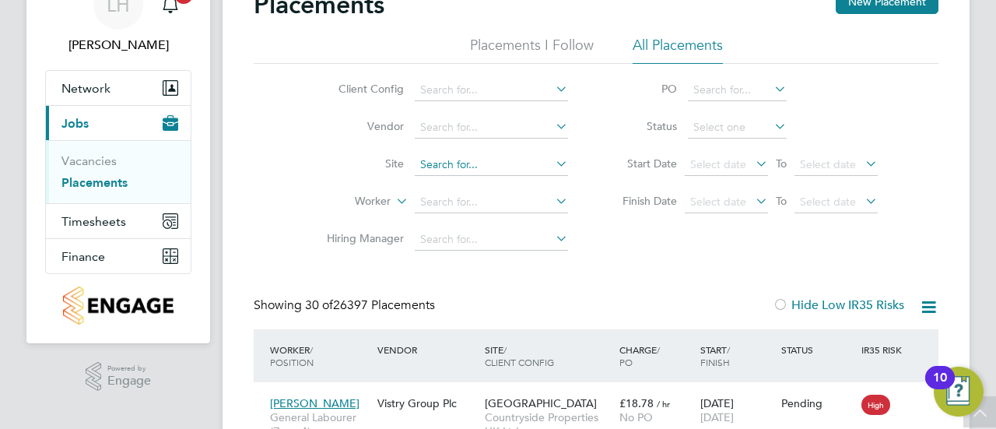
click at [471, 162] on input at bounding box center [491, 165] width 153 height 22
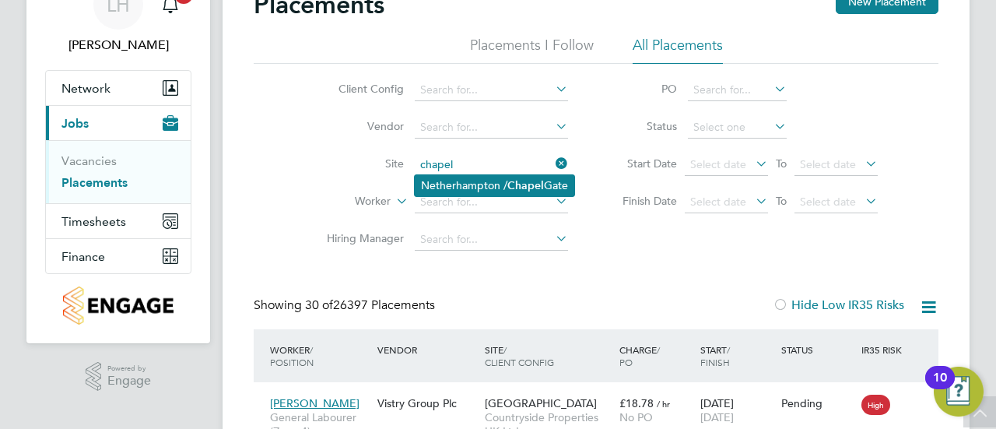
click at [485, 175] on li "Netherhampton / Chapel Gate" at bounding box center [494, 185] width 159 height 21
type input "Netherhampton / Chapel Gate"
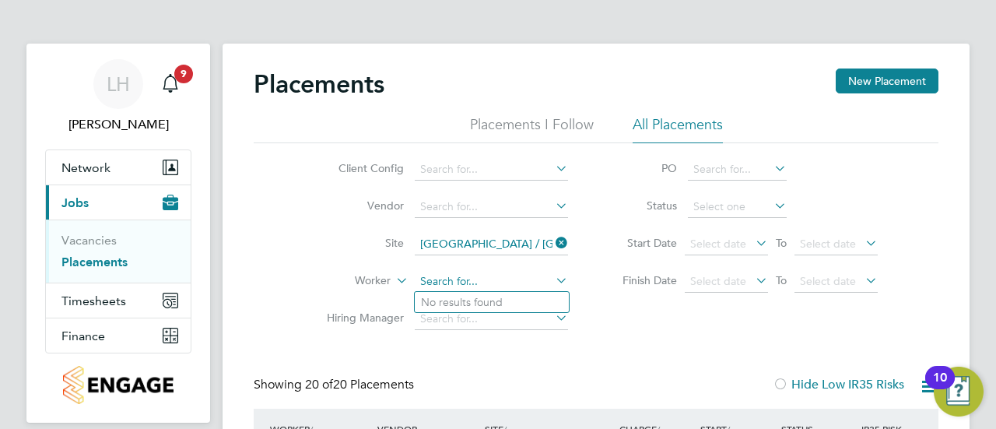
click at [454, 279] on input at bounding box center [491, 282] width 153 height 22
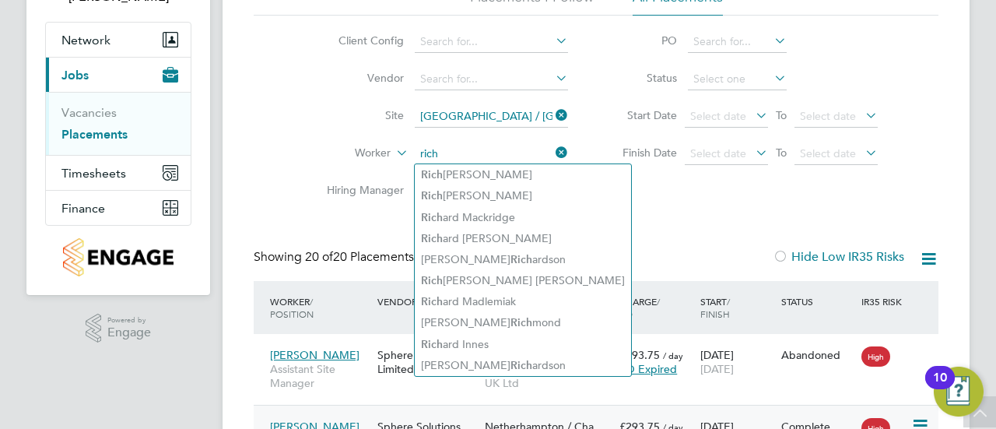
type input "rich"
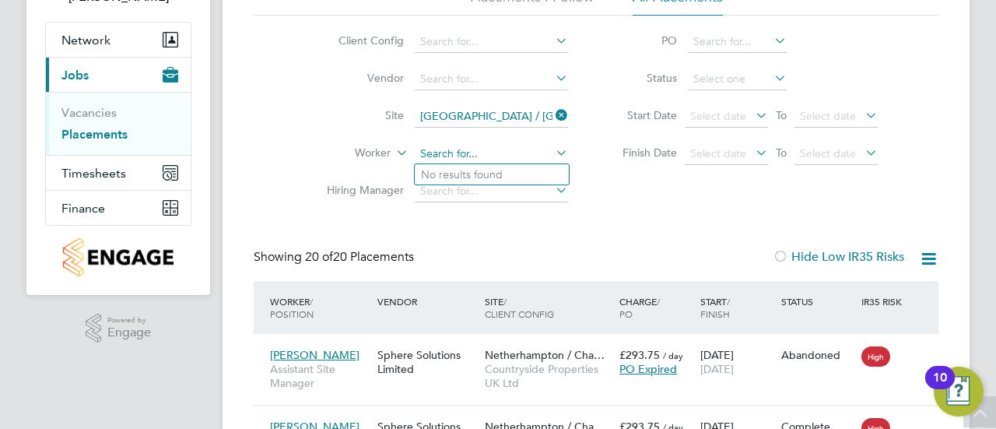
click at [456, 155] on input at bounding box center [491, 154] width 153 height 22
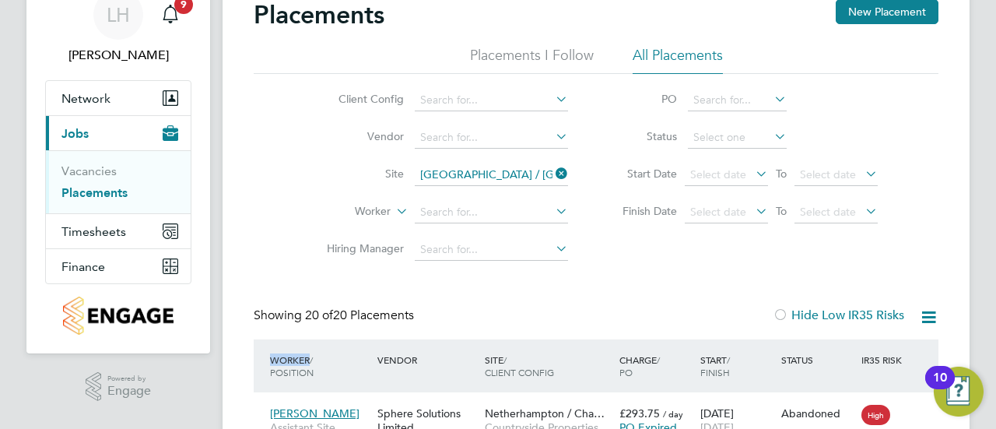
click at [621, 212] on label "Finish Date" at bounding box center [642, 211] width 70 height 14
click at [513, 128] on input at bounding box center [491, 138] width 153 height 22
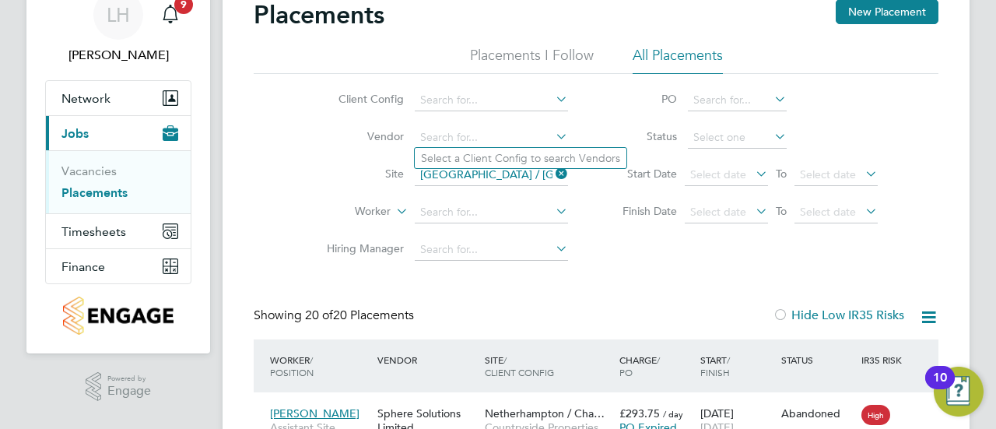
click at [552, 133] on icon at bounding box center [552, 136] width 0 height 22
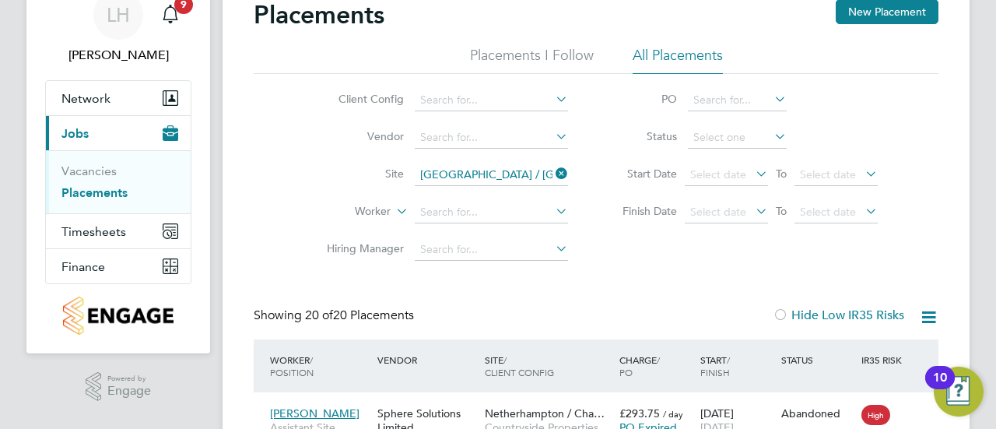
click at [552, 209] on icon at bounding box center [552, 211] width 0 height 22
click at [506, 208] on input at bounding box center [491, 212] width 153 height 22
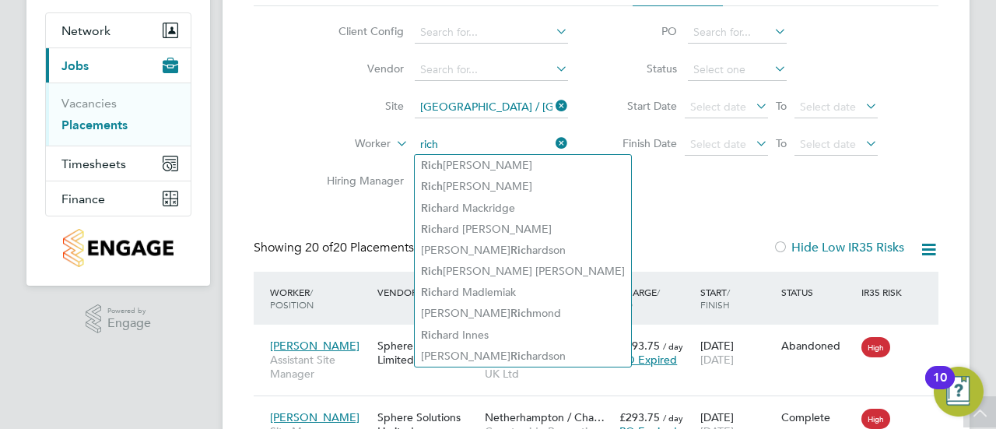
type input "rich"
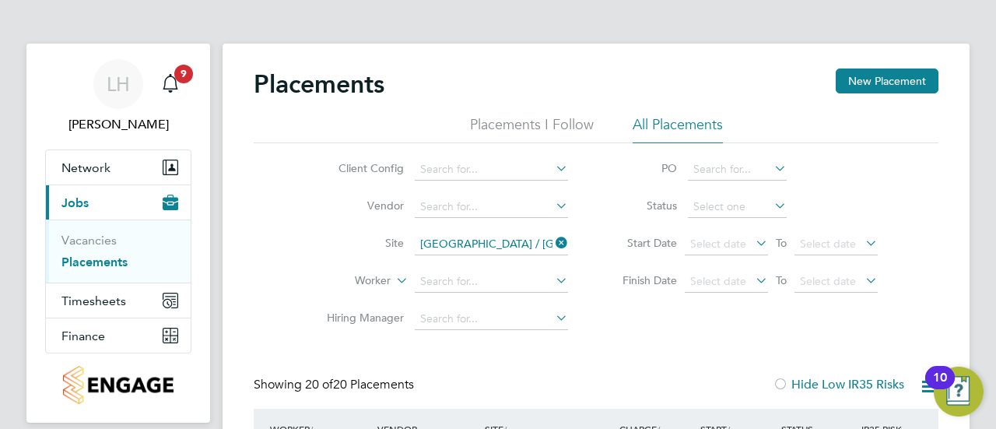
click at [526, 122] on li "Placements I Follow" at bounding box center [532, 129] width 124 height 28
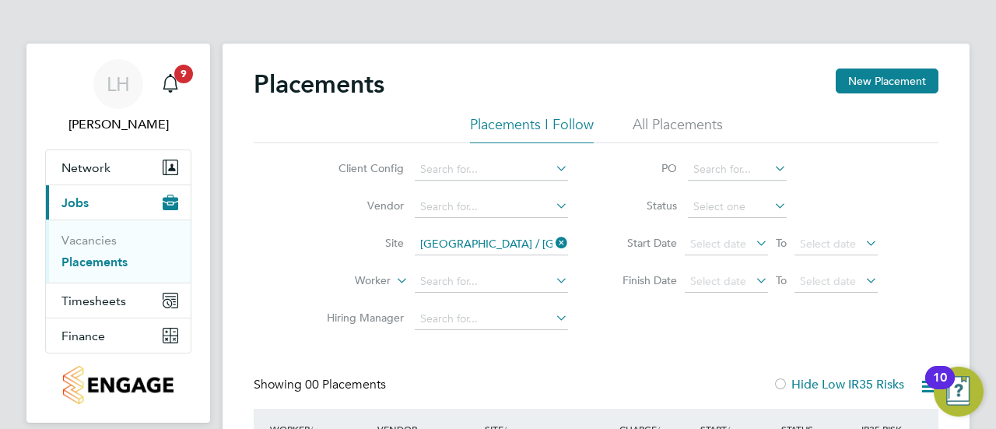
click at [482, 69] on div "Placements New Placement" at bounding box center [596, 91] width 685 height 47
click at [466, 214] on input at bounding box center [491, 207] width 153 height 22
type input "r"
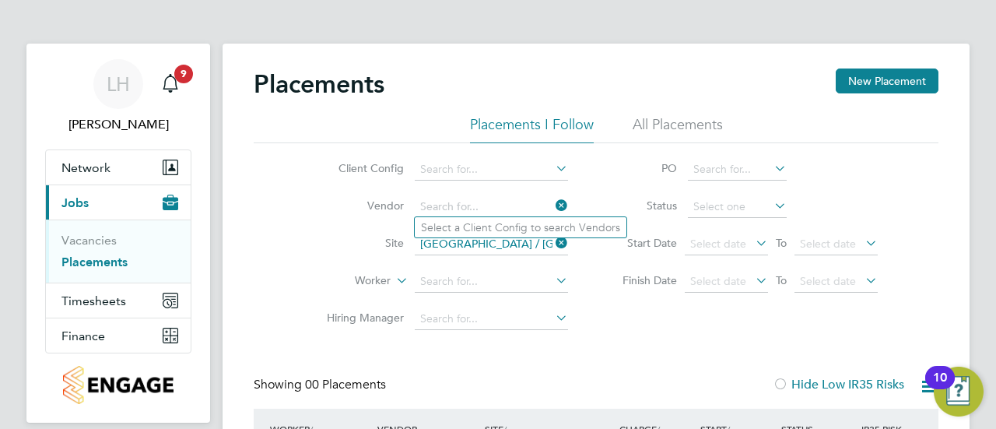
click at [600, 188] on li "Status" at bounding box center [742, 206] width 310 height 37
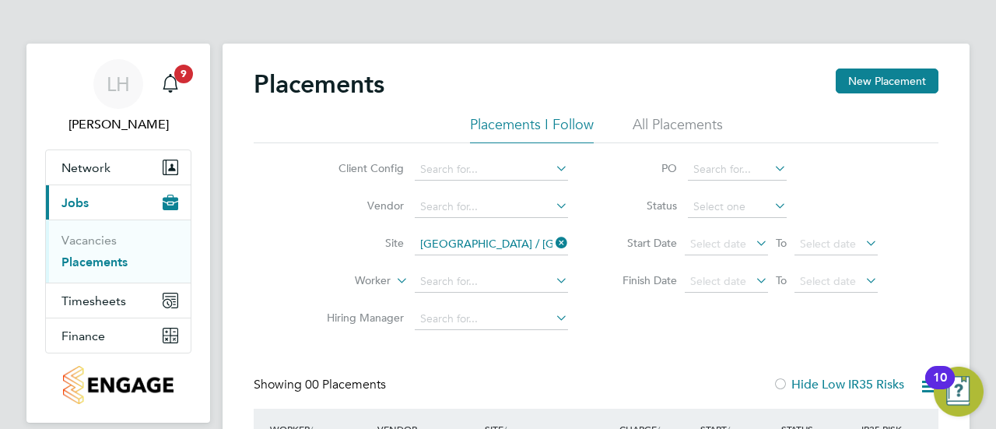
click at [654, 110] on div "Placements New Placement" at bounding box center [596, 91] width 685 height 47
click at [653, 117] on li "All Placements" at bounding box center [677, 129] width 90 height 28
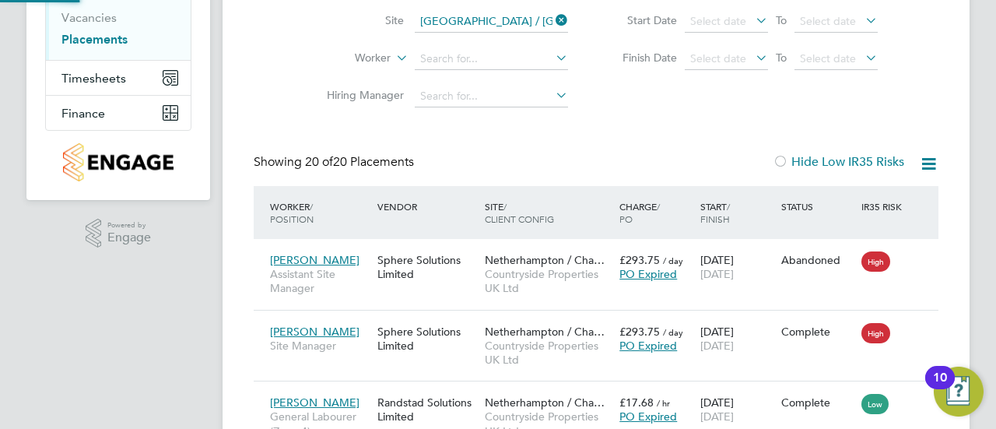
scroll to position [8, 8]
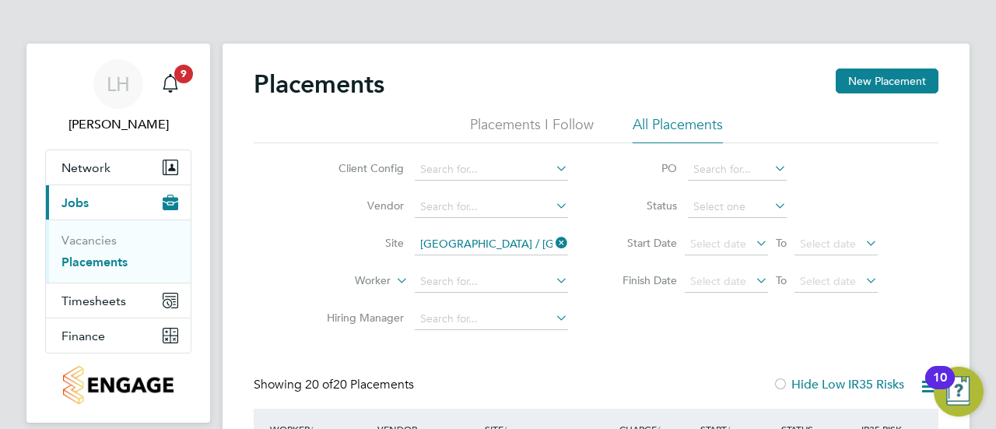
drag, startPoint x: 576, startPoint y: 203, endPoint x: 282, endPoint y: 214, distance: 293.5
click at [282, 214] on div "Client Config Vendor Site Netherhampton / Chapel Gate Worker Hiring Manager PO …" at bounding box center [596, 240] width 685 height 194
click at [336, 230] on li "Site Netherhampton / Chapel Gate" at bounding box center [441, 244] width 292 height 37
click at [473, 273] on input at bounding box center [491, 282] width 153 height 22
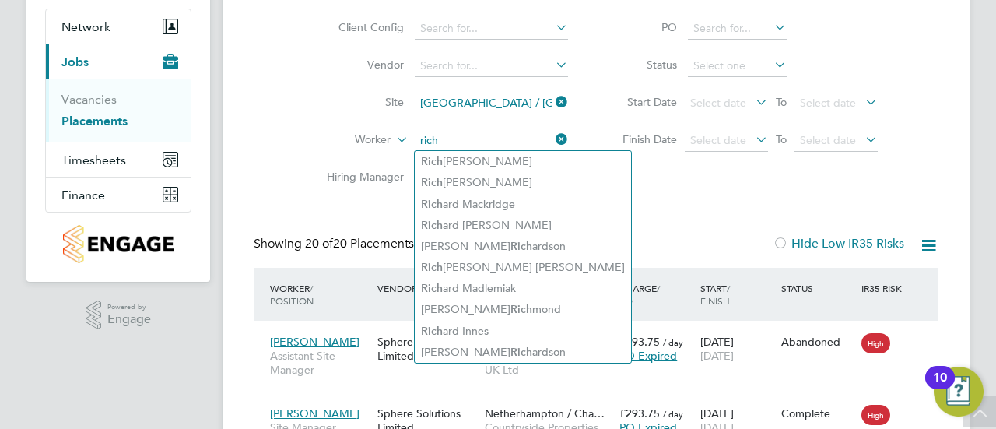
type input "rich"
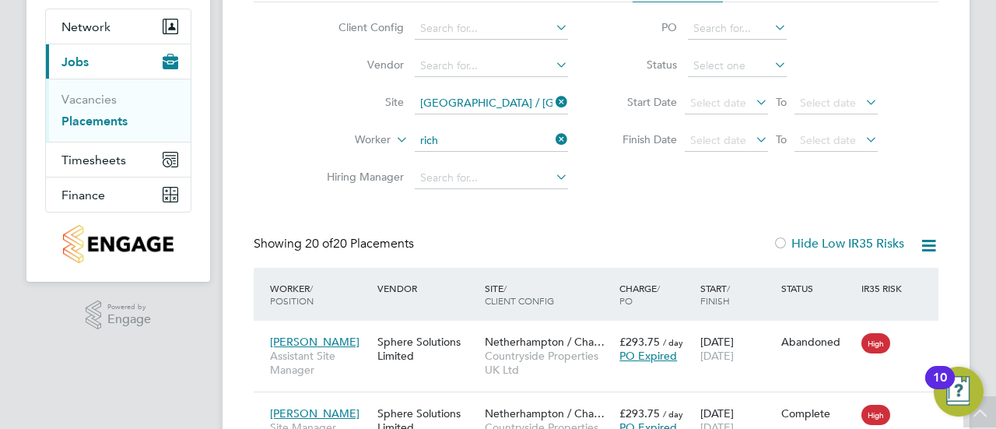
click at [647, 191] on div "Client Config Vendor Site Netherhampton / Chapel Gate Worker rich Hiring Manage…" at bounding box center [596, 99] width 685 height 194
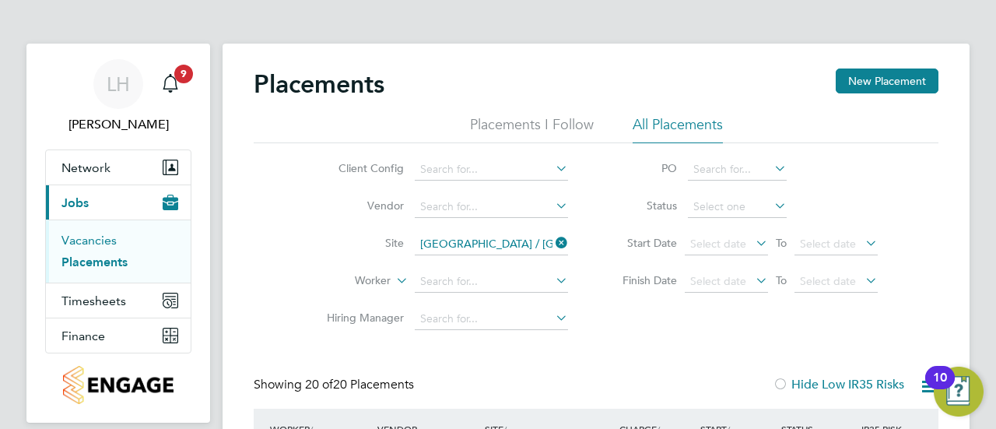
click at [101, 233] on link "Vacancies" at bounding box center [88, 240] width 55 height 15
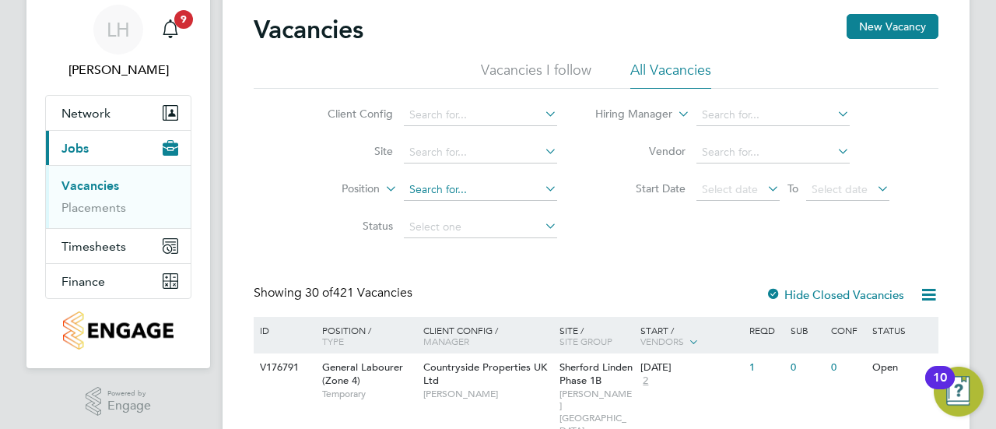
click at [540, 187] on input at bounding box center [480, 190] width 153 height 22
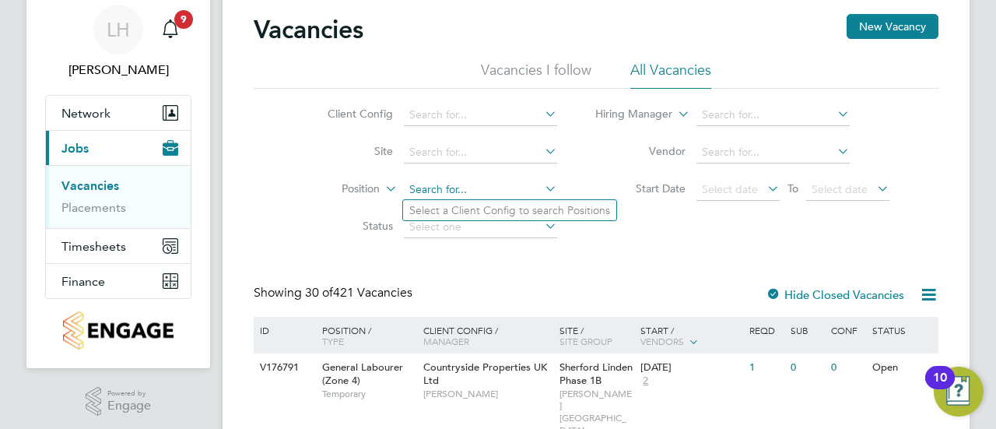
click at [507, 189] on input at bounding box center [480, 190] width 153 height 22
click at [450, 178] on li "Position" at bounding box center [430, 189] width 292 height 37
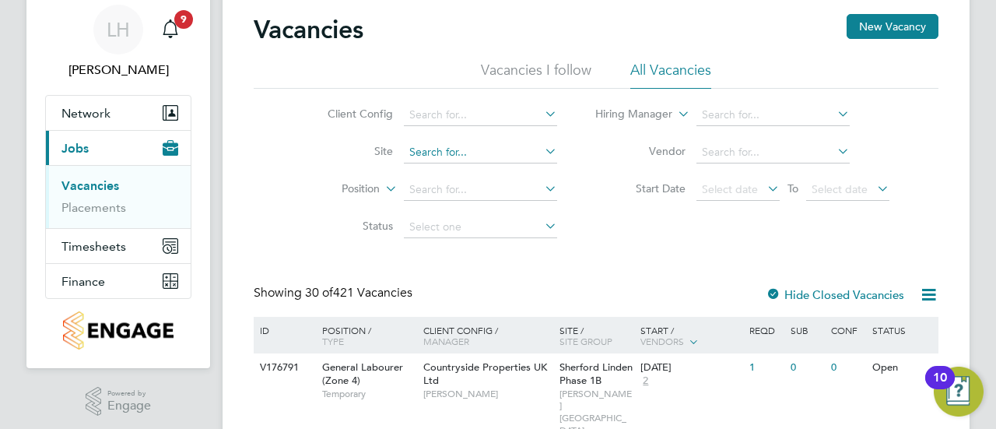
click at [453, 148] on input at bounding box center [480, 153] width 153 height 22
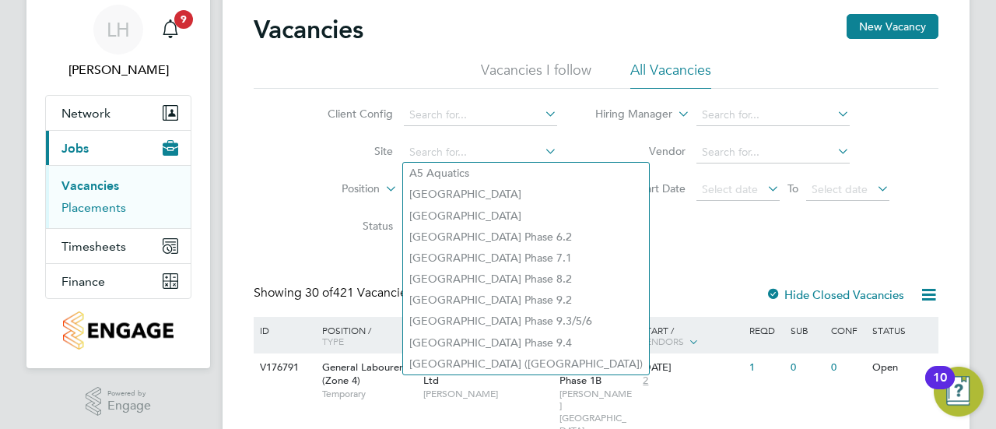
click at [95, 205] on link "Placements" at bounding box center [93, 207] width 65 height 15
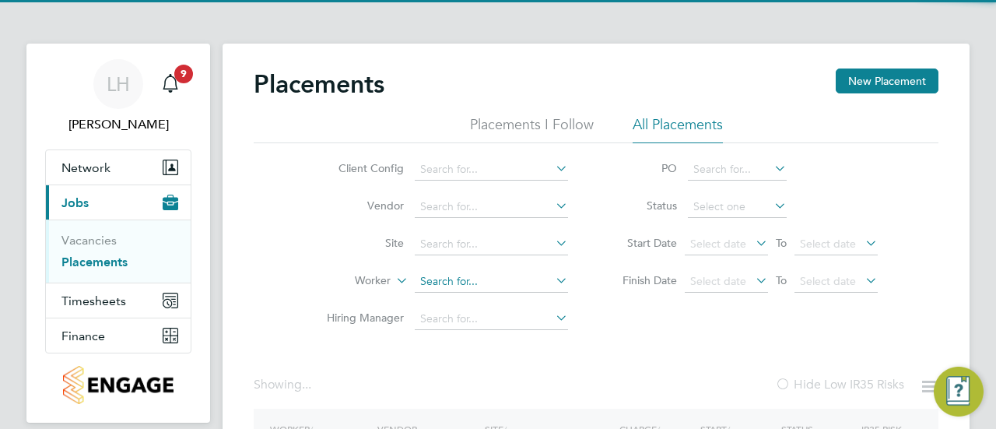
click at [440, 282] on input at bounding box center [491, 282] width 153 height 22
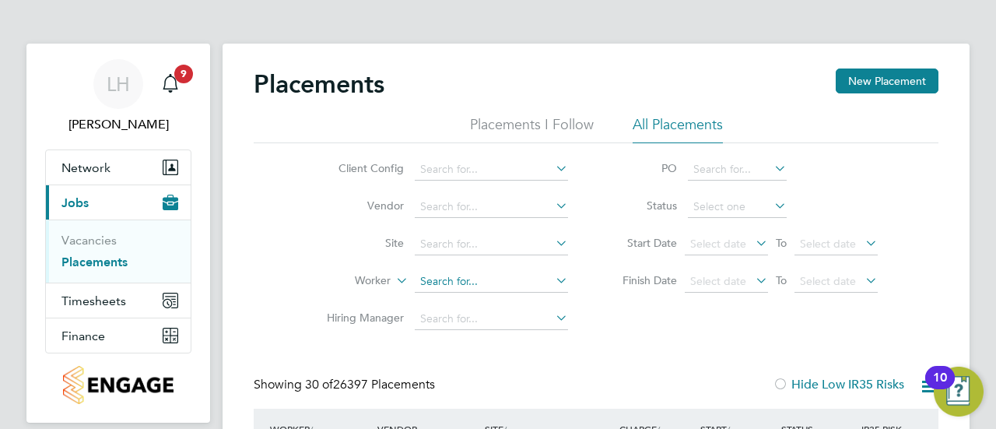
scroll to position [59, 108]
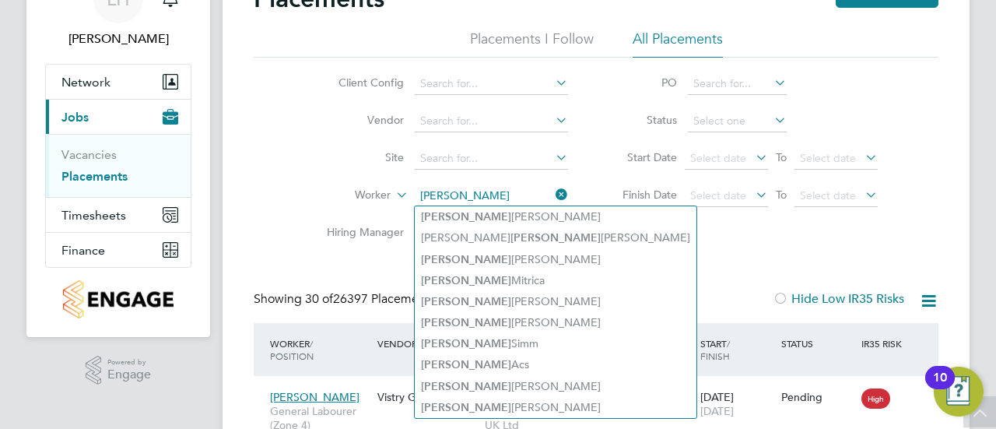
type input "robert"
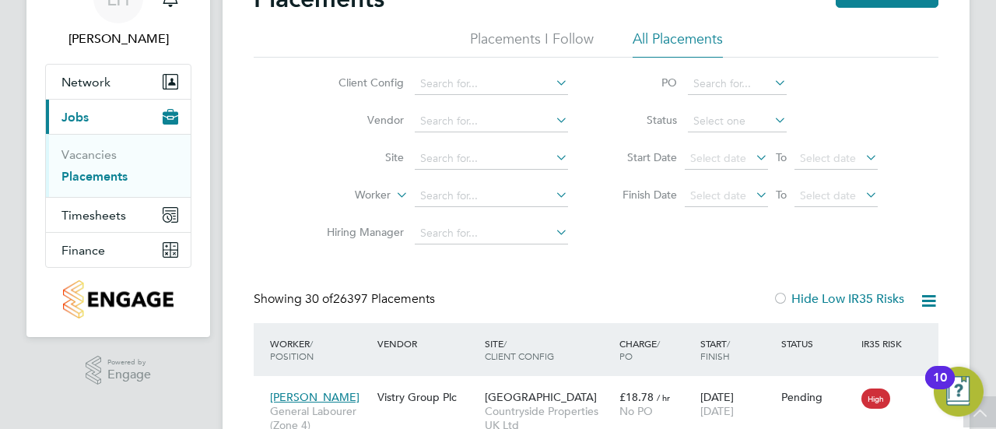
click at [569, 22] on div "Placements New Placement" at bounding box center [596, 6] width 685 height 47
click at [562, 38] on li "Placements I Follow" at bounding box center [532, 44] width 124 height 28
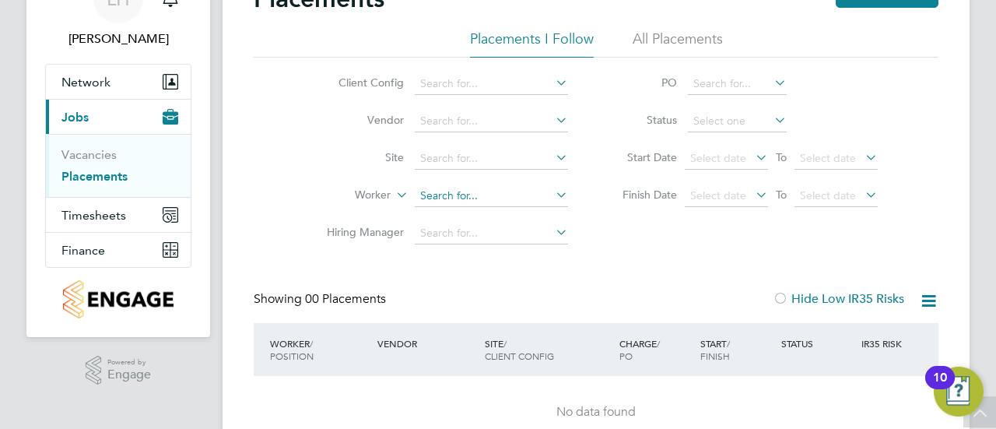
click at [459, 195] on input at bounding box center [491, 196] width 153 height 22
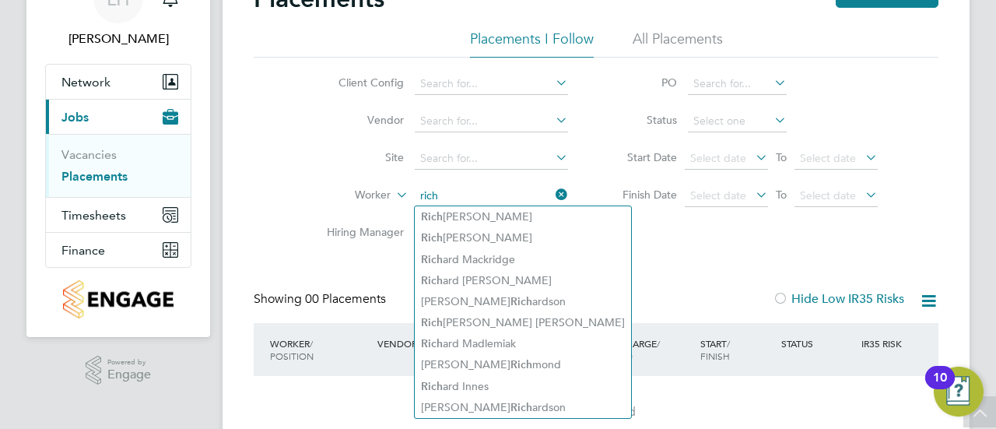
type input "rich"
click at [612, 271] on div "Placements New Placement Placements I Follow All Placements Client Config Vendo…" at bounding box center [596, 216] width 685 height 466
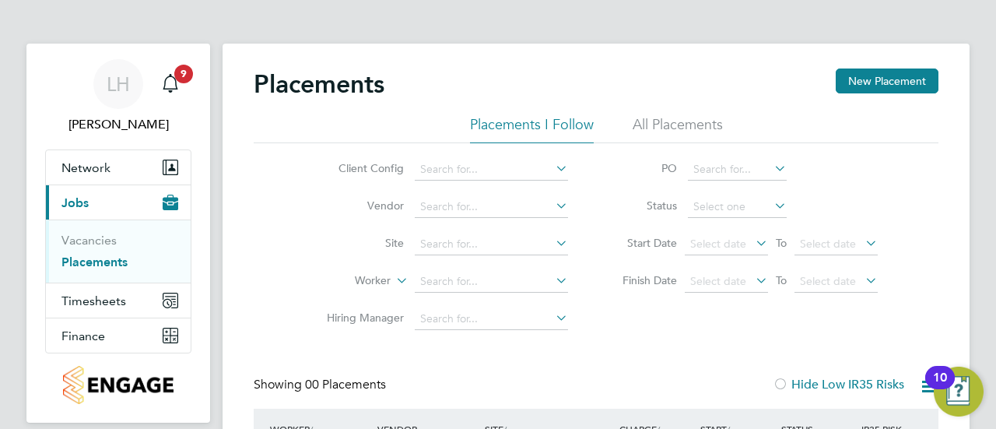
click at [634, 135] on li "All Placements" at bounding box center [677, 129] width 90 height 28
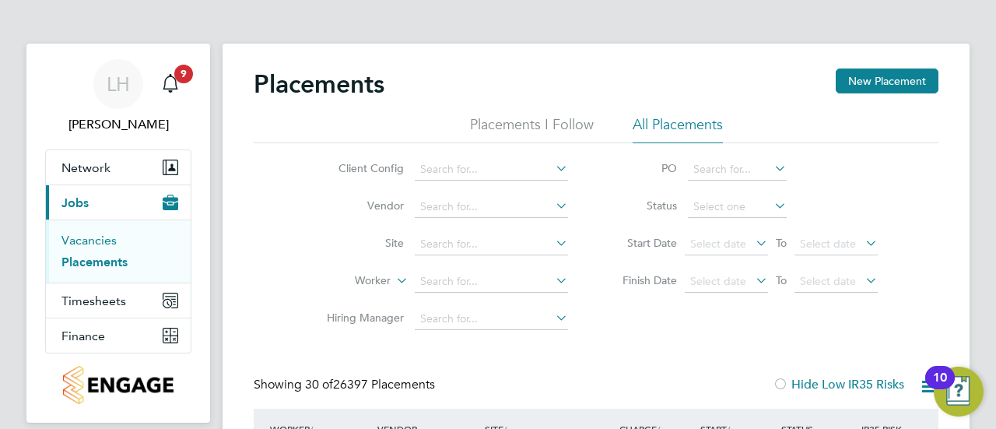
click at [84, 239] on link "Vacancies" at bounding box center [88, 240] width 55 height 15
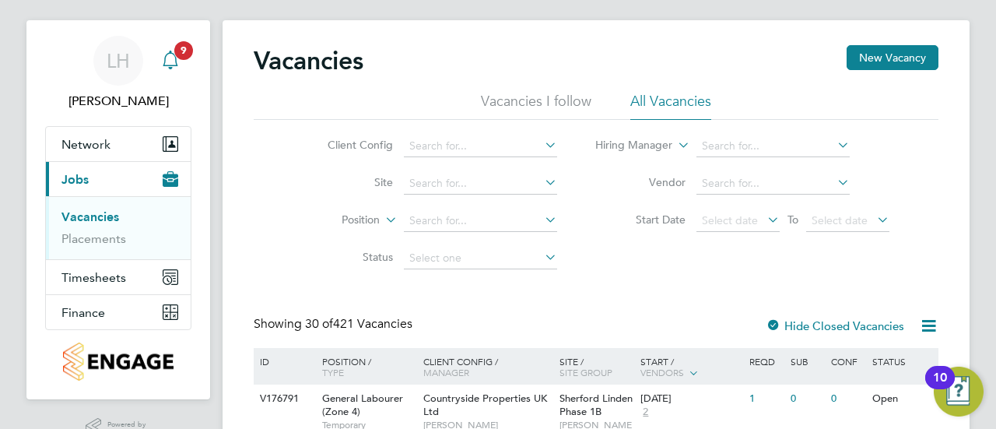
click at [180, 70] on div "Main navigation" at bounding box center [170, 60] width 31 height 31
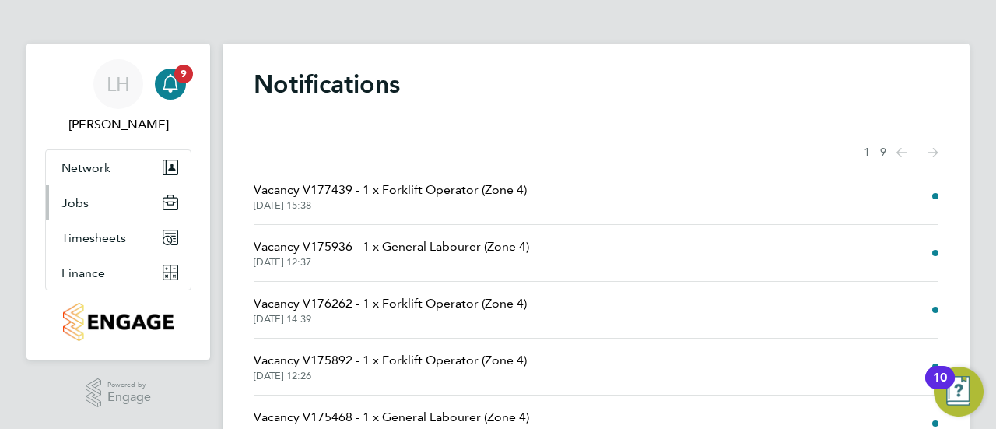
click at [77, 209] on button "Jobs" at bounding box center [118, 202] width 145 height 34
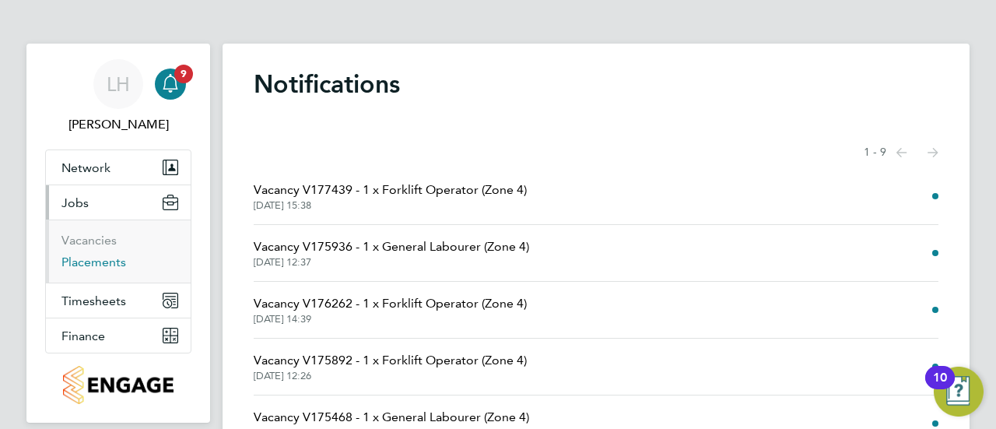
click at [85, 254] on link "Placements" at bounding box center [93, 261] width 65 height 15
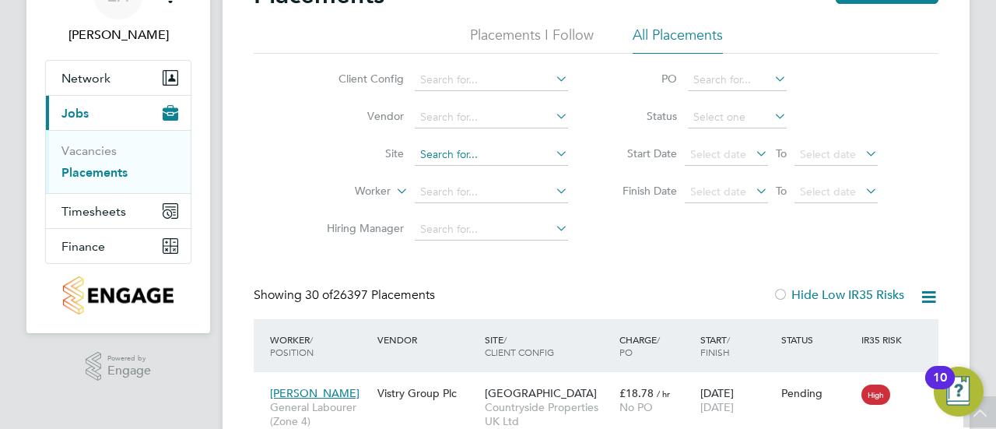
click at [442, 151] on input at bounding box center [491, 155] width 153 height 22
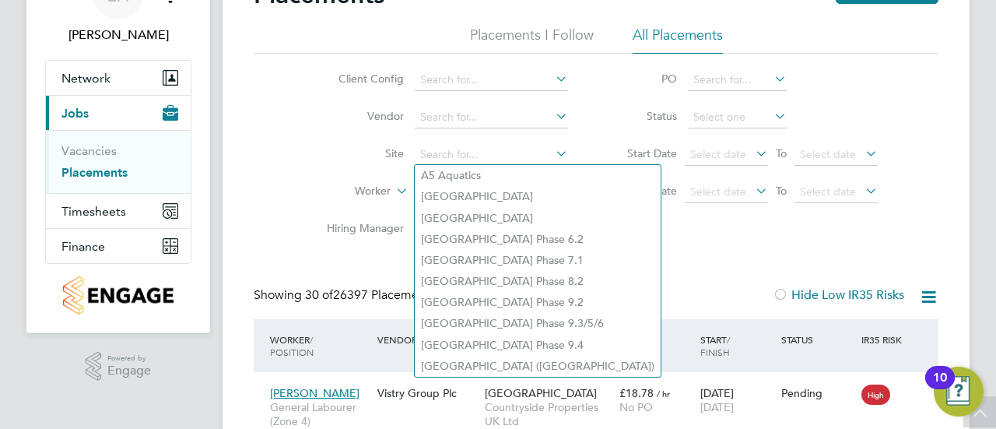
click at [355, 173] on li "Worker" at bounding box center [441, 191] width 292 height 37
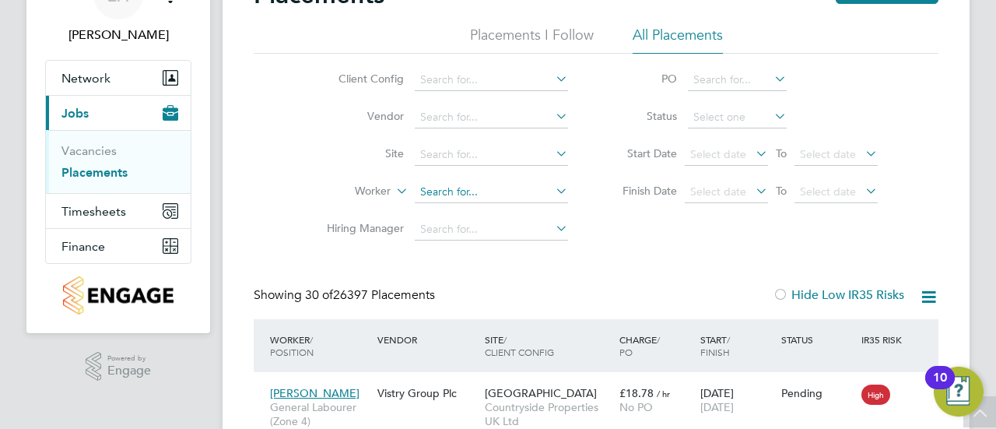
click at [440, 195] on input at bounding box center [491, 192] width 153 height 22
type input "r"
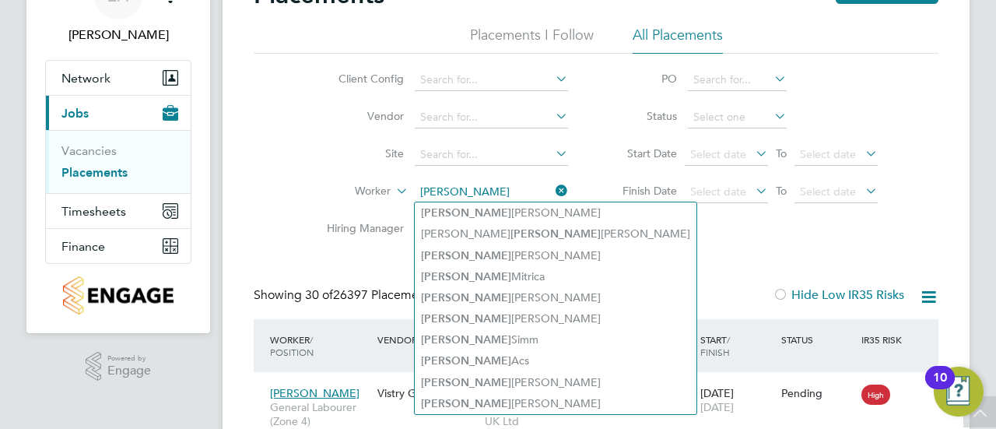
type input "robert"
click at [671, 240] on div "Client Config Vendor Site Worker robert Hiring Manager PO Status Start Date Sel…" at bounding box center [596, 151] width 685 height 194
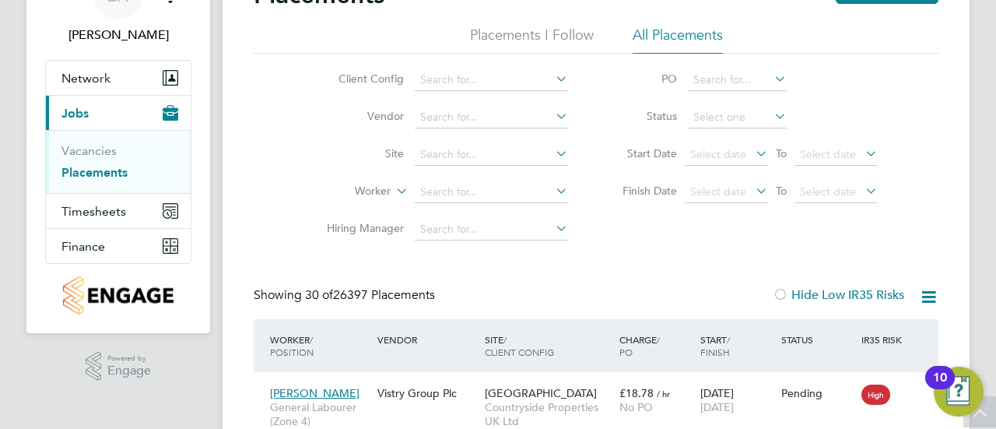
click at [493, 100] on li "Vendor" at bounding box center [441, 117] width 292 height 37
click at [489, 131] on li "Vendor" at bounding box center [441, 117] width 292 height 37
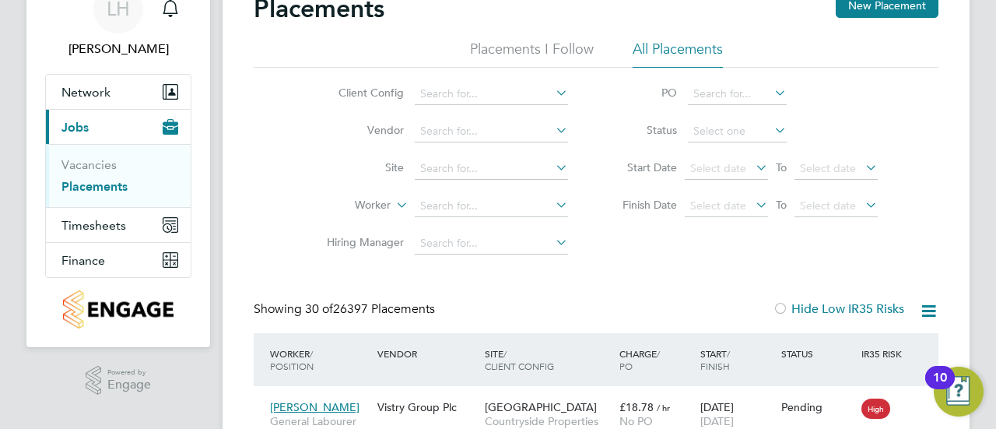
click at [543, 60] on li "Placements I Follow" at bounding box center [532, 54] width 124 height 28
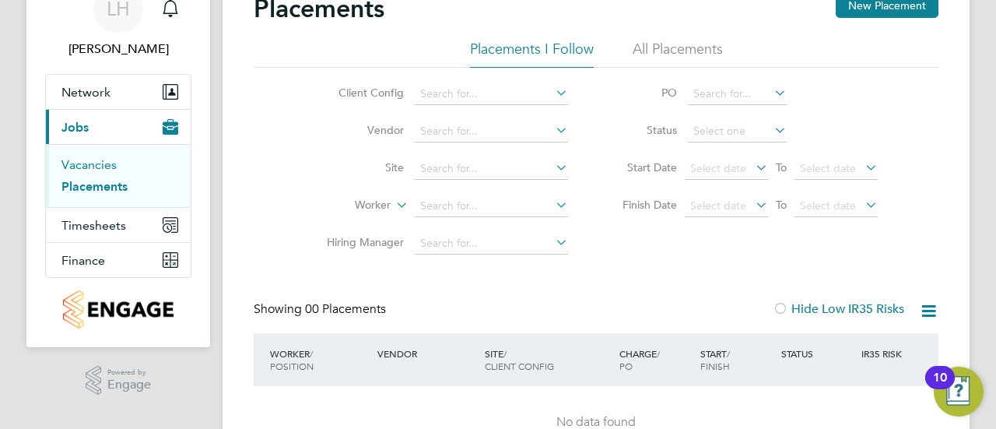
click at [87, 161] on link "Vacancies" at bounding box center [88, 164] width 55 height 15
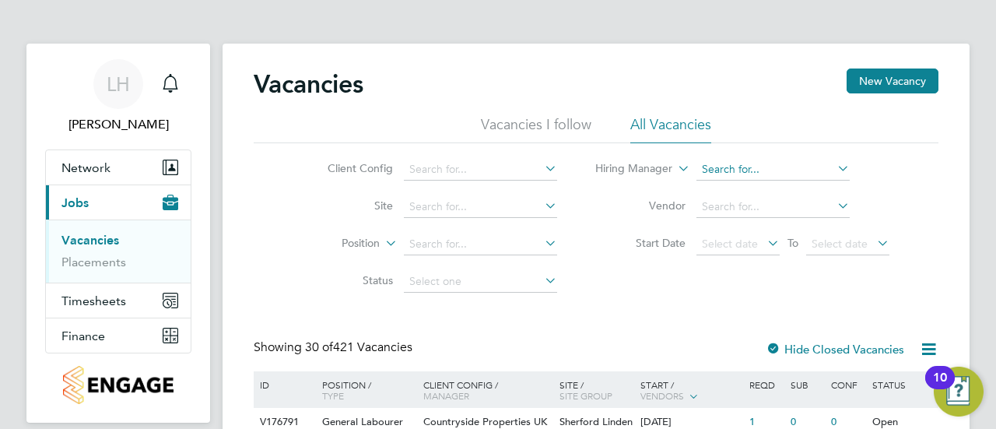
click at [758, 166] on input at bounding box center [772, 170] width 153 height 22
click at [730, 161] on input at bounding box center [772, 170] width 153 height 22
type input "Richard Morrisey"
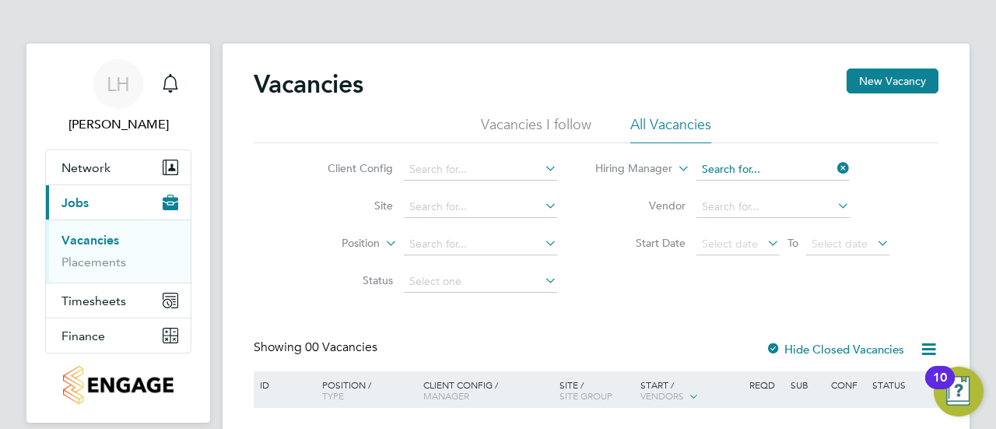
click at [797, 170] on input at bounding box center [772, 170] width 153 height 22
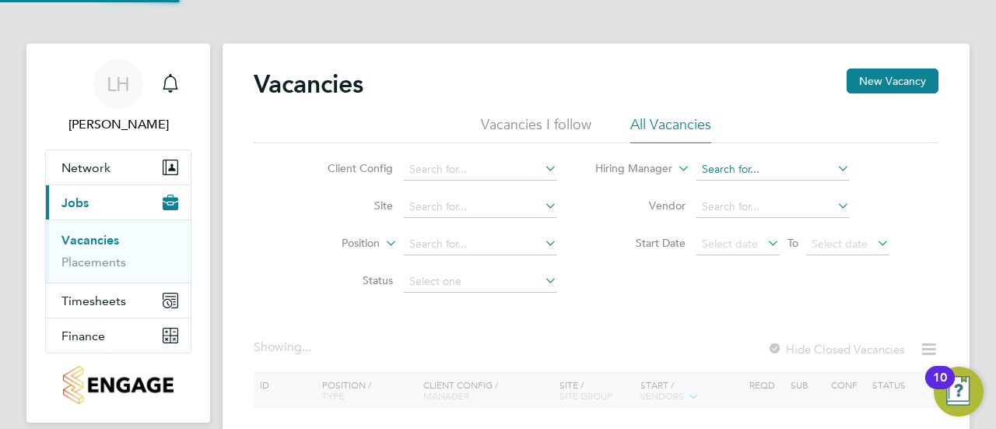
click at [797, 166] on input at bounding box center [772, 170] width 153 height 22
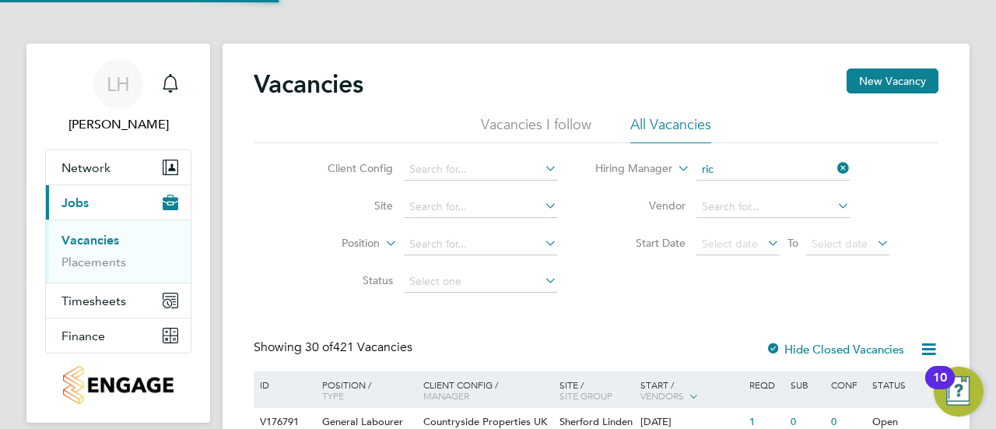
type input "rich"
click at [746, 181] on li "Hiring Manager" at bounding box center [742, 169] width 332 height 37
click at [736, 166] on input at bounding box center [772, 170] width 153 height 22
click at [755, 262] on li "[PERSON_NAME] [PERSON_NAME]" at bounding box center [803, 253] width 216 height 21
type input "[PERSON_NAME]"
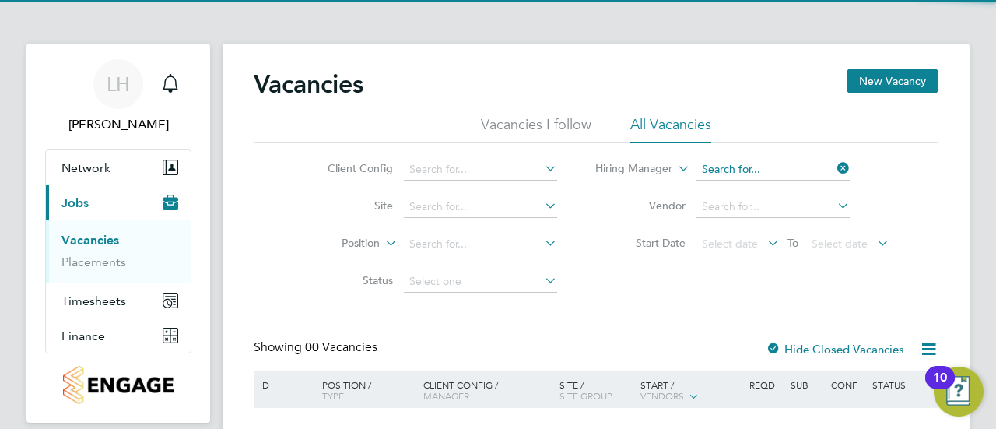
click at [776, 173] on input at bounding box center [772, 170] width 153 height 22
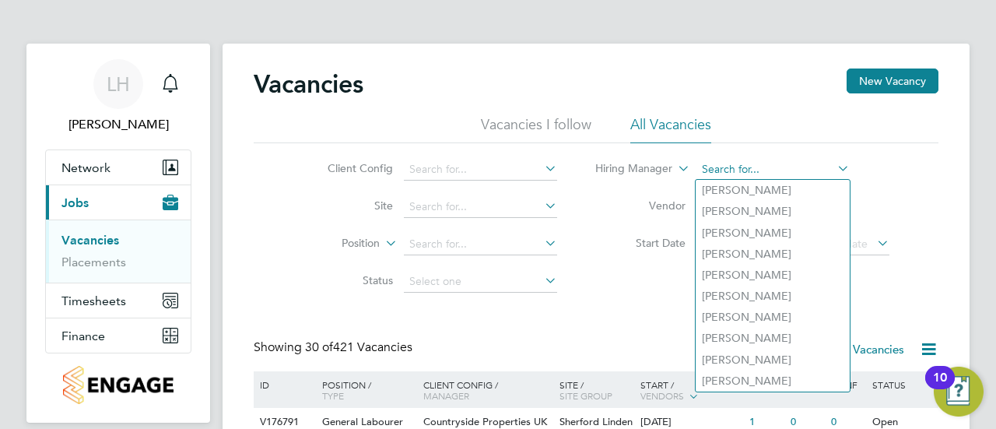
click at [755, 163] on input at bounding box center [772, 170] width 153 height 22
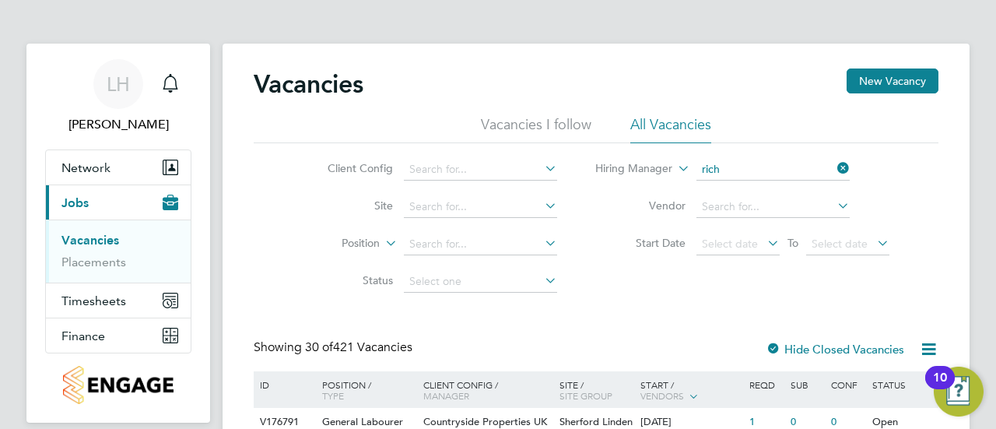
click at [769, 269] on li "[PERSON_NAME] Colborne" at bounding box center [803, 274] width 216 height 21
type input "[PERSON_NAME]"
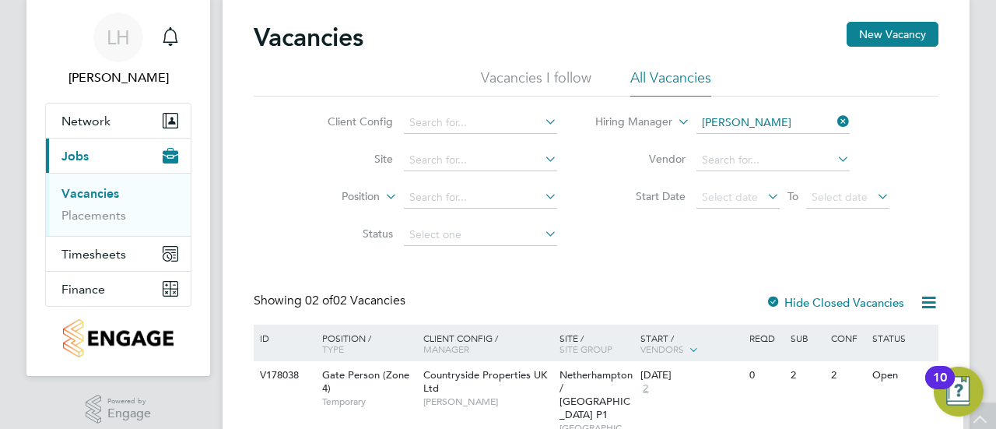
scroll to position [45, 0]
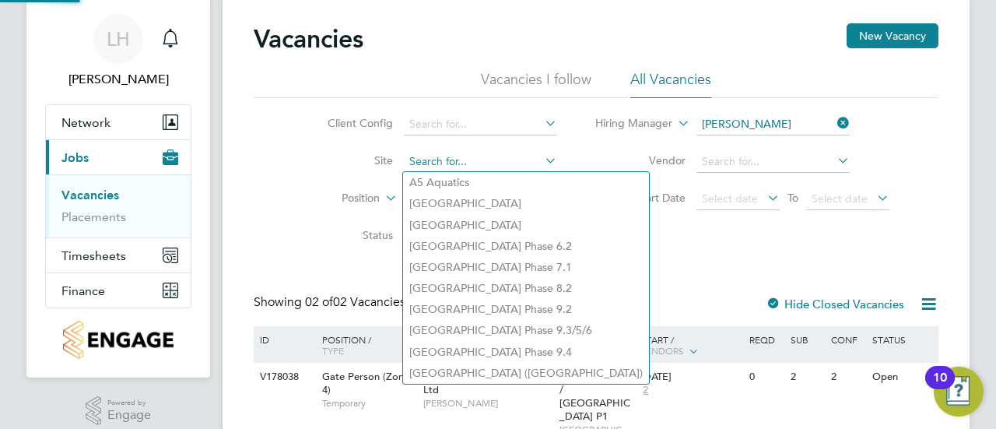
click at [468, 164] on input at bounding box center [480, 162] width 153 height 22
click at [579, 177] on li "Vendor" at bounding box center [742, 161] width 332 height 37
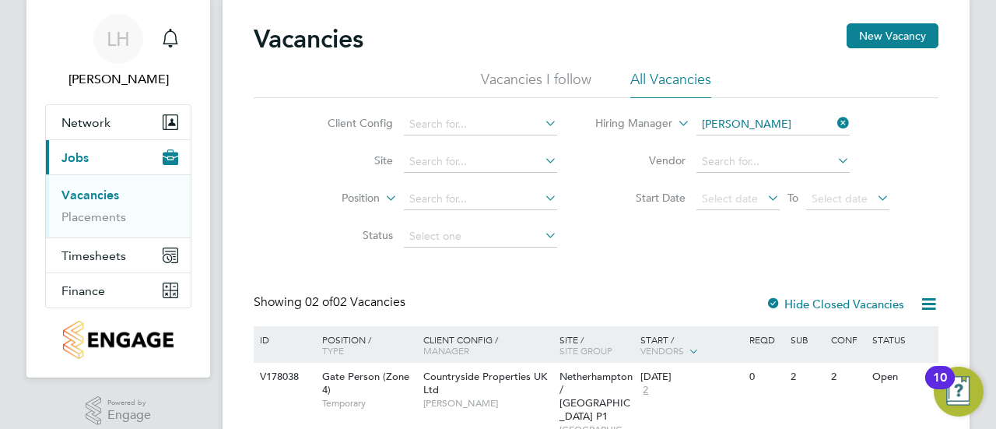
click at [553, 77] on li "Vacancies I follow" at bounding box center [536, 84] width 110 height 28
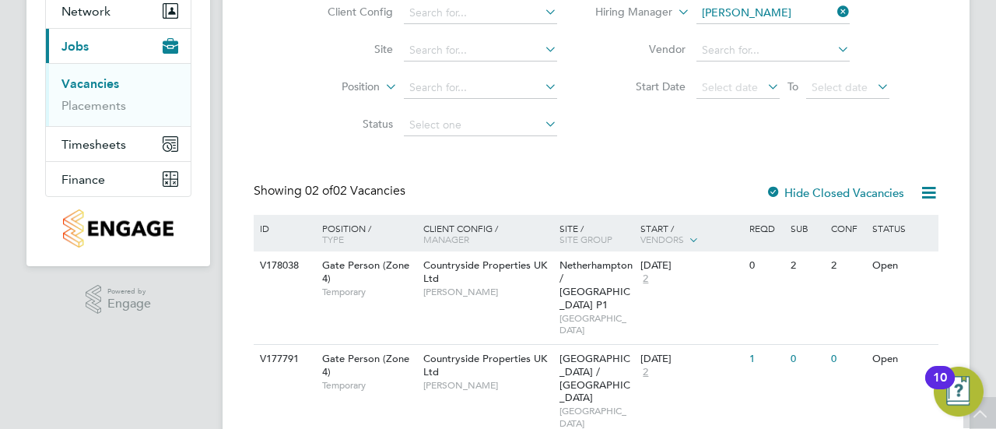
scroll to position [0, 0]
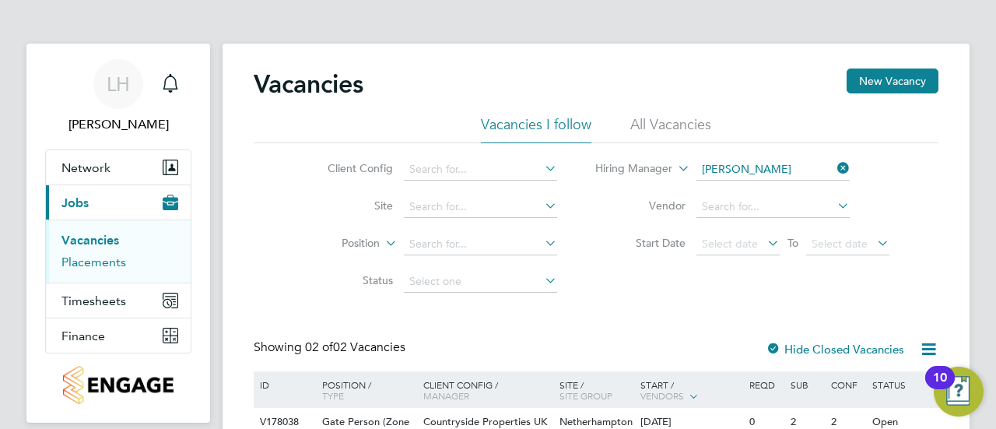
click at [107, 264] on link "Placements" at bounding box center [93, 261] width 65 height 15
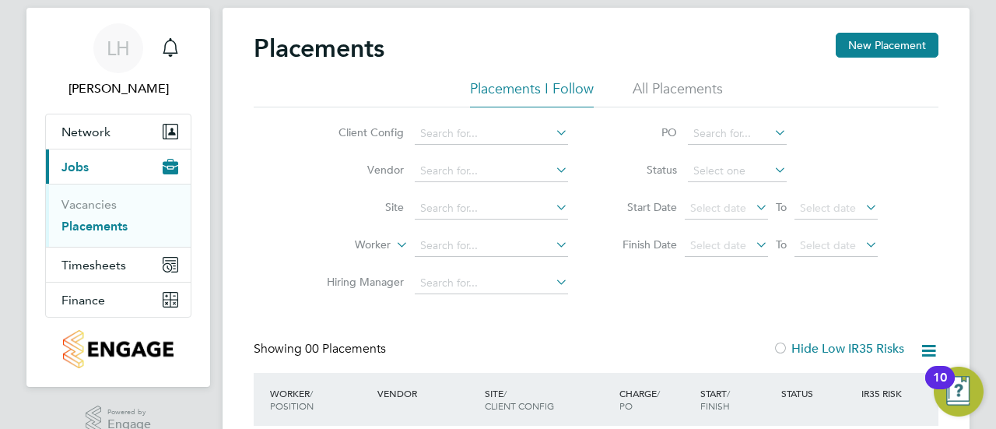
scroll to position [37, 0]
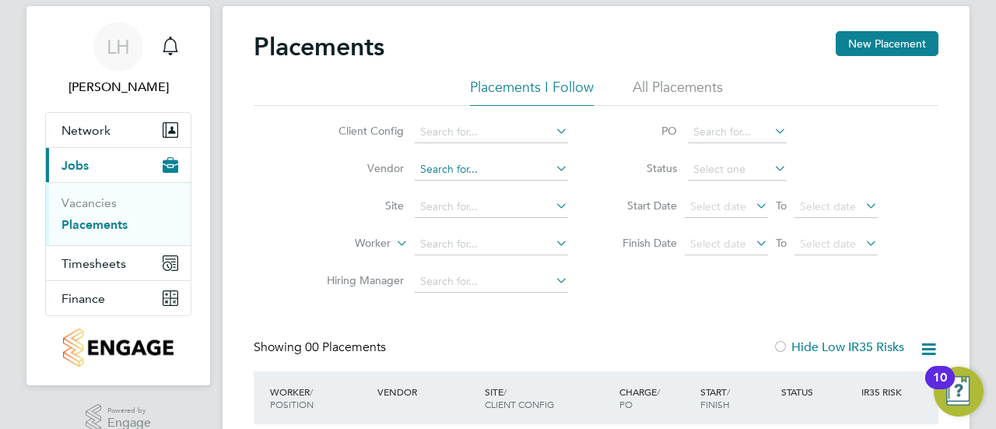
click at [457, 169] on input at bounding box center [491, 170] width 153 height 22
click at [458, 141] on input at bounding box center [491, 132] width 153 height 22
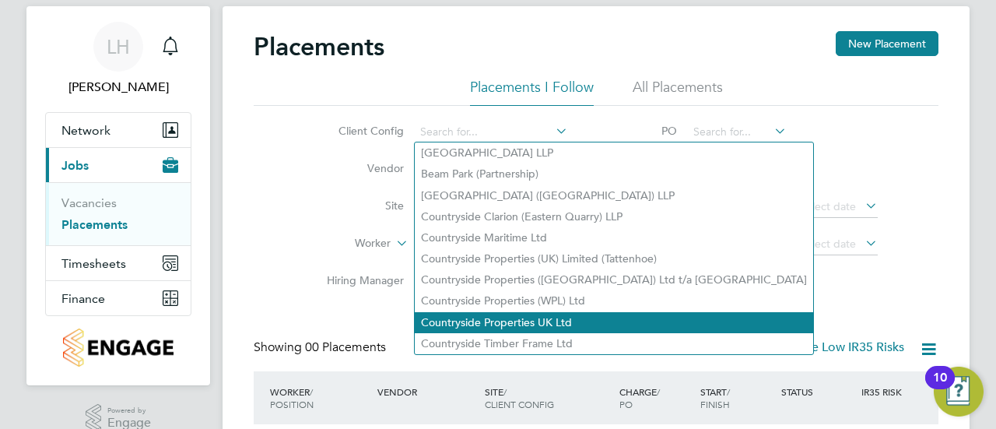
click at [529, 315] on li "Countryside Properties UK Ltd" at bounding box center [614, 322] width 398 height 21
type input "Countryside Properties UK Ltd"
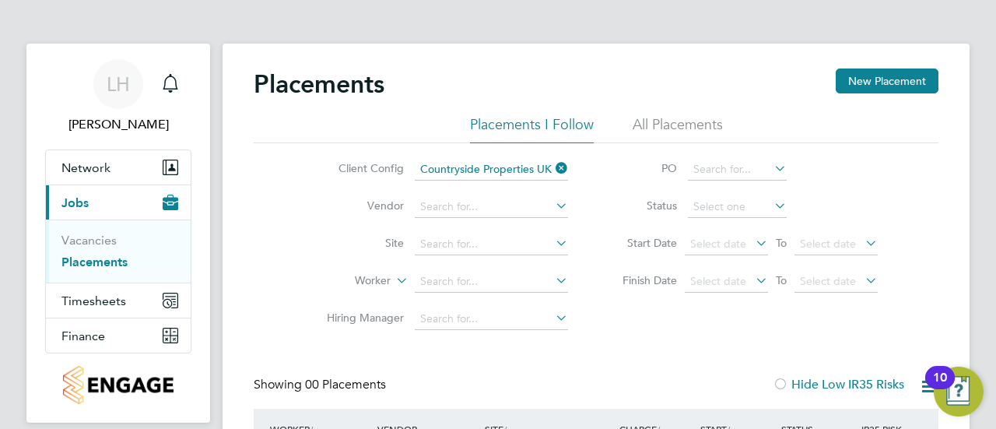
click at [667, 107] on div "Placements New Placement" at bounding box center [596, 91] width 685 height 47
click at [664, 119] on li "All Placements" at bounding box center [677, 129] width 90 height 28
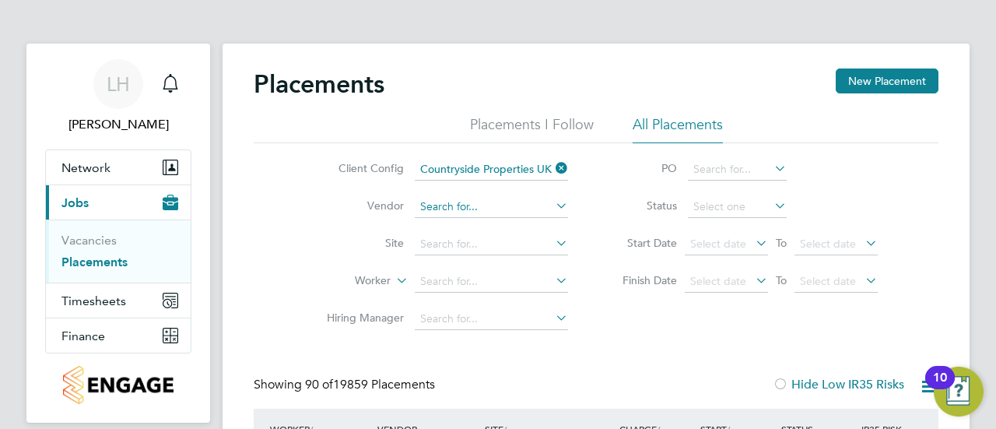
click at [454, 206] on input at bounding box center [491, 207] width 153 height 22
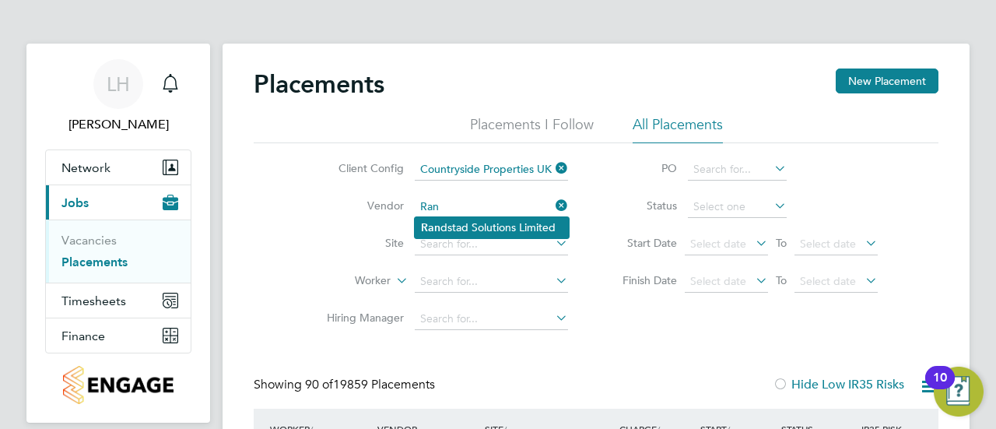
click at [456, 218] on li "Ran dstad Solutions Limited" at bounding box center [492, 227] width 154 height 21
type input "Randstad Solutions Limited"
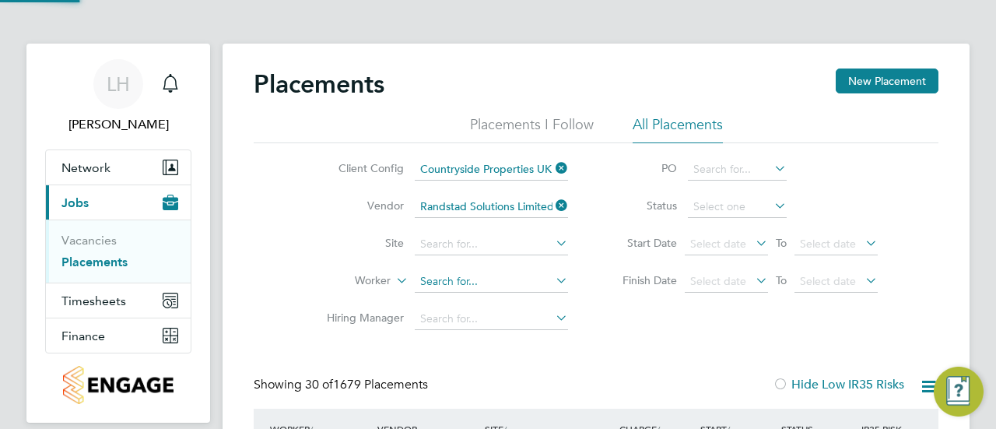
scroll to position [59, 135]
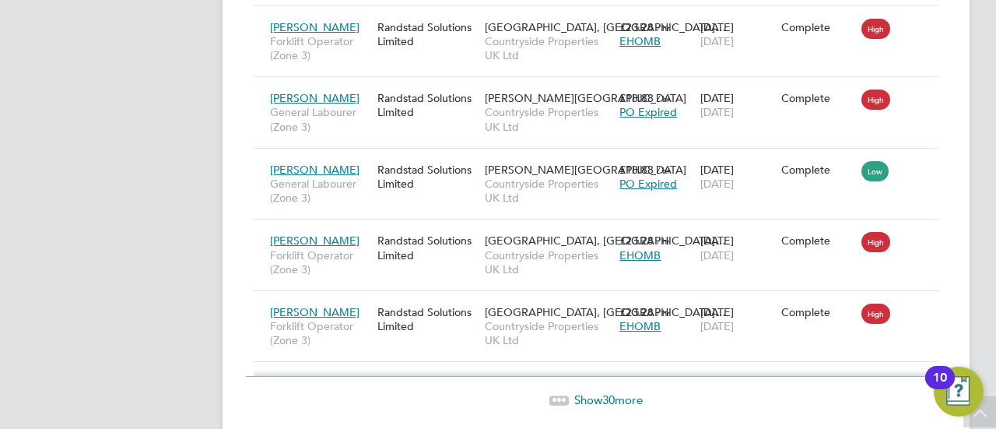
click at [595, 392] on span "Show 30 more" at bounding box center [608, 399] width 68 height 15
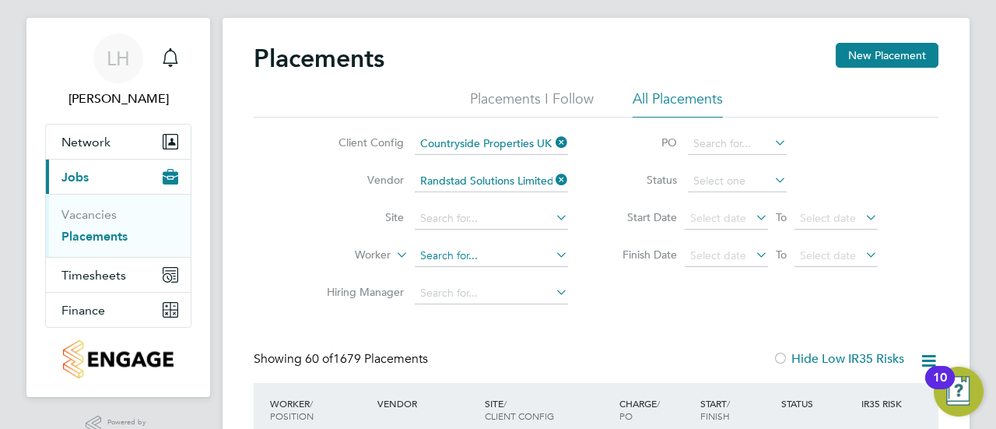
click at [497, 253] on input at bounding box center [491, 256] width 153 height 22
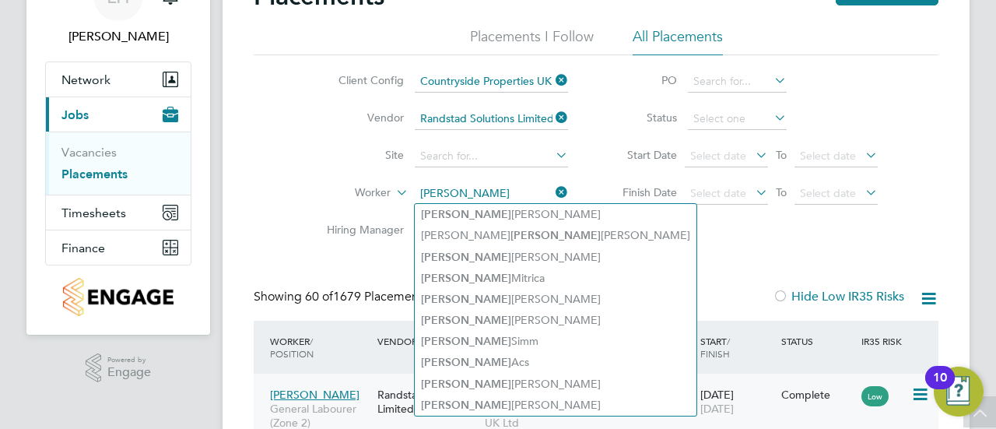
type input "robert"
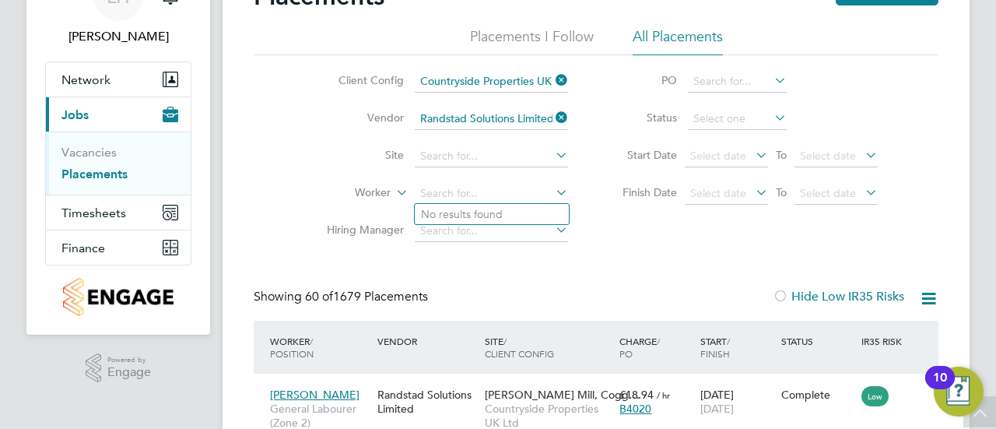
scroll to position [0, 0]
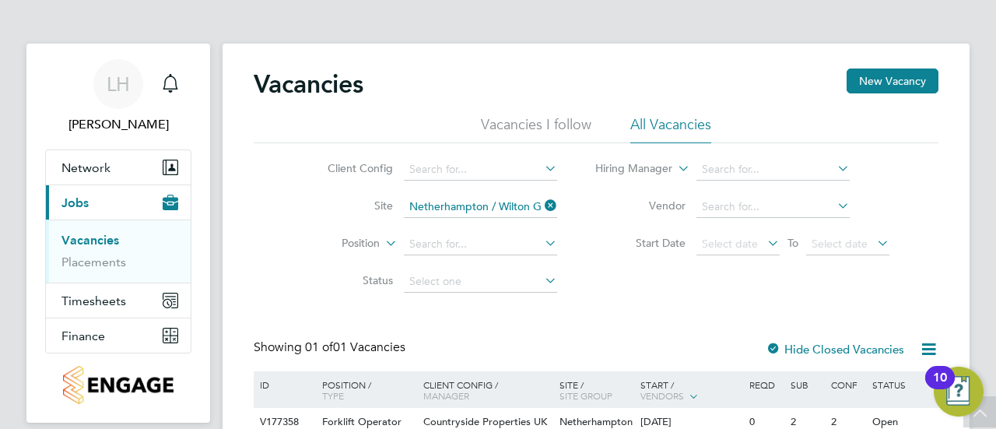
click at [645, 225] on div "Vacancies New Vacancy Vacancies I follow All Vacancies Client Config Site Nethe…" at bounding box center [596, 277] width 685 height 419
click at [817, 267] on div "Client Config Site [GEOGRAPHIC_DATA] / [GEOGRAPHIC_DATA] P2 Position Status Hir…" at bounding box center [596, 221] width 685 height 157
